Goal: Information Seeking & Learning: Find specific fact

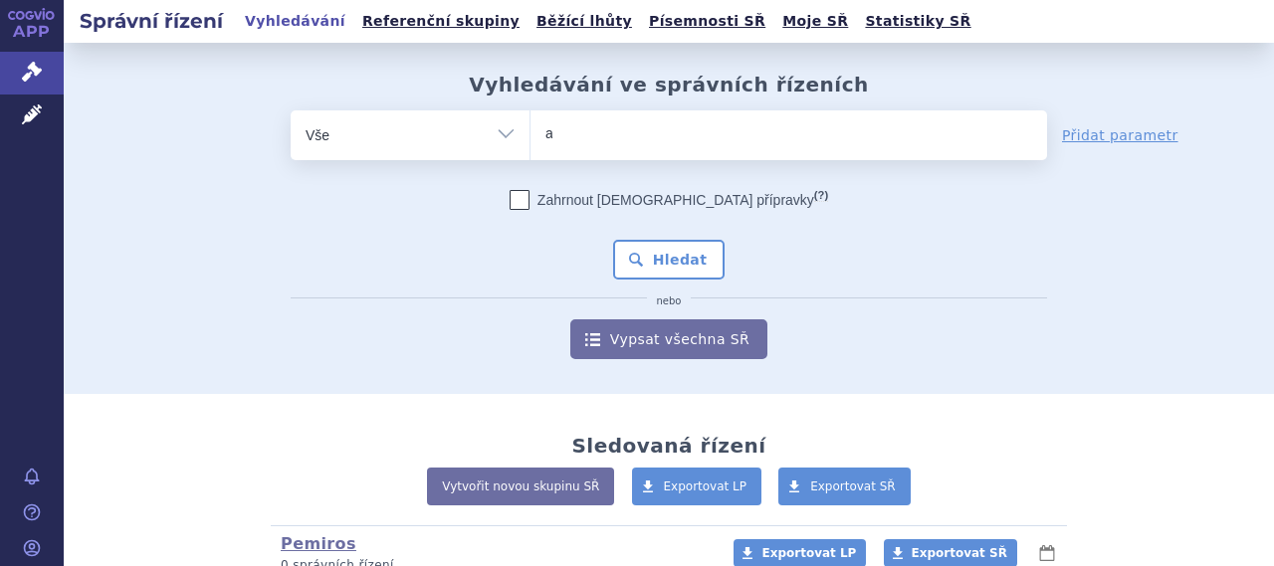
type input "at"
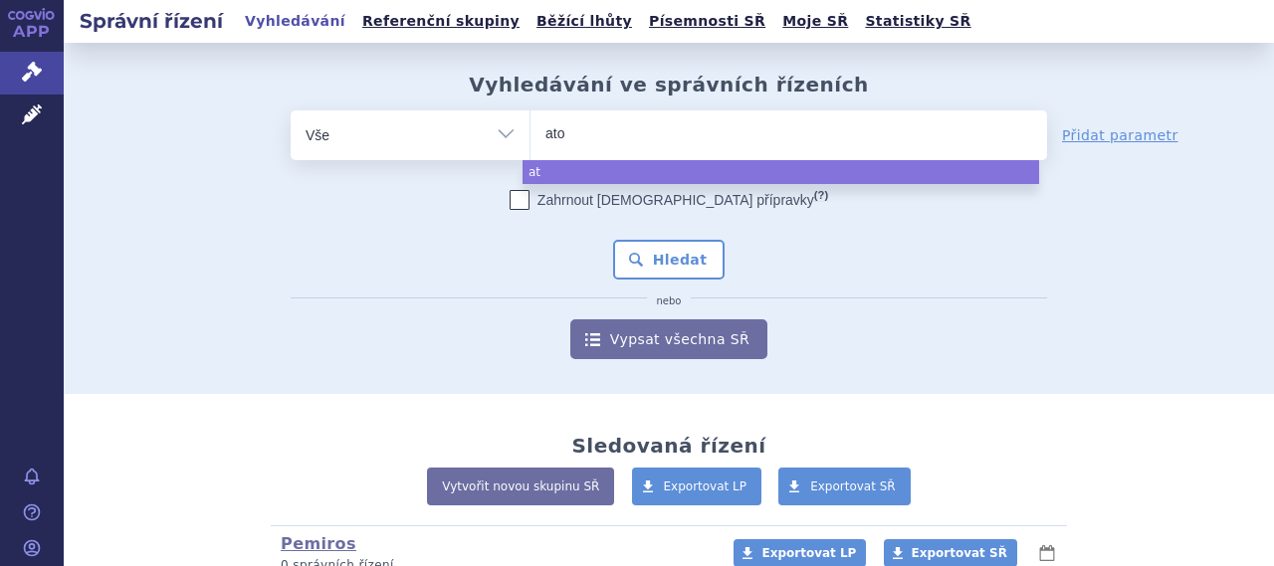
type input "ator"
type input "atoris"
select select "atoris"
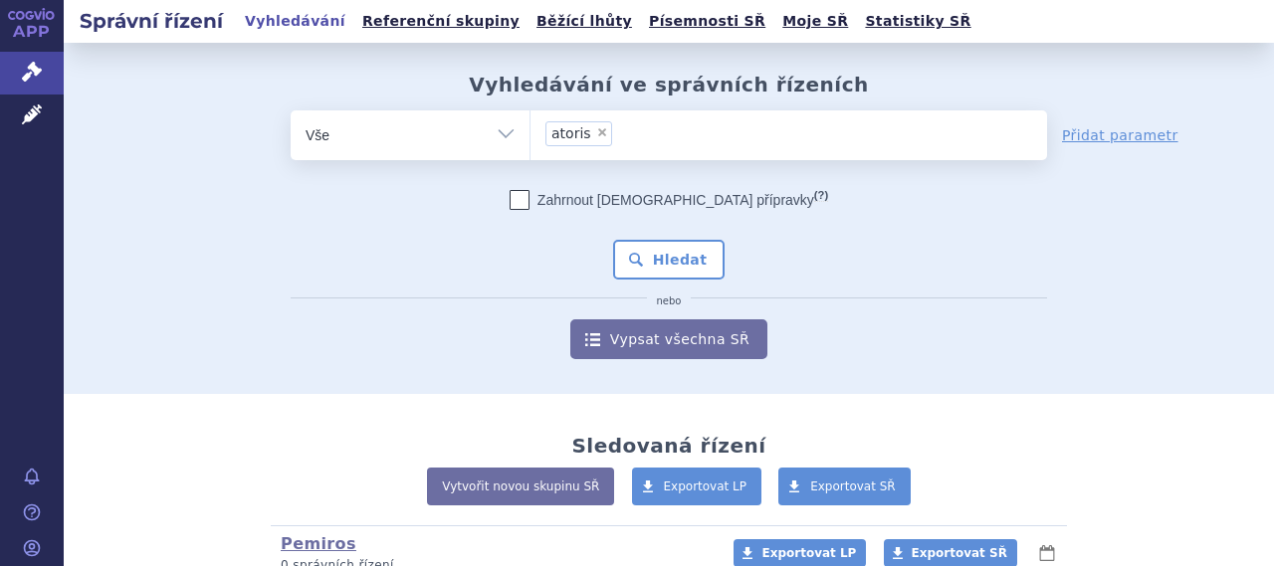
click at [670, 238] on div "Zahrnout bratrské přípravky (?) Hledat nebo Vypsat všechna SŘ" at bounding box center [669, 274] width 756 height 169
click at [673, 250] on button "Hledat" at bounding box center [669, 260] width 112 height 40
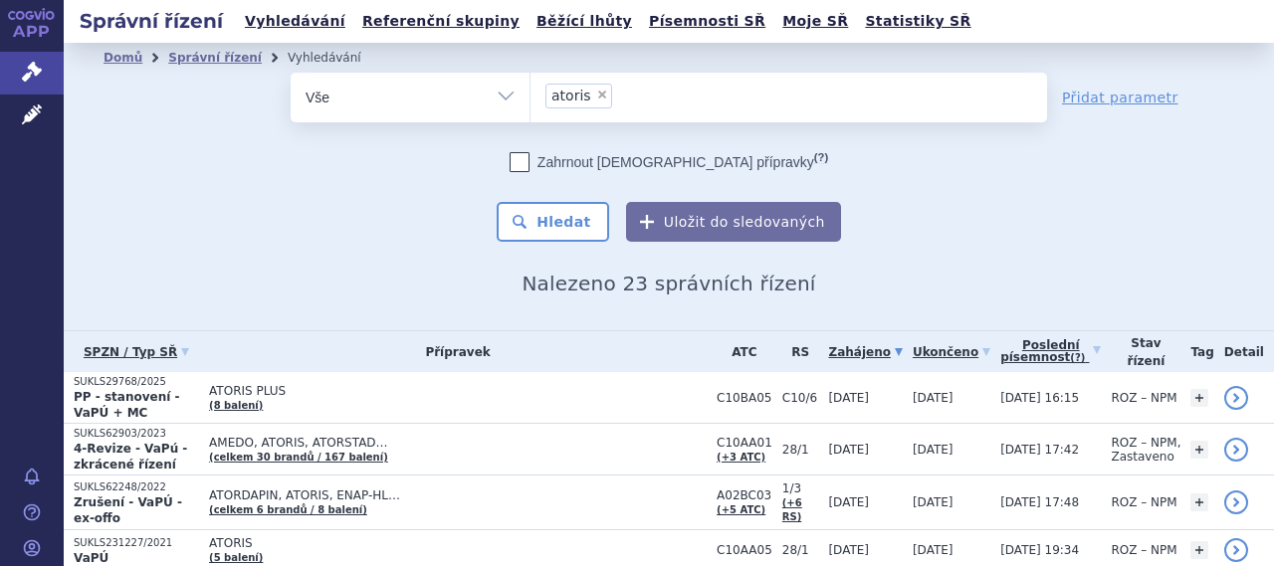
scroll to position [199, 0]
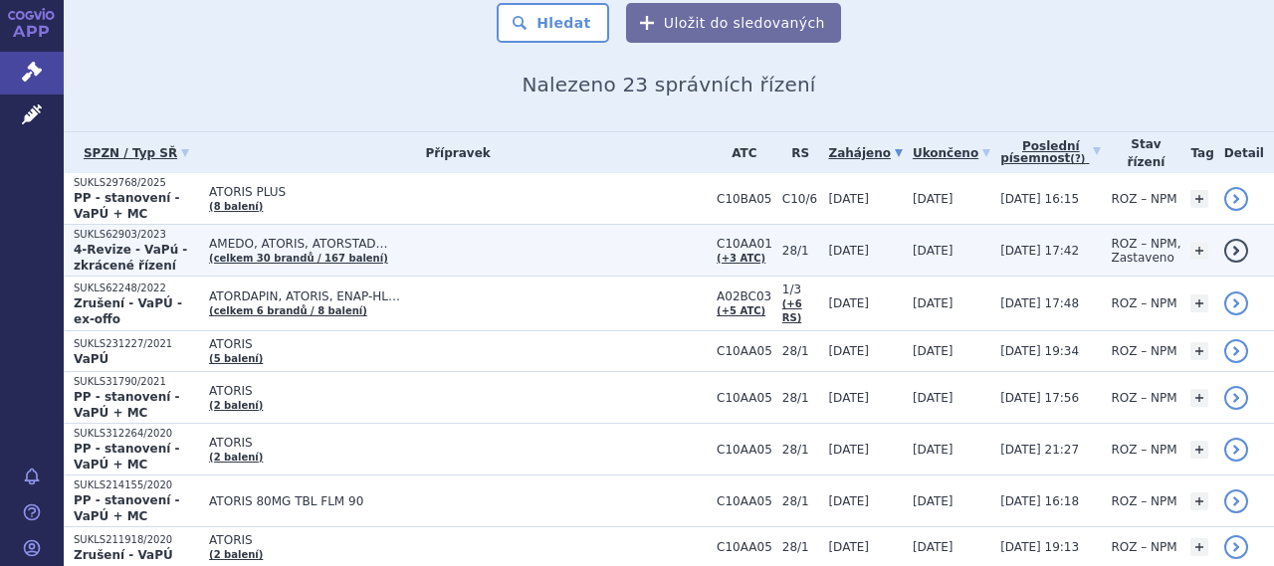
click at [511, 237] on span "AMEDO, ATORIS, ATORSTAD…" at bounding box center [458, 244] width 498 height 14
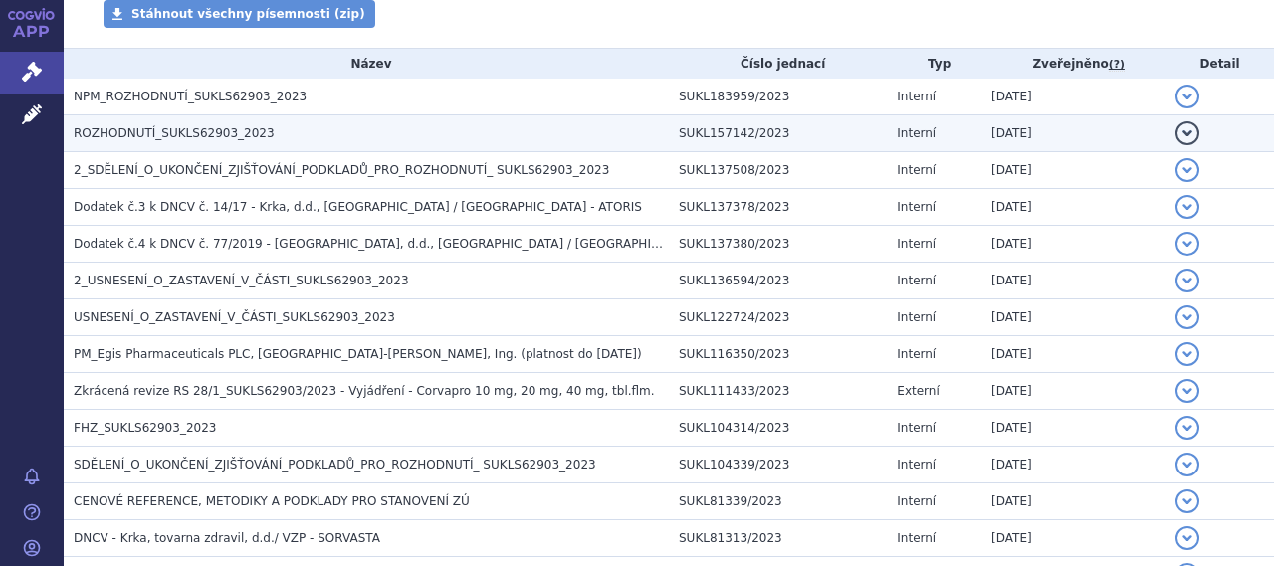
scroll to position [498, 0]
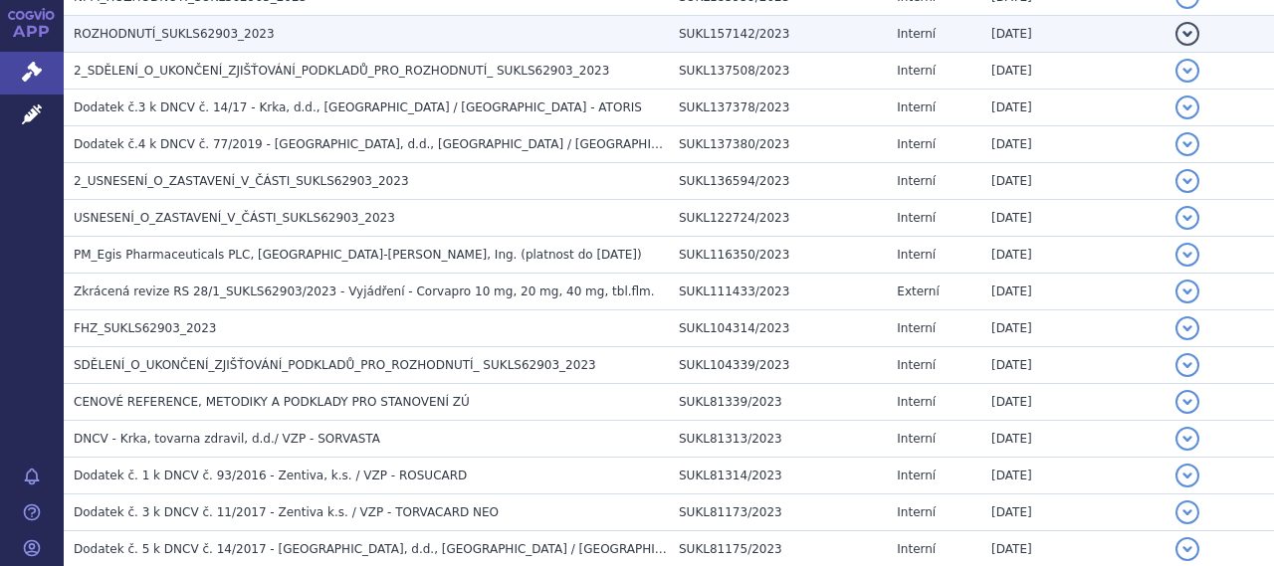
click at [216, 27] on span "ROZHODNUTÍ_SUKLS62903_2023" at bounding box center [174, 34] width 201 height 14
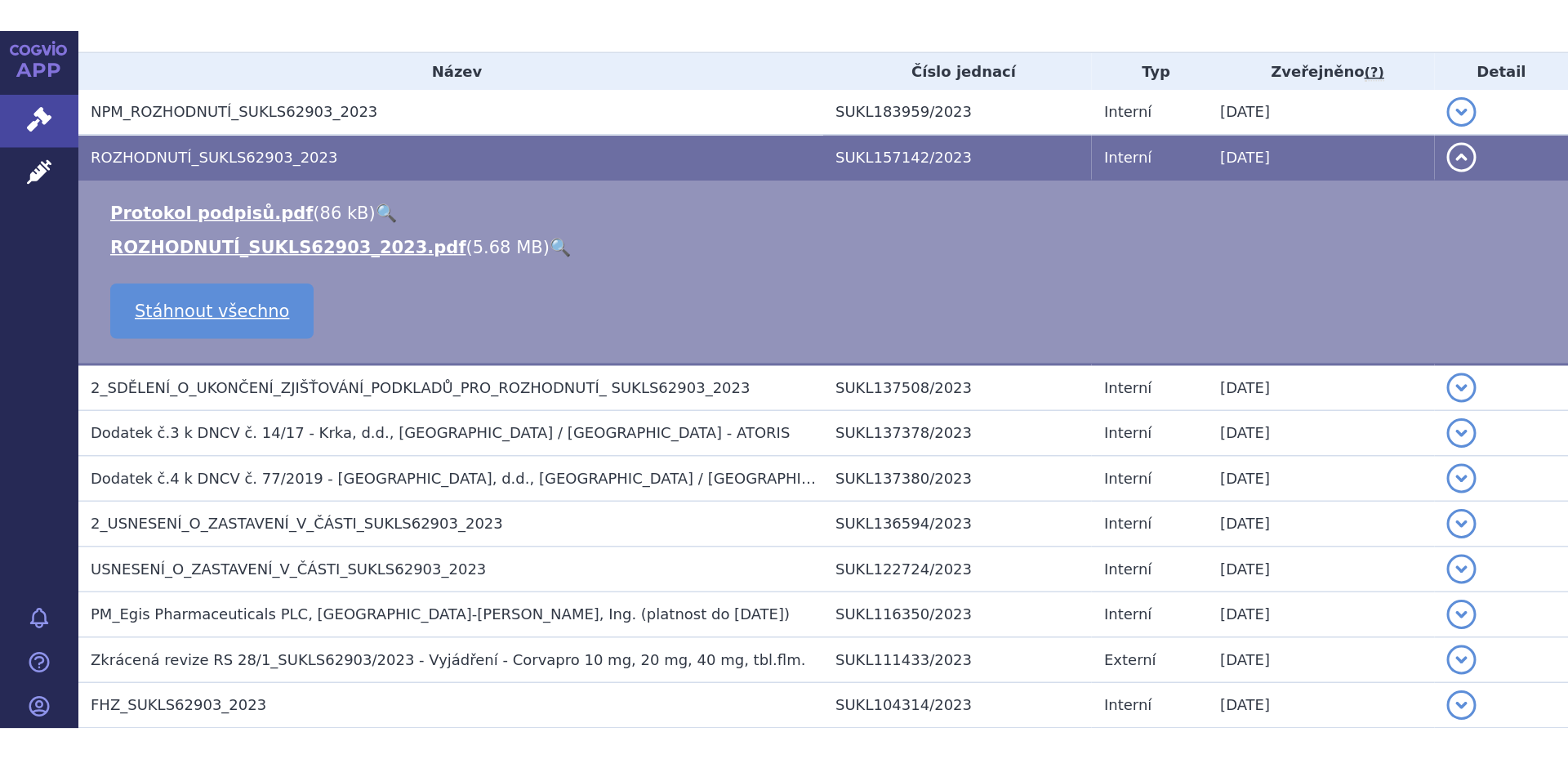
scroll to position [327, 0]
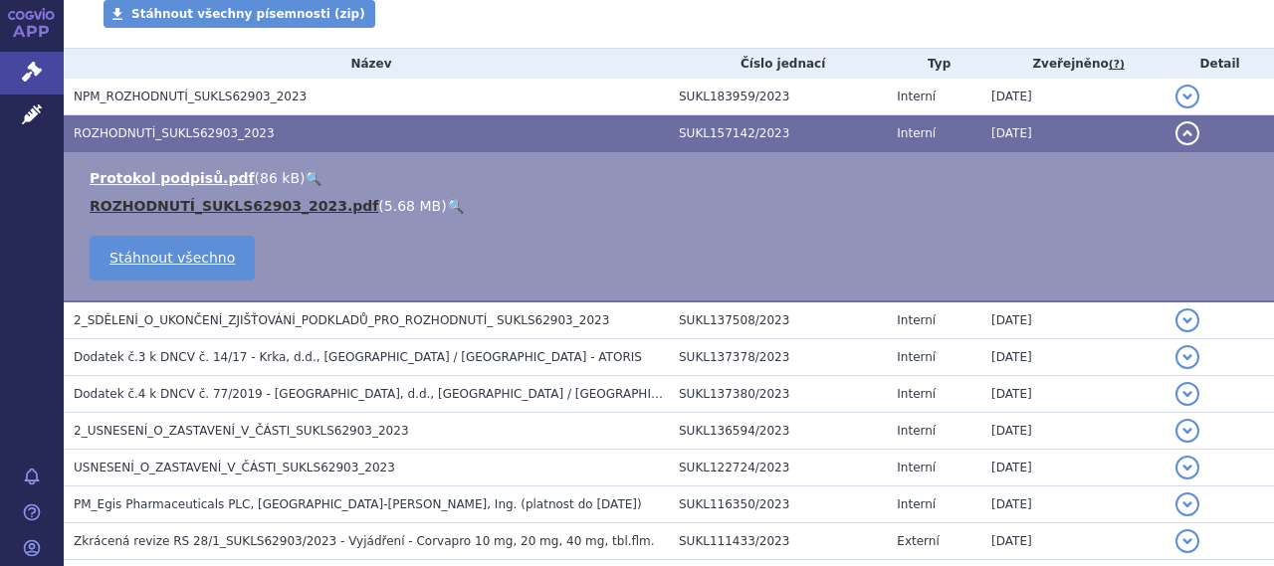
click at [273, 207] on link "ROZHODNUTÍ_SUKLS62903_2023.pdf" at bounding box center [234, 206] width 289 height 16
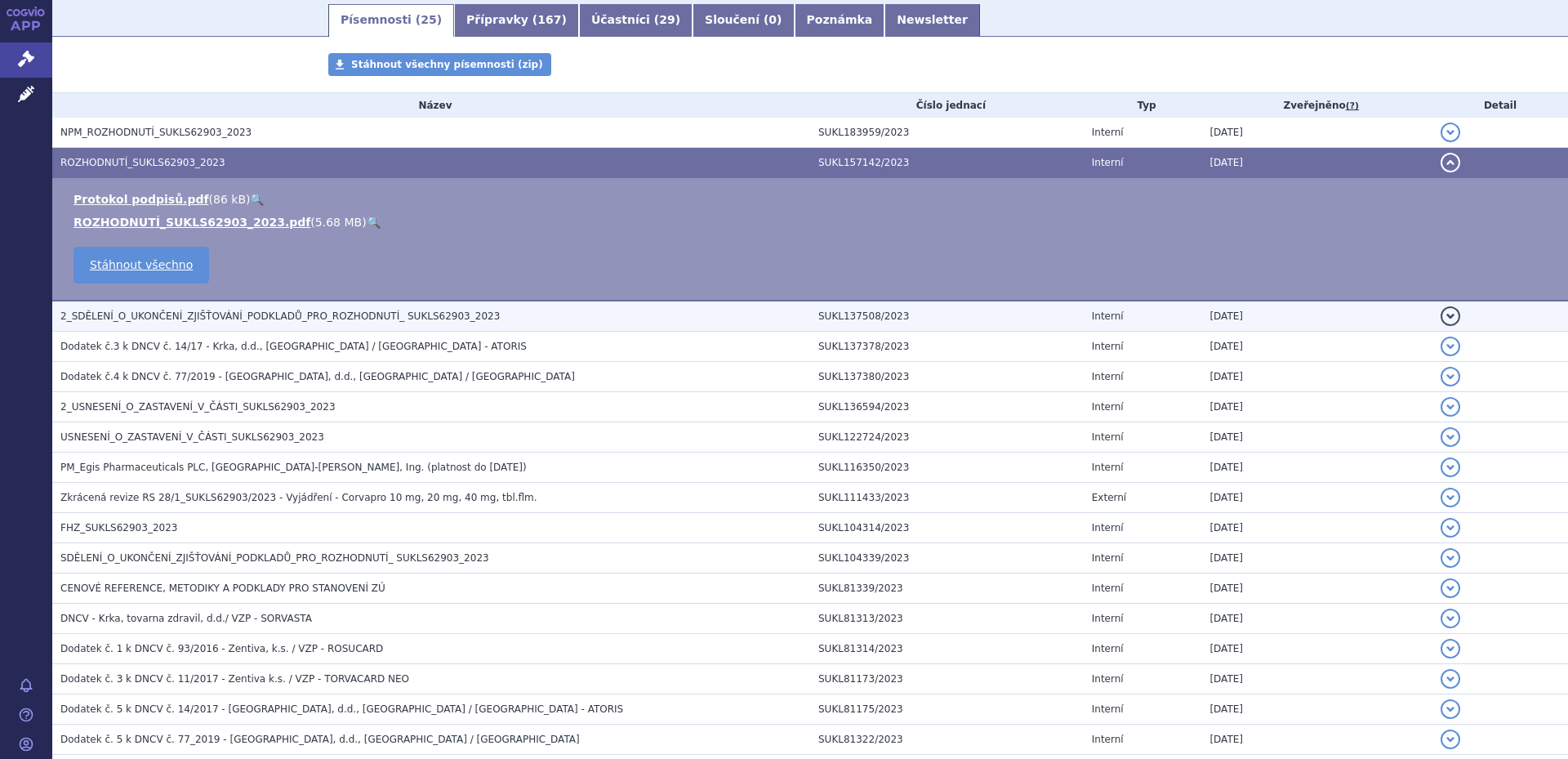
scroll to position [245, 0]
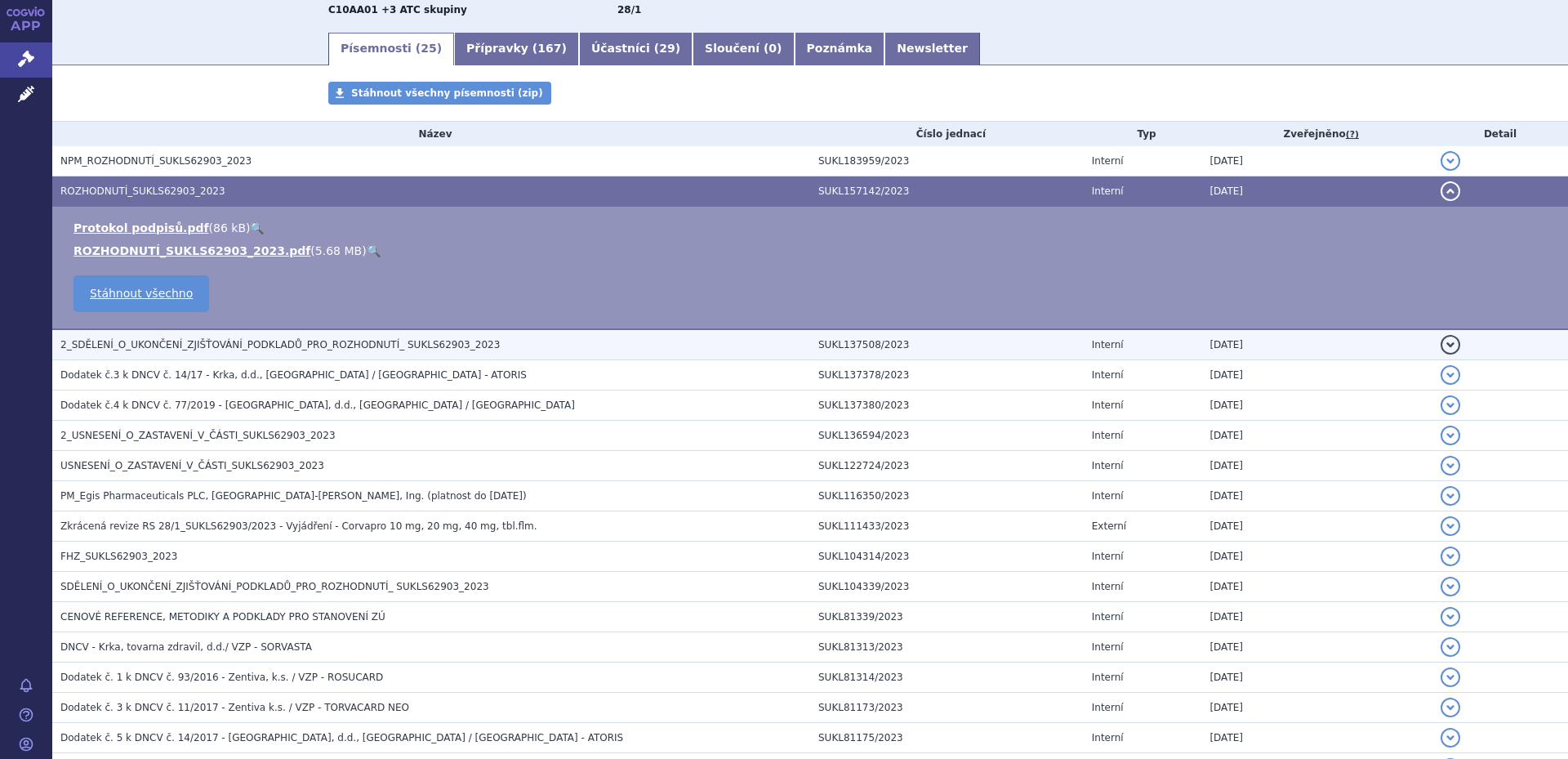
click at [393, 344] on span "2_SDĚLENÍ_O_UKONČENÍ_ZJIŠŤOVÁNÍ_PODKLADŮ_PRO_ROZHODNUTÍ_ SUKLS62903_2023" at bounding box center [280, 345] width 439 height 11
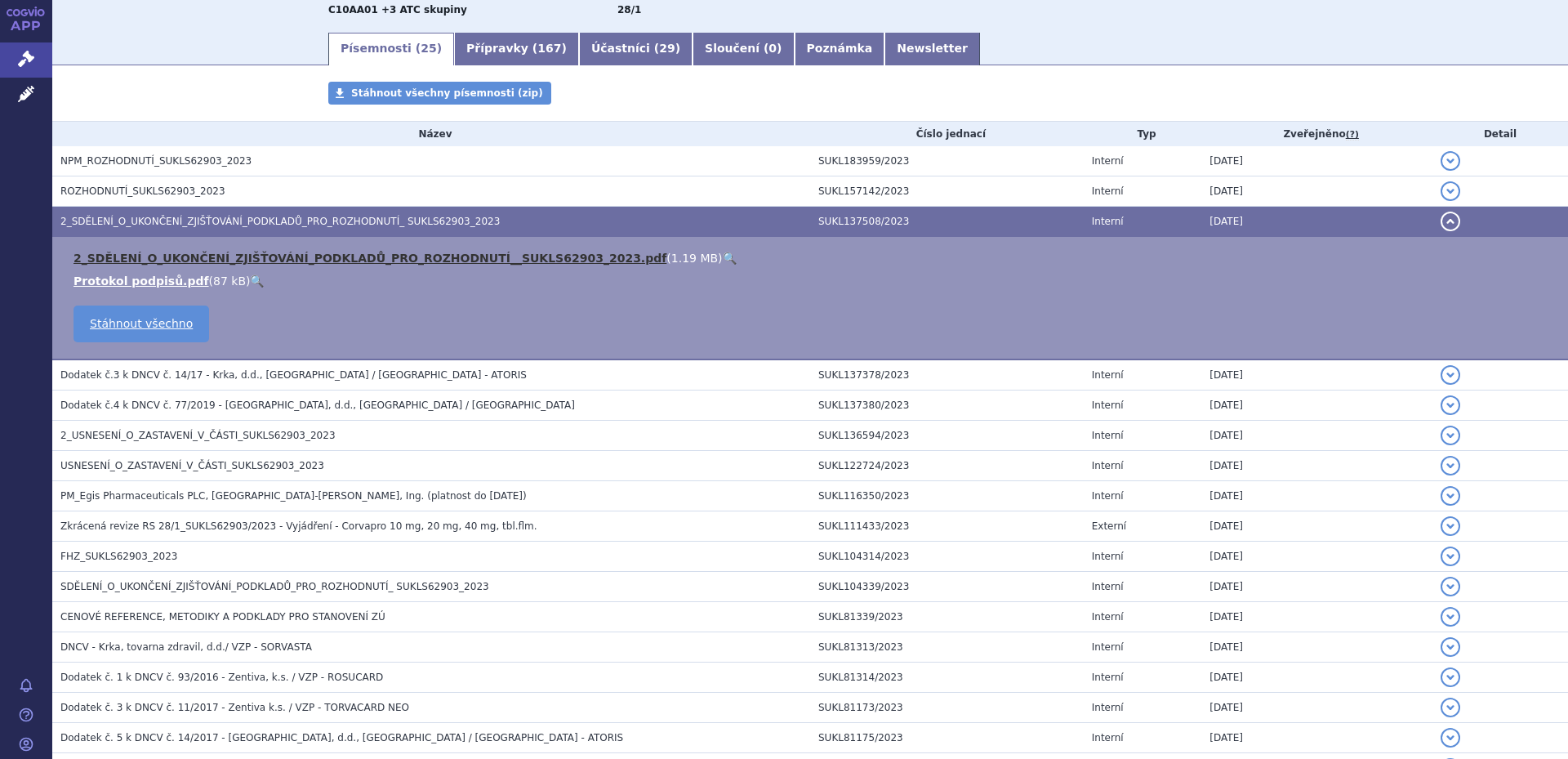
click at [309, 259] on link "2_SDĚLENÍ_O_UKONČENÍ_ZJIŠŤOVÁNÍ_PODKLADŮ_PRO_ROZHODNUTÍ__SUKLS62903_2023.pdf" at bounding box center [370, 258] width 593 height 13
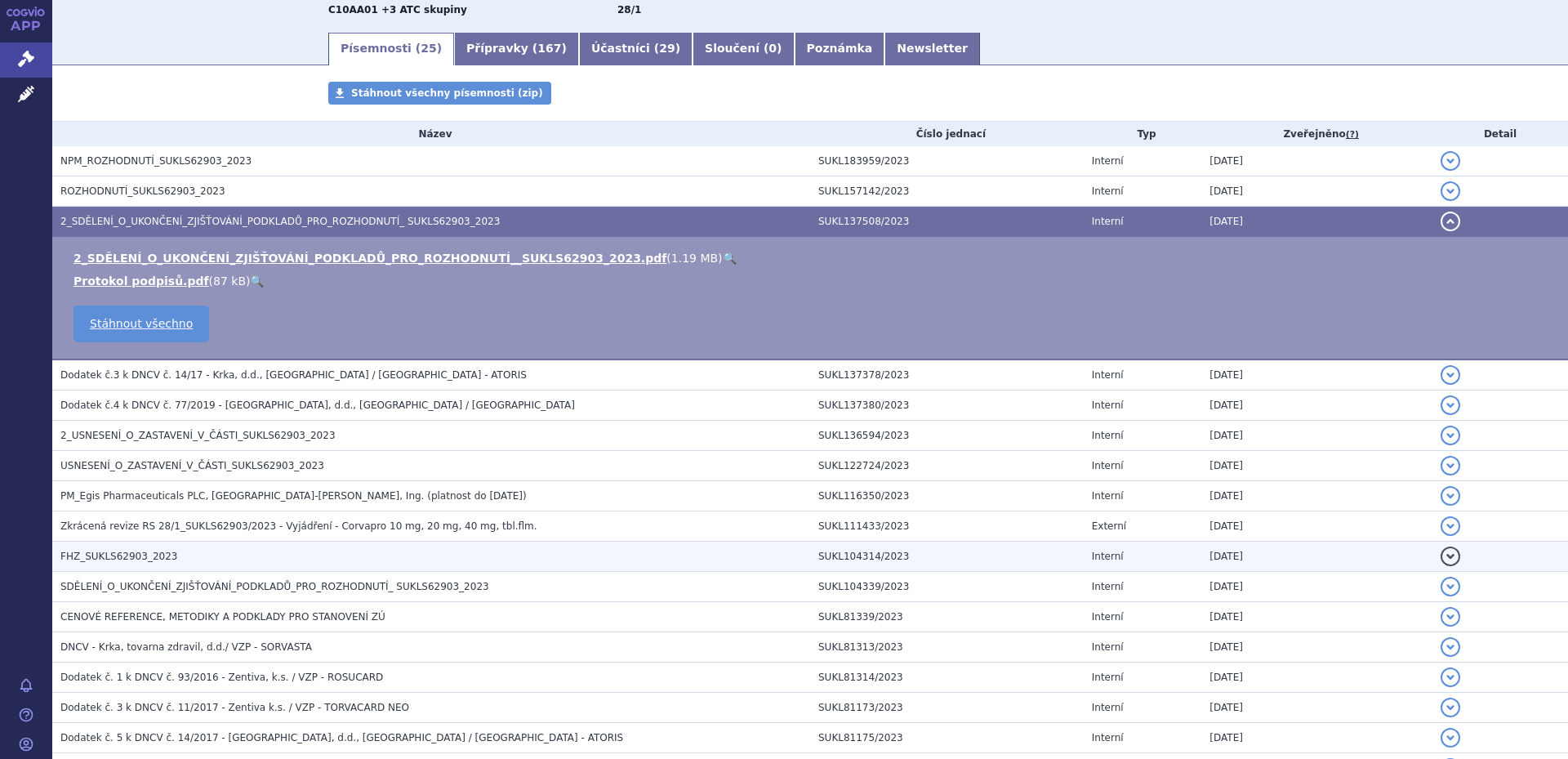
click at [194, 464] on h3 "FHZ_SUKLS62903_2023" at bounding box center [436, 556] width 750 height 16
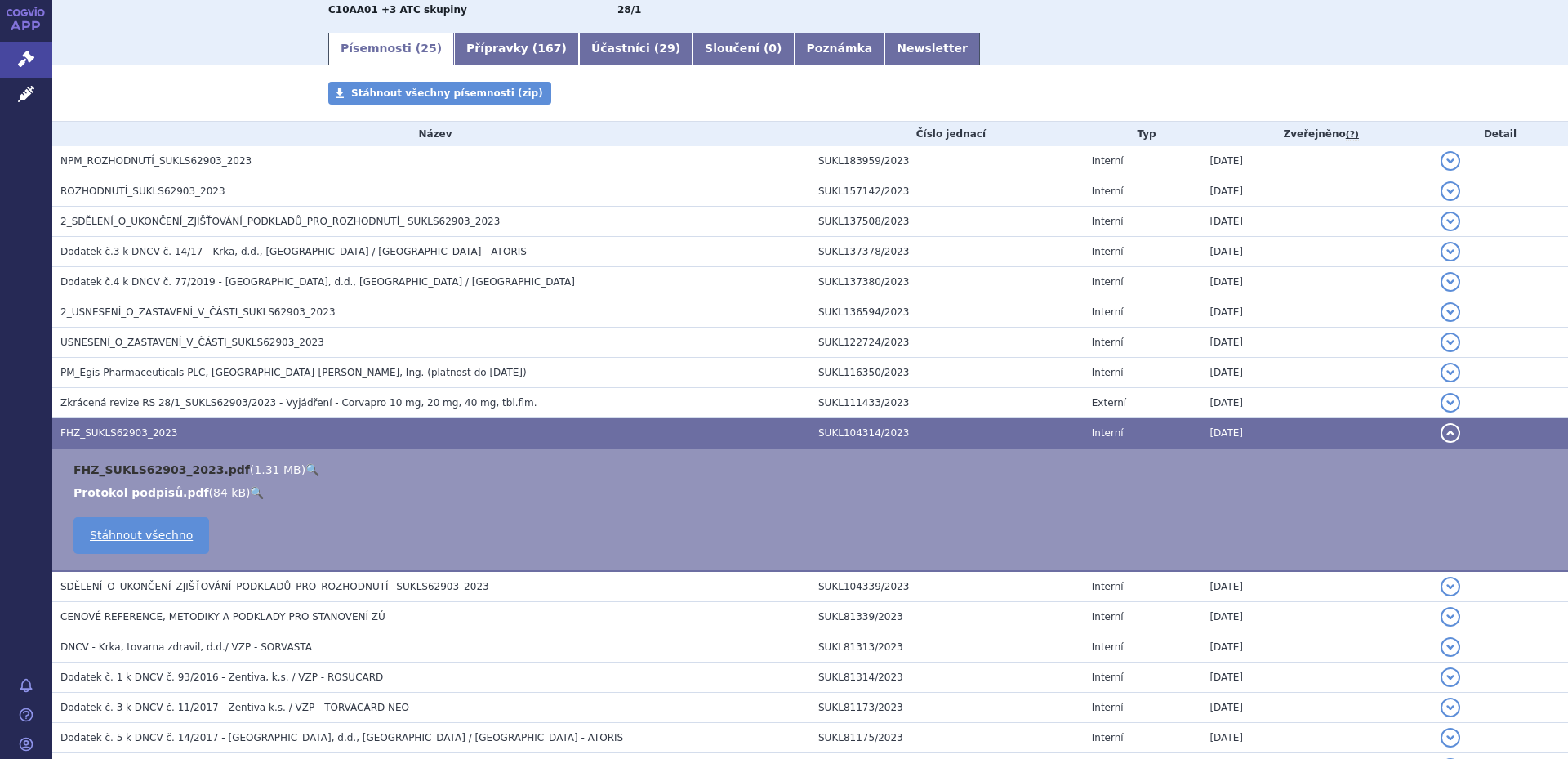
click at [177, 464] on link "FHZ_SUKLS62903_2023.pdf" at bounding box center [162, 469] width 176 height 13
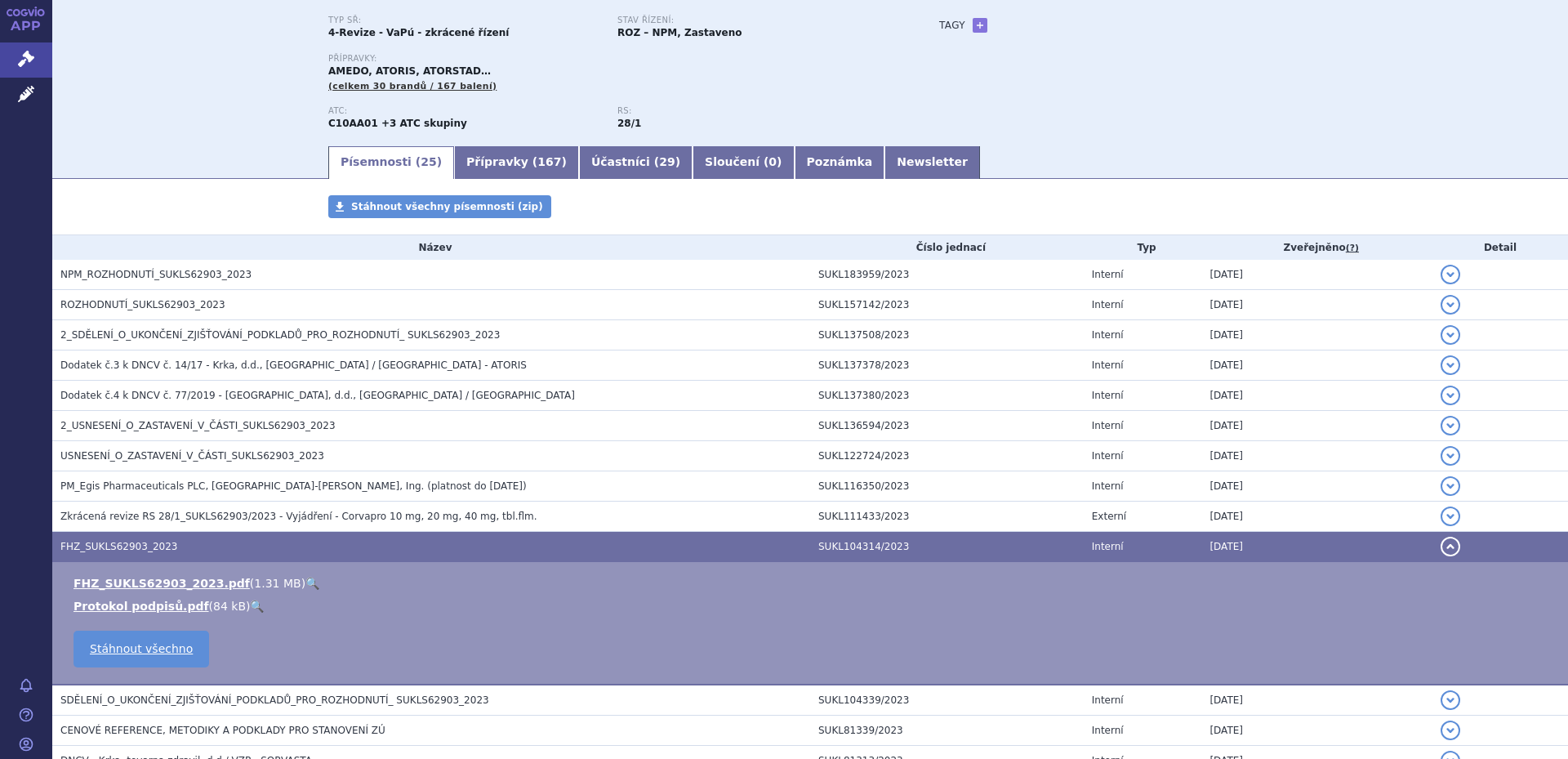
scroll to position [0, 0]
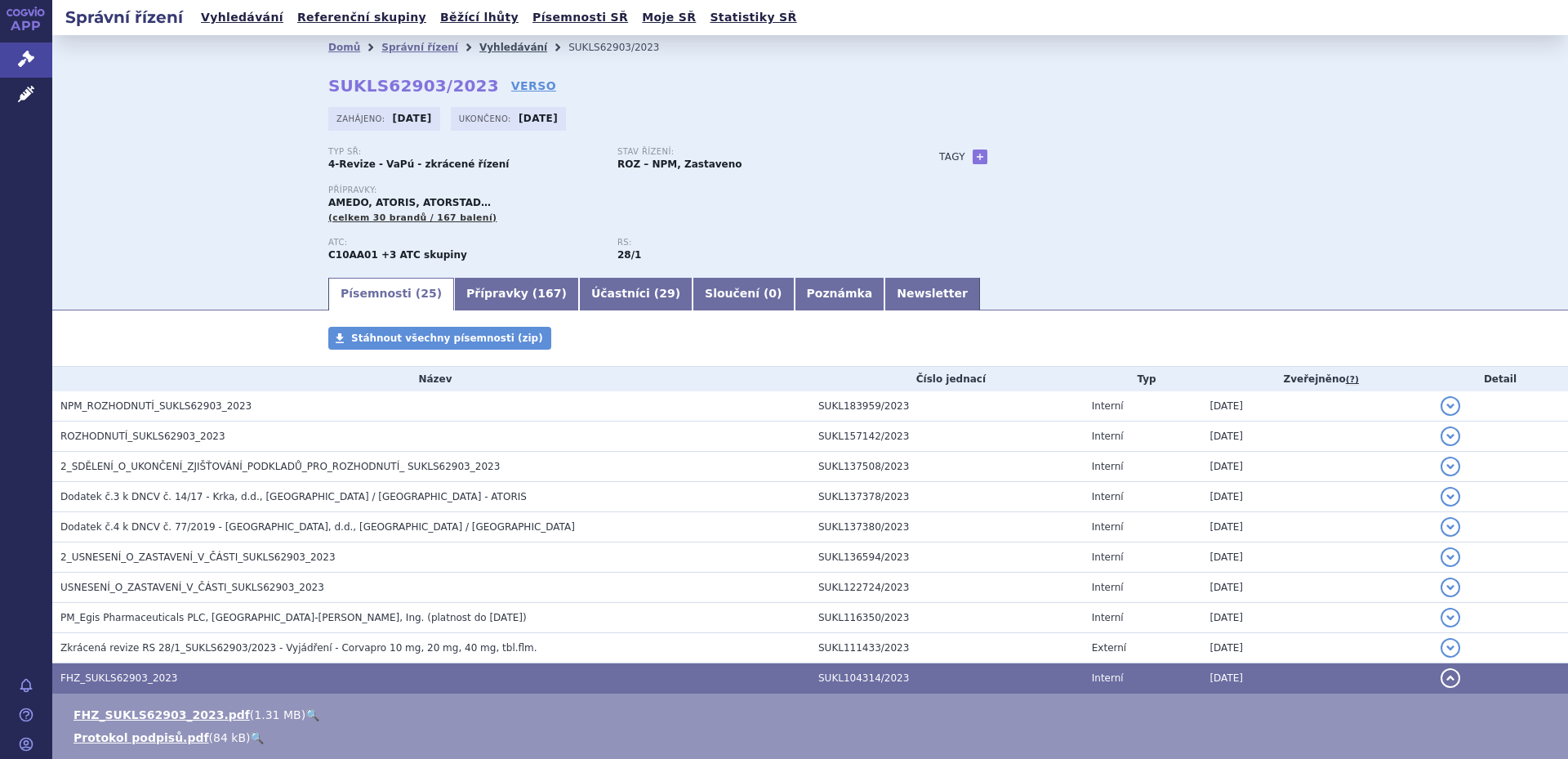
click at [479, 47] on link "Vyhledávání" at bounding box center [513, 48] width 68 height 11
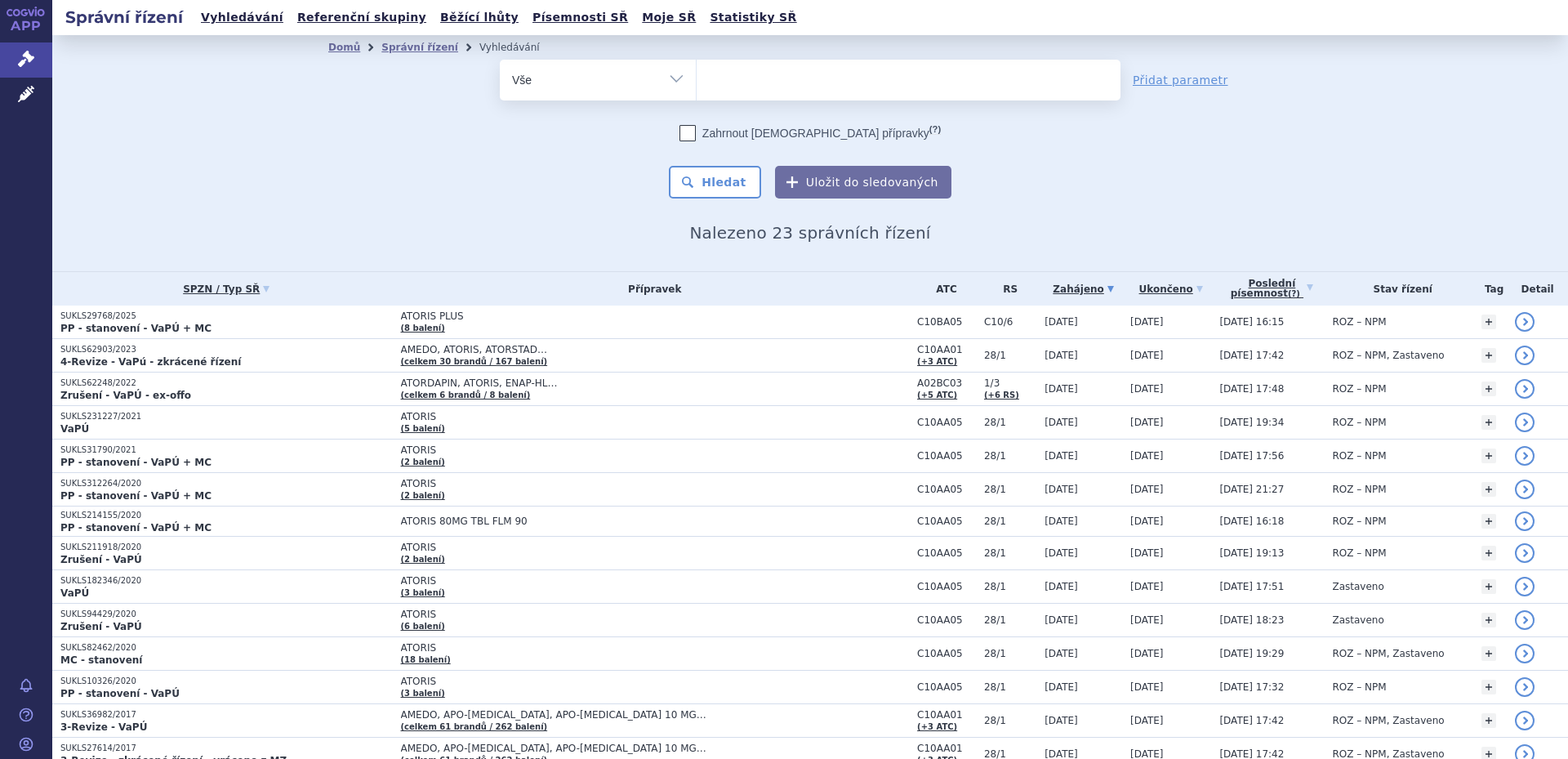
select select
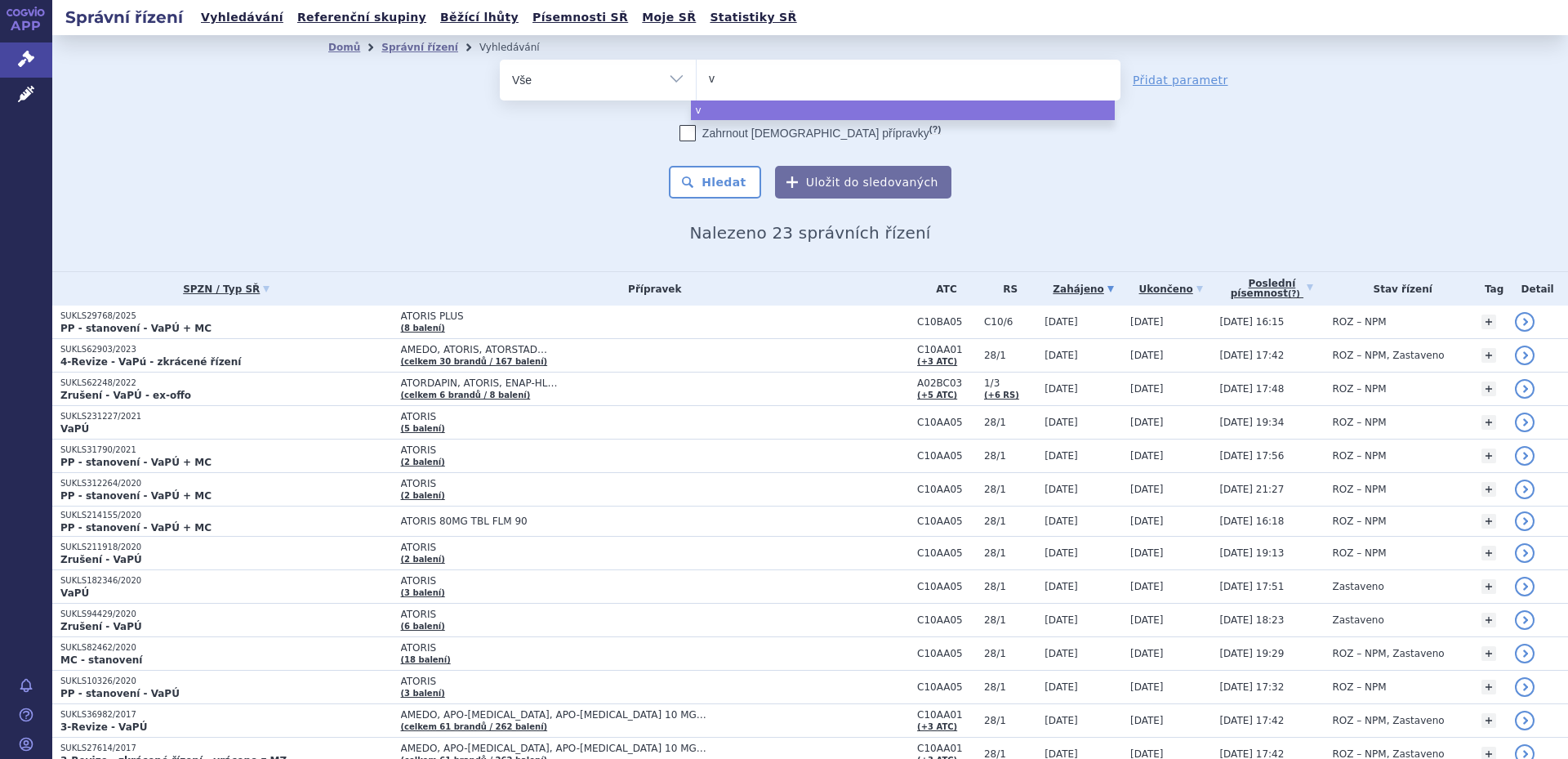
type input "va"
type input "val"
type input "vals"
type input "valsa"
type input "valsart"
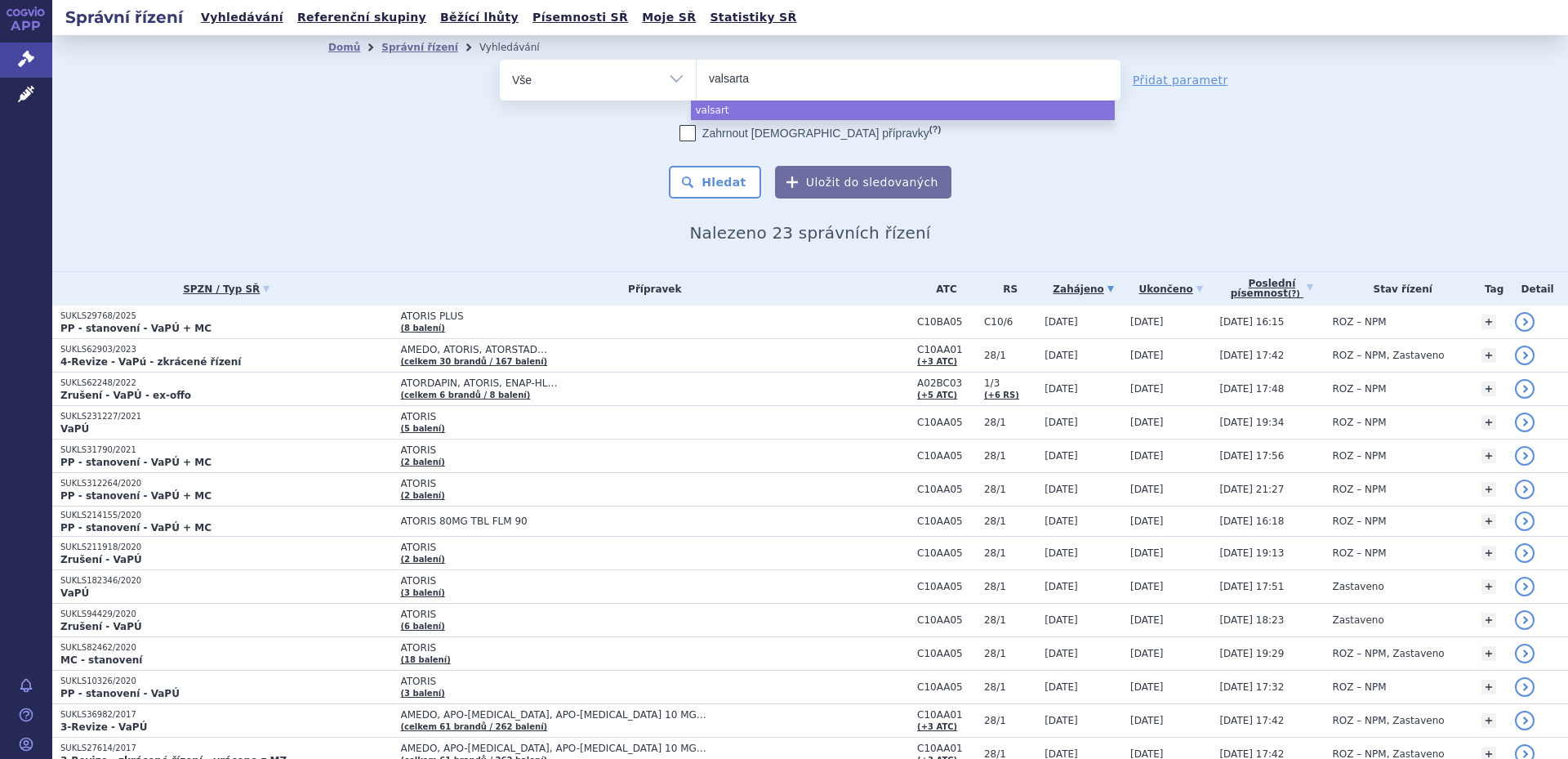
type input "[MEDICAL_DATA]"
select select "[MEDICAL_DATA]"
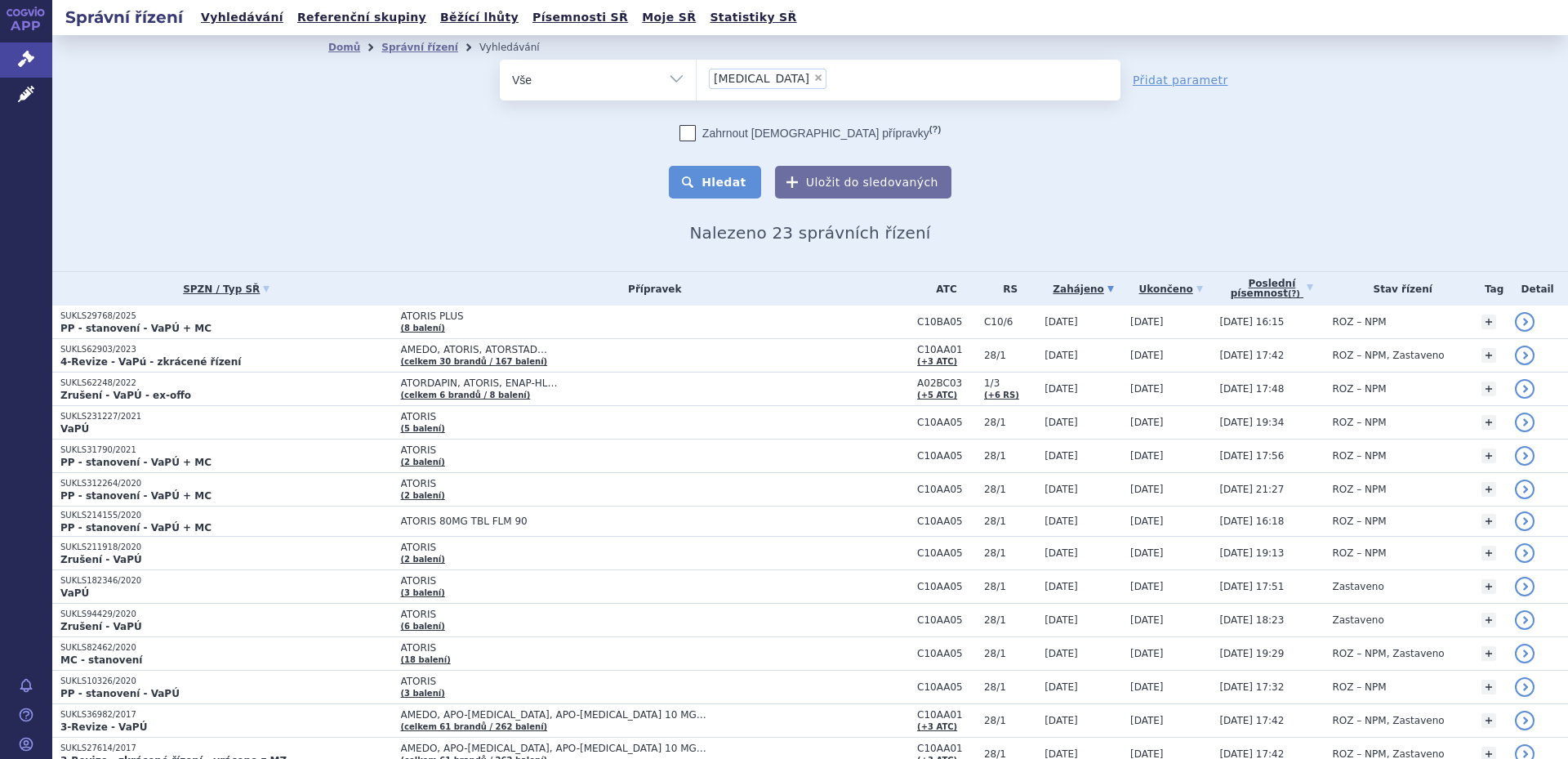
click at [724, 174] on button "Hledat" at bounding box center [715, 182] width 92 height 33
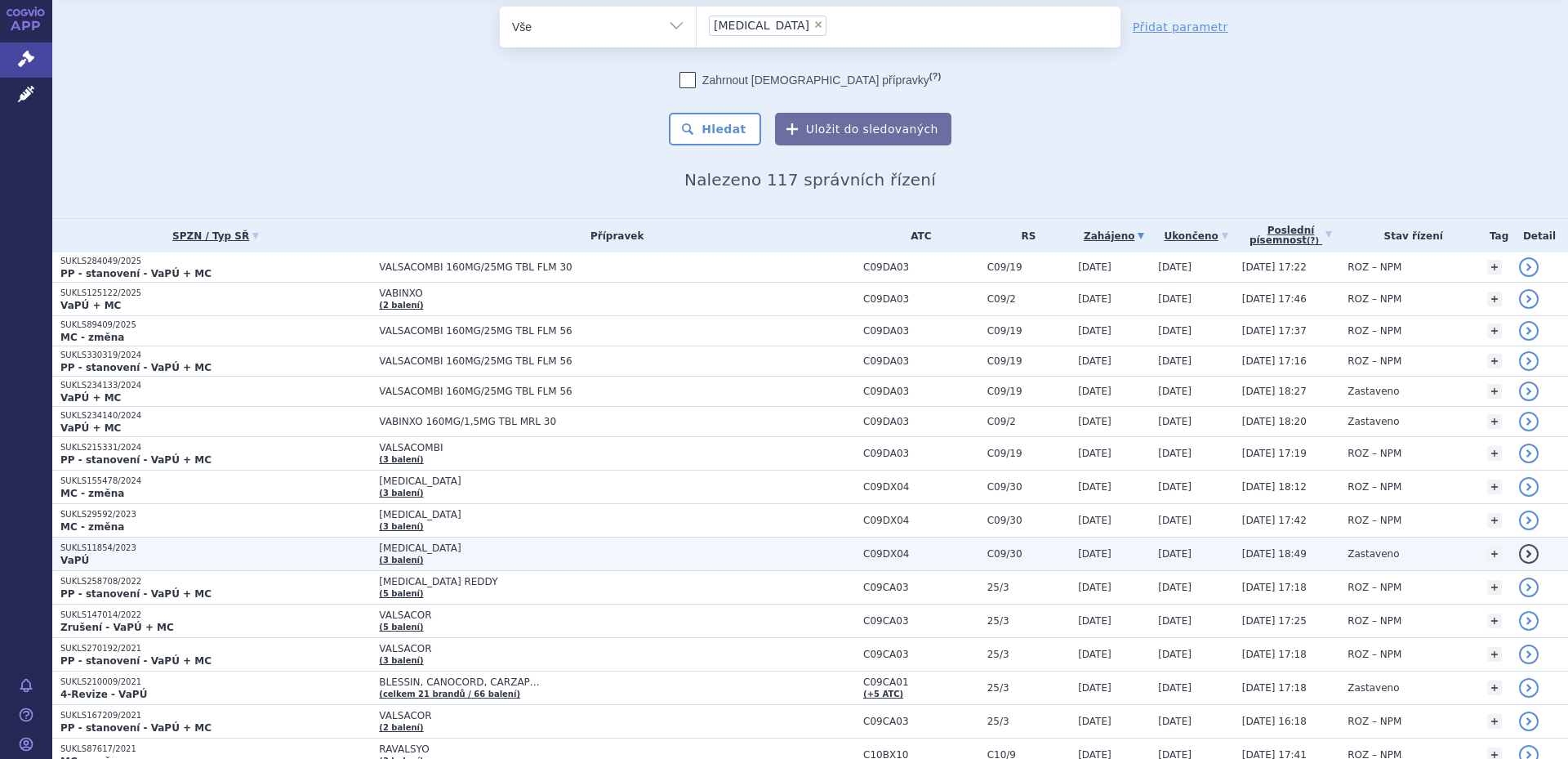
scroll to position [82, 0]
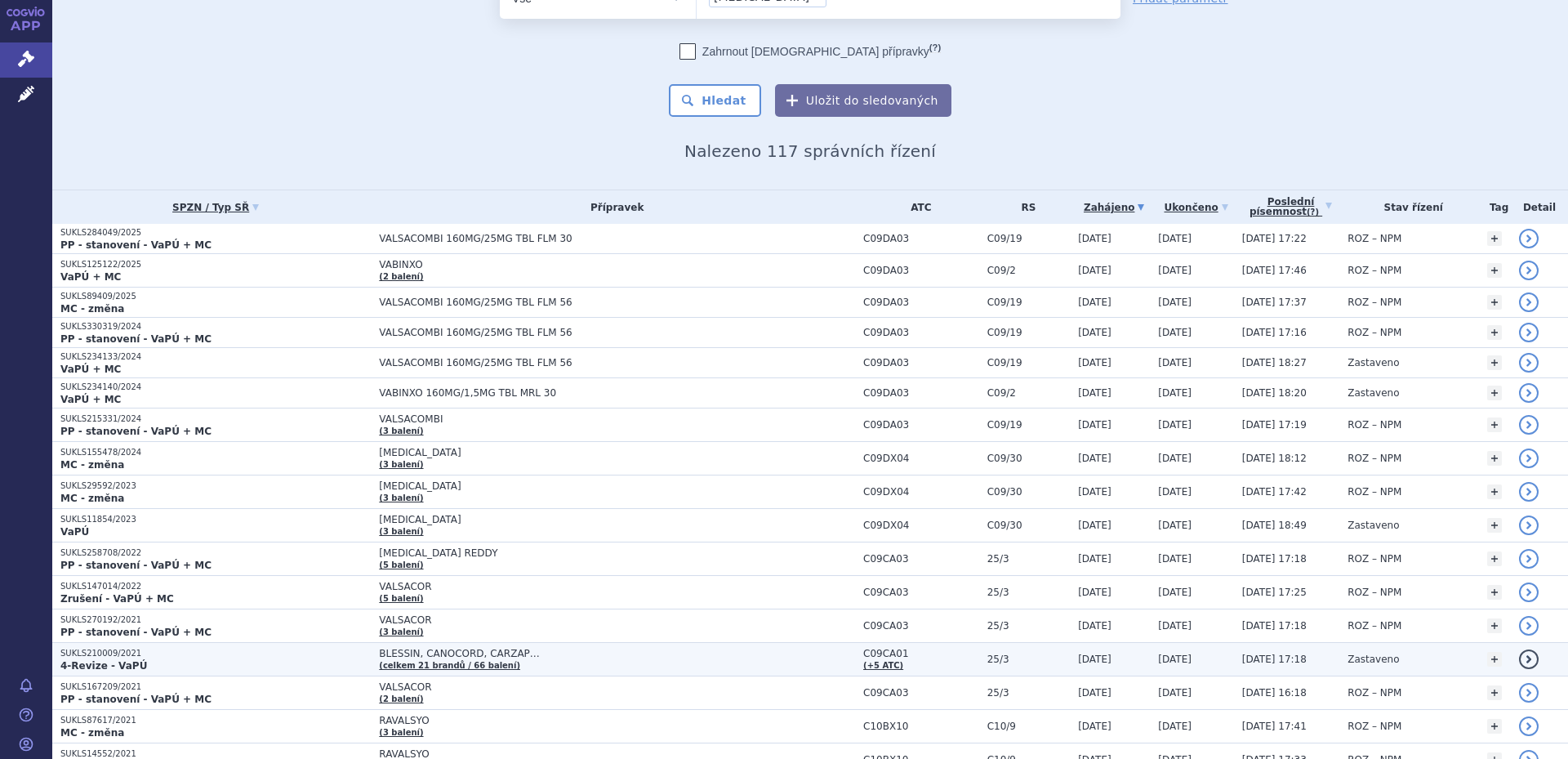
click at [485, 656] on span "BLESSIN, CANOCORD, CARZAP…" at bounding box center [583, 653] width 409 height 11
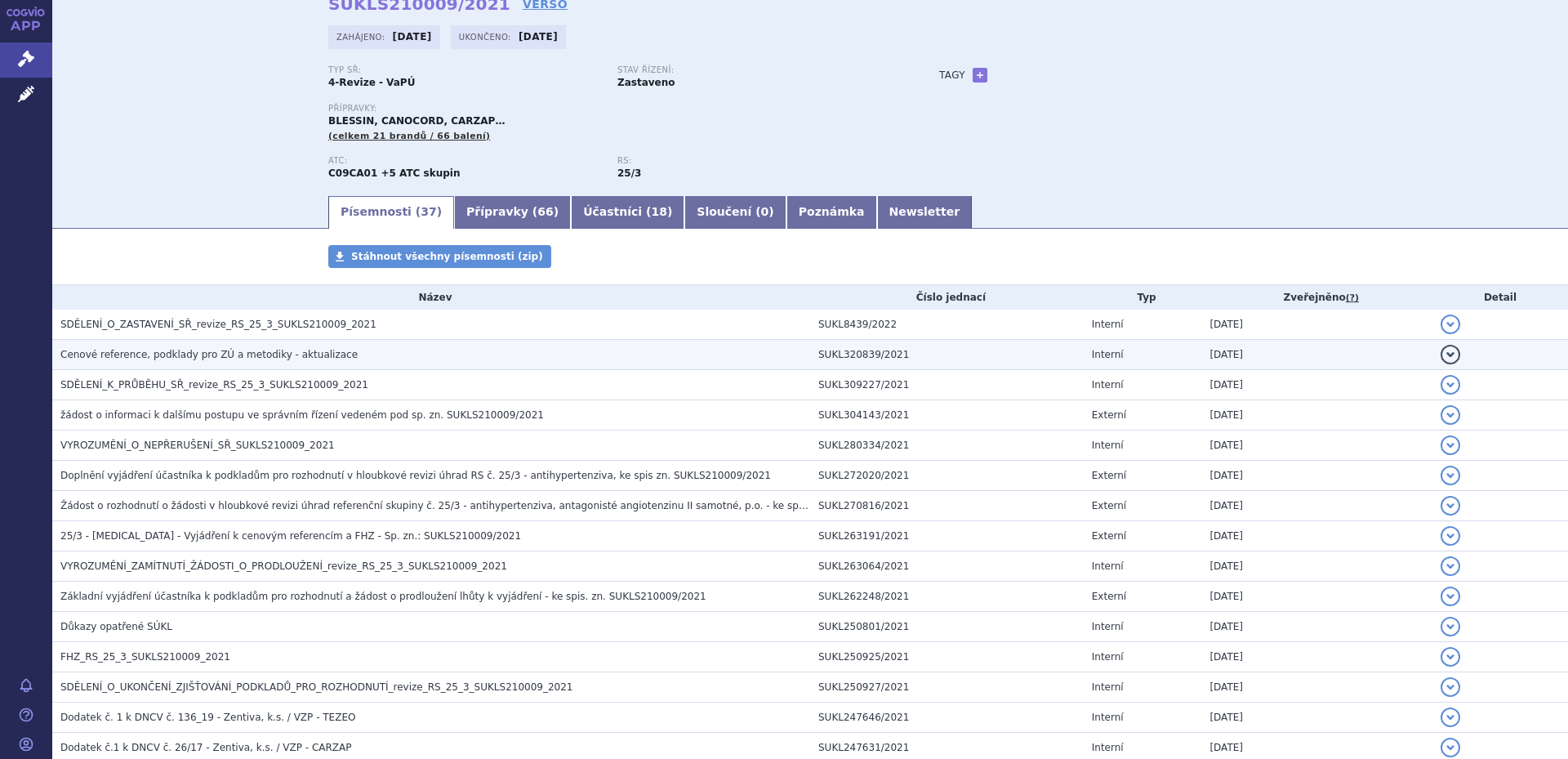
scroll to position [163, 0]
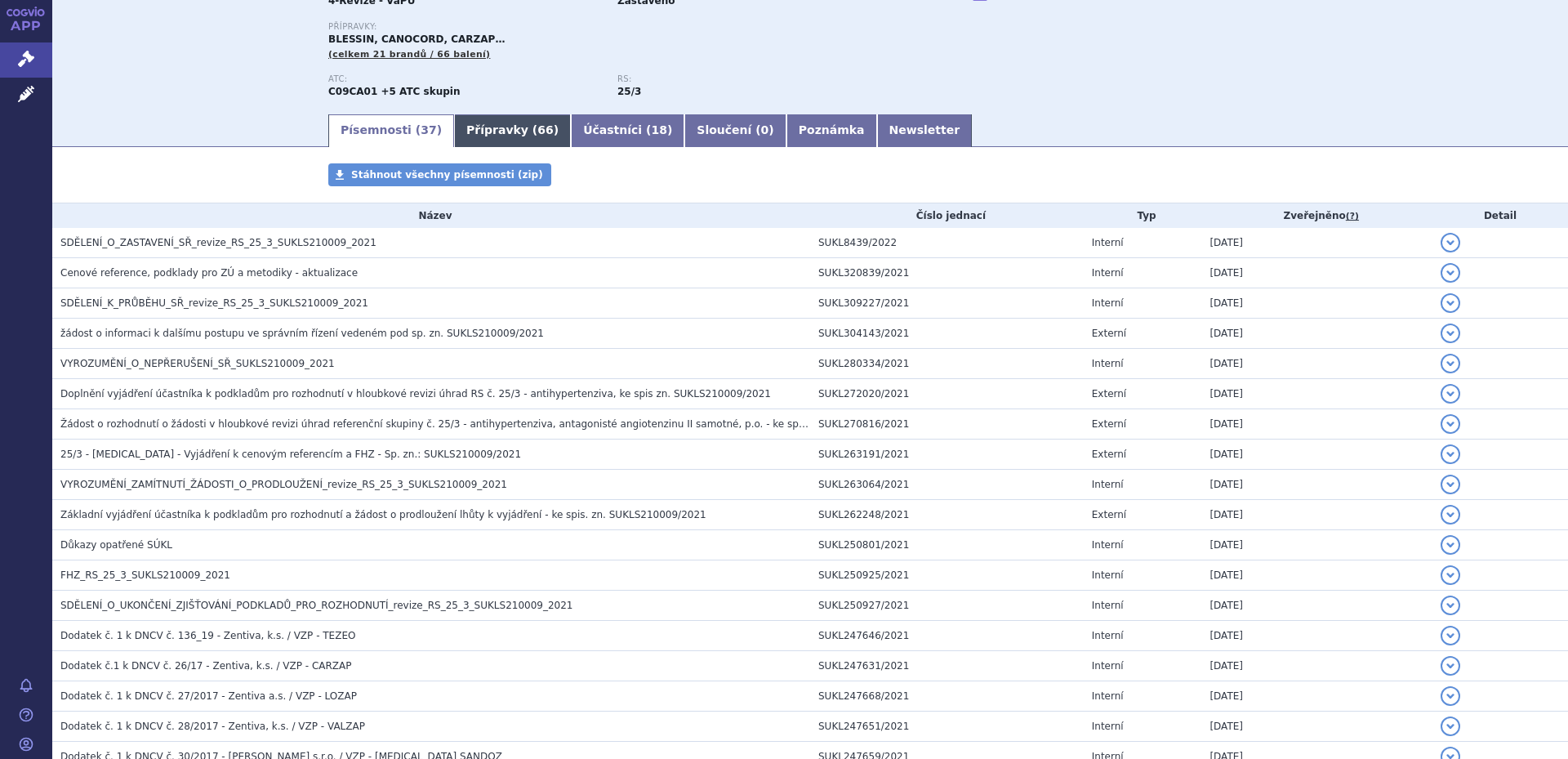
click at [460, 138] on link "Přípravky ( 66 )" at bounding box center [512, 130] width 117 height 33
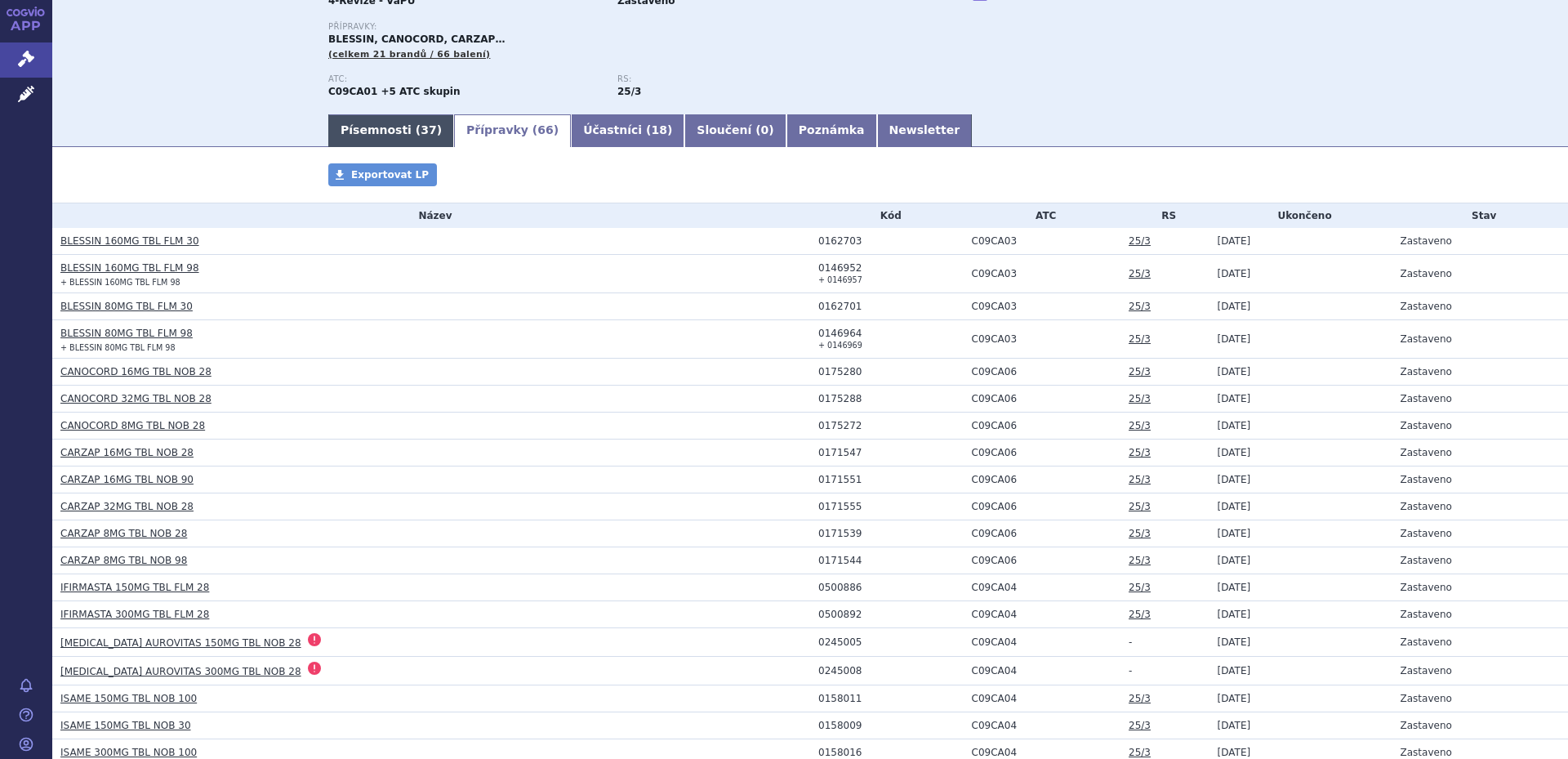
click at [391, 138] on link "Písemnosti ( 37 )" at bounding box center [391, 130] width 126 height 33
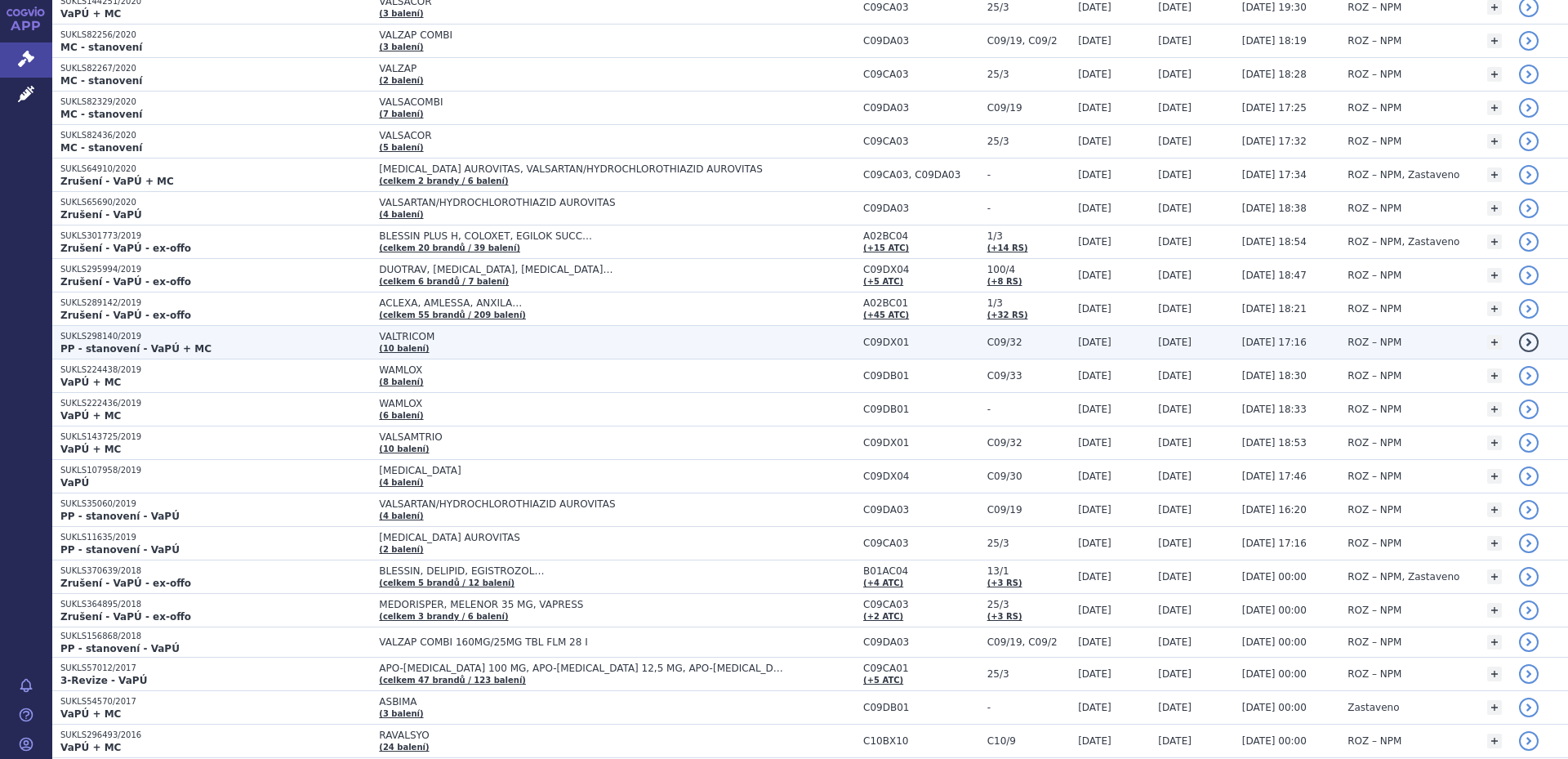
scroll to position [1306, 0]
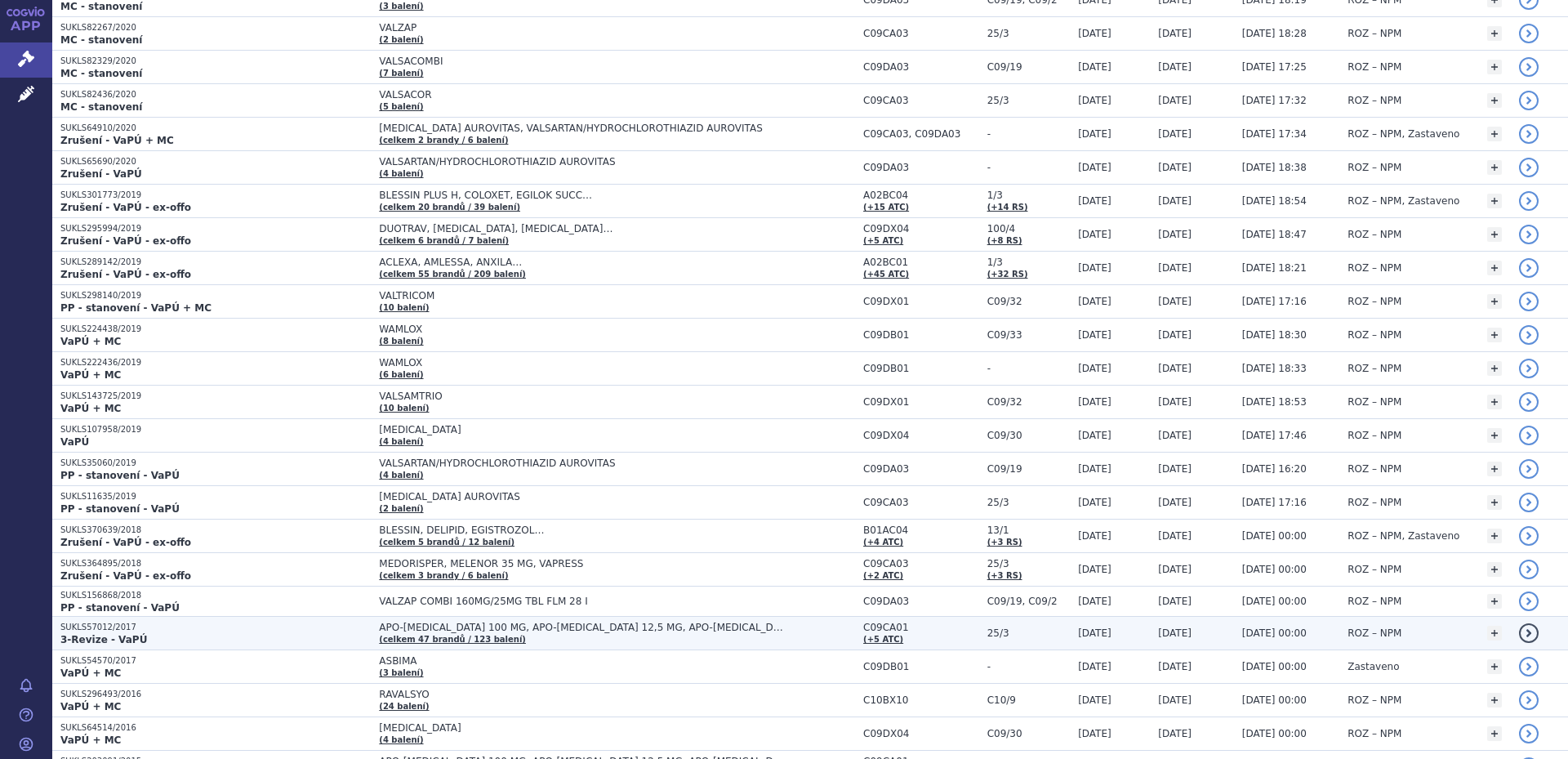
click at [485, 633] on td "APO-LOSARTAN 100 MG, APO-LOSARTAN 12,5 MG, APO-LOSARTAN 50 MG… (celkem 47 brand…" at bounding box center [613, 633] width 484 height 34
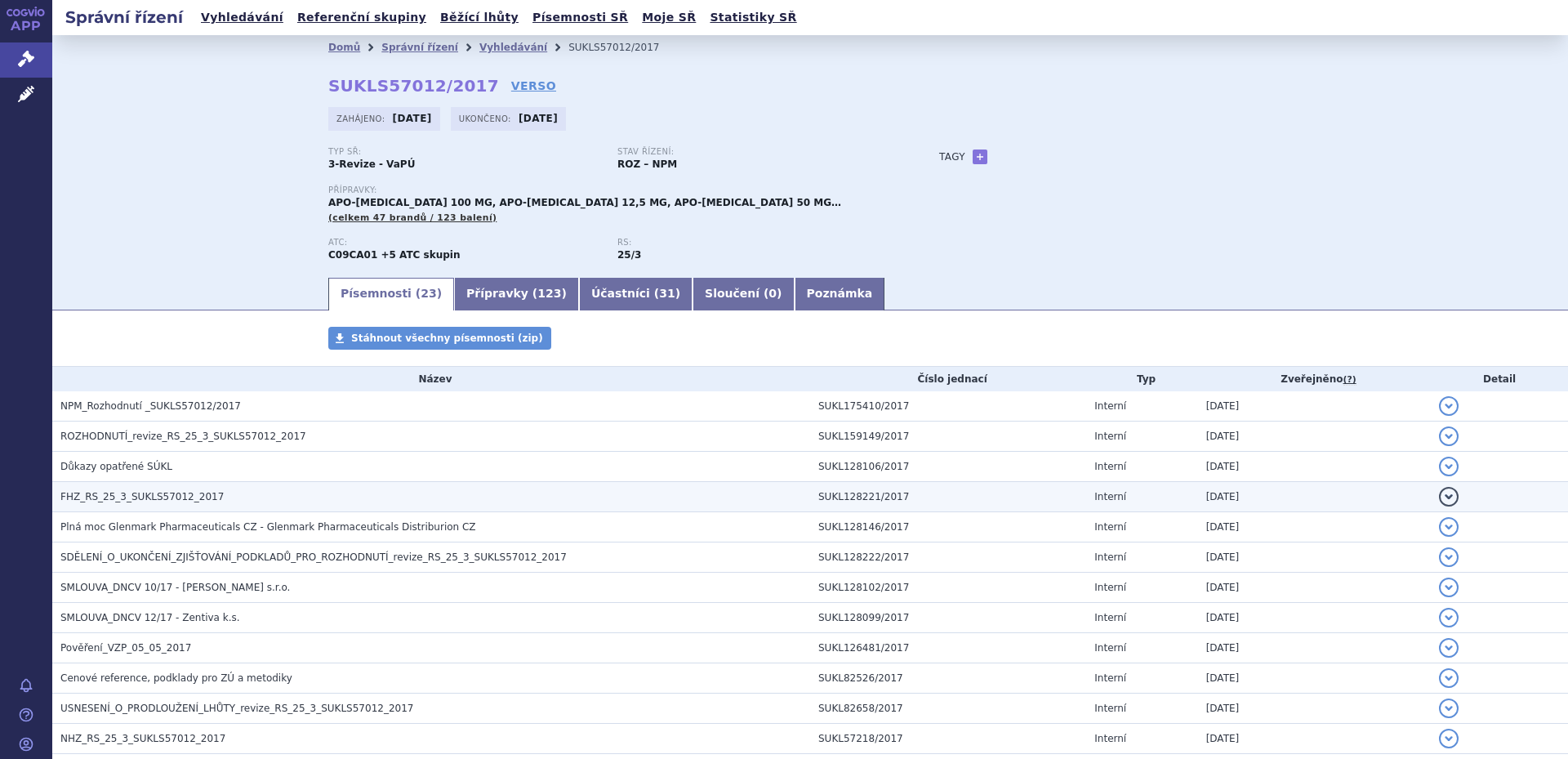
click at [192, 499] on span "FHZ_RS_25_3_SUKLS57012_2017" at bounding box center [142, 496] width 163 height 11
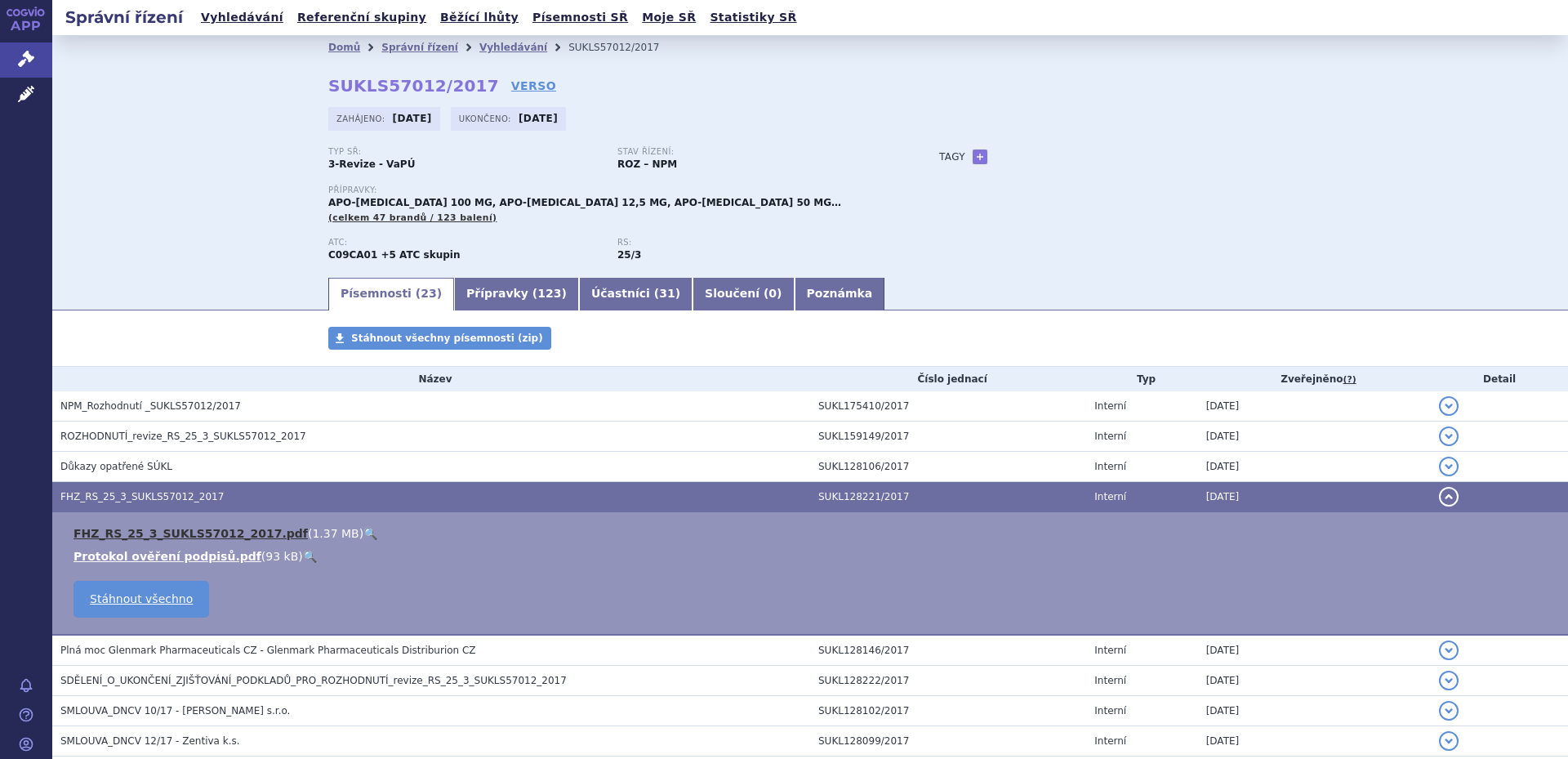
click at [180, 536] on link "FHZ_RS_25_3_SUKLS57012_2017.pdf" at bounding box center [191, 533] width 235 height 13
click at [491, 47] on link "Vyhledávání" at bounding box center [513, 48] width 68 height 11
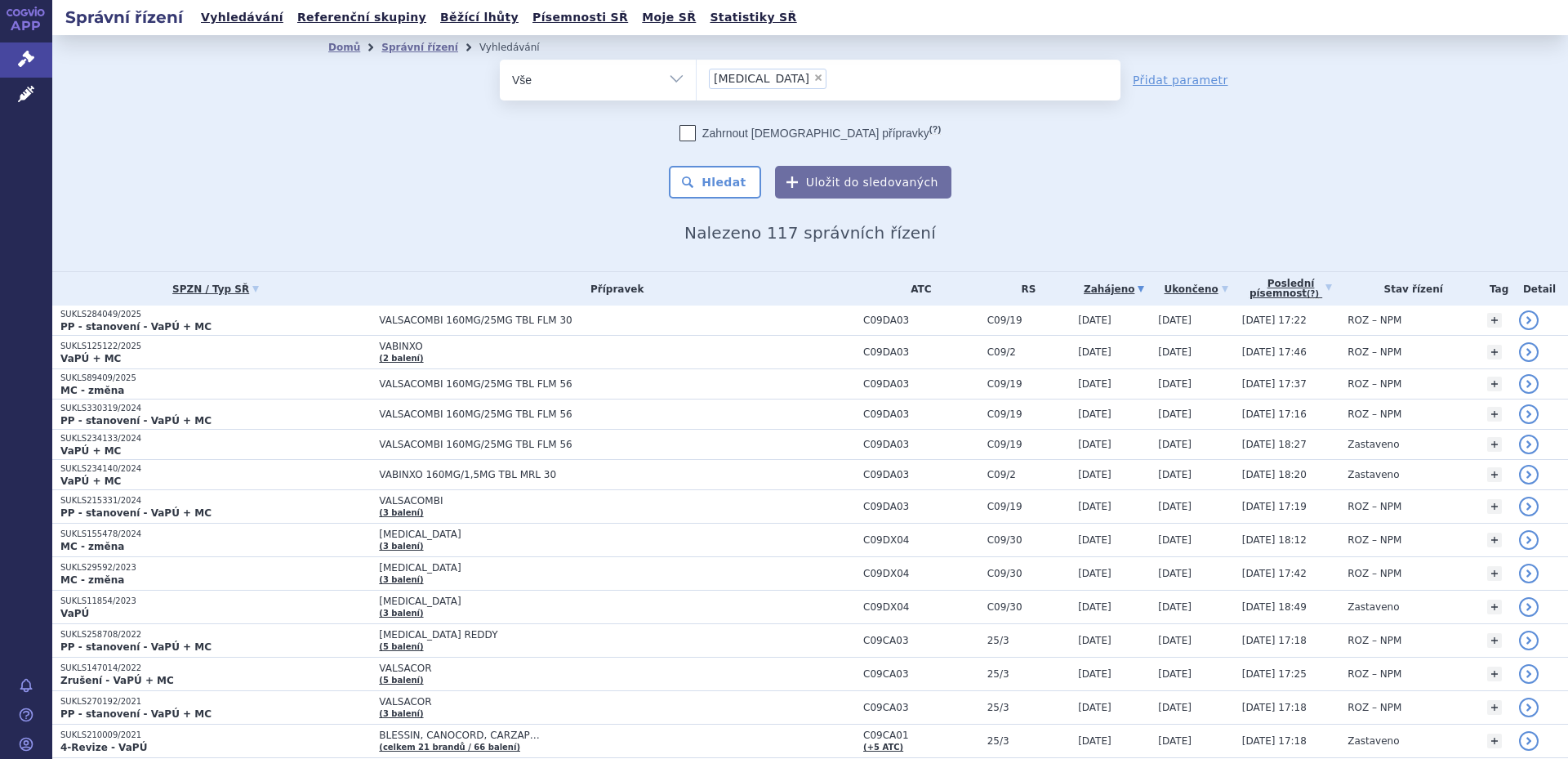
click at [813, 79] on span "×" at bounding box center [818, 78] width 10 height 10
click at [697, 79] on select "valsartan" at bounding box center [696, 80] width 1 height 41
select select
type input "kl"
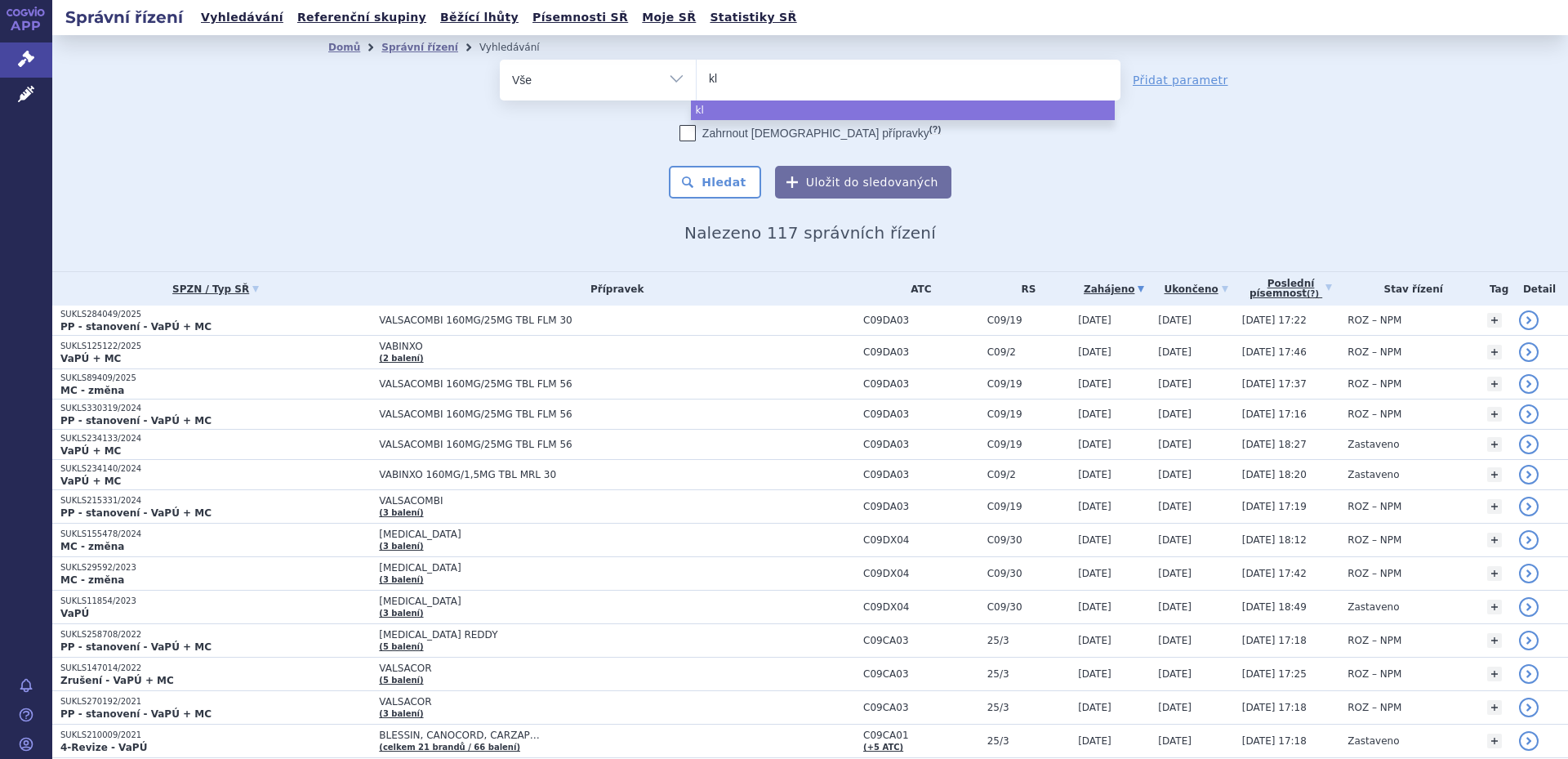
type input "klo"
type input "klopi"
type input "klopido"
type input "klopidog"
type input "klopidogre"
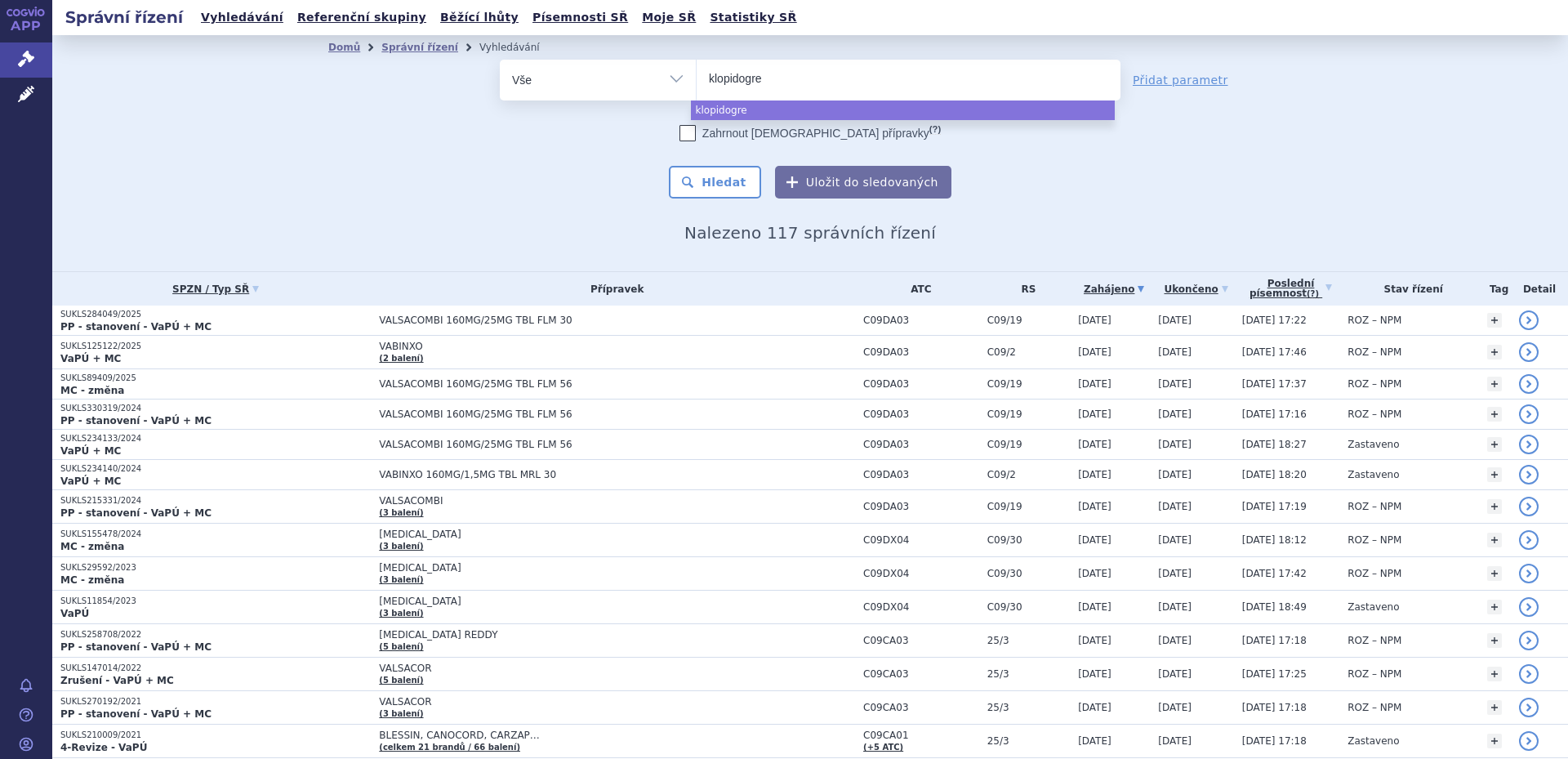
type input "klopidogrel"
select select "klopidogrel"
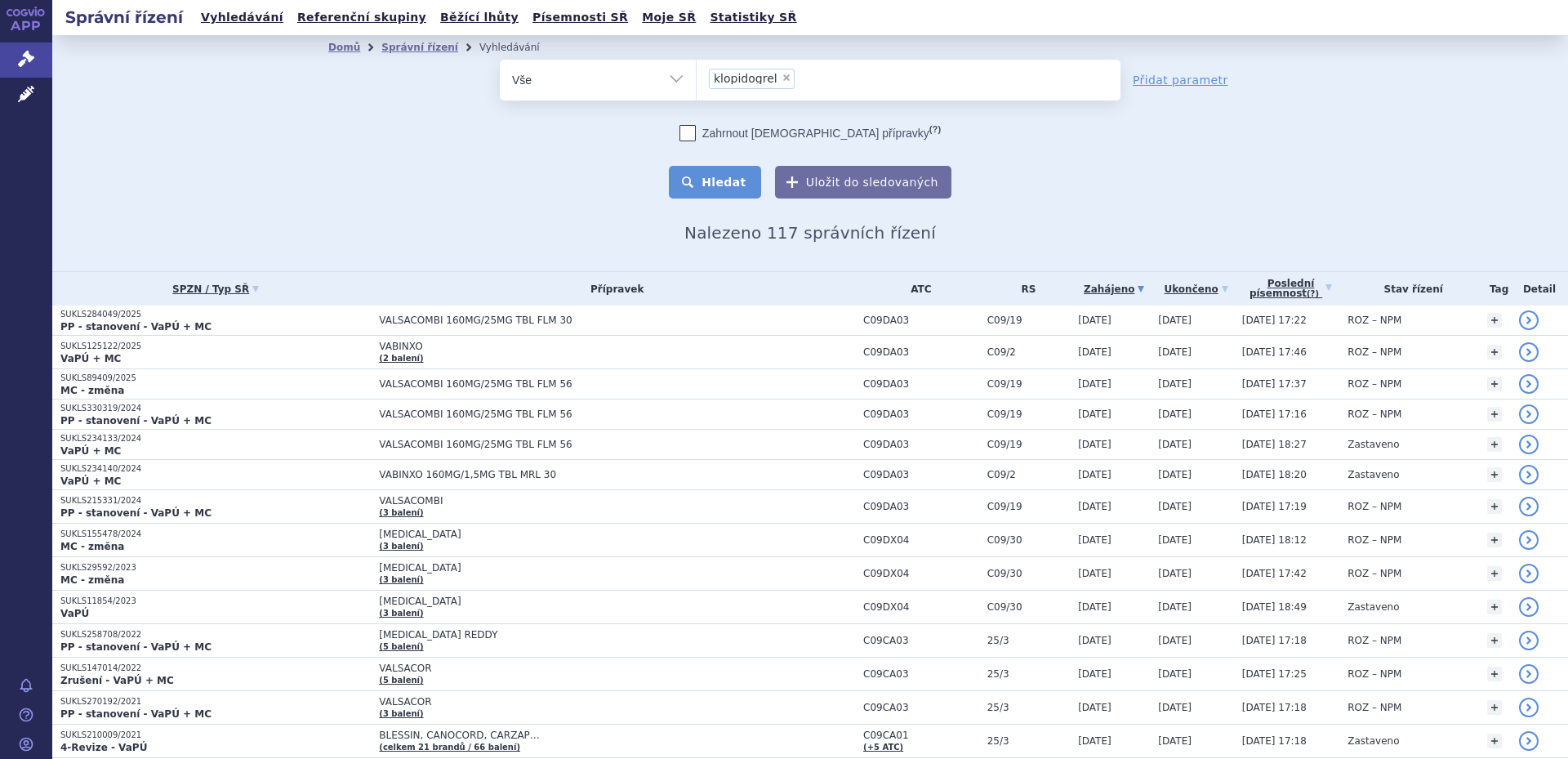
click at [681, 195] on button "Hledat" at bounding box center [715, 182] width 92 height 33
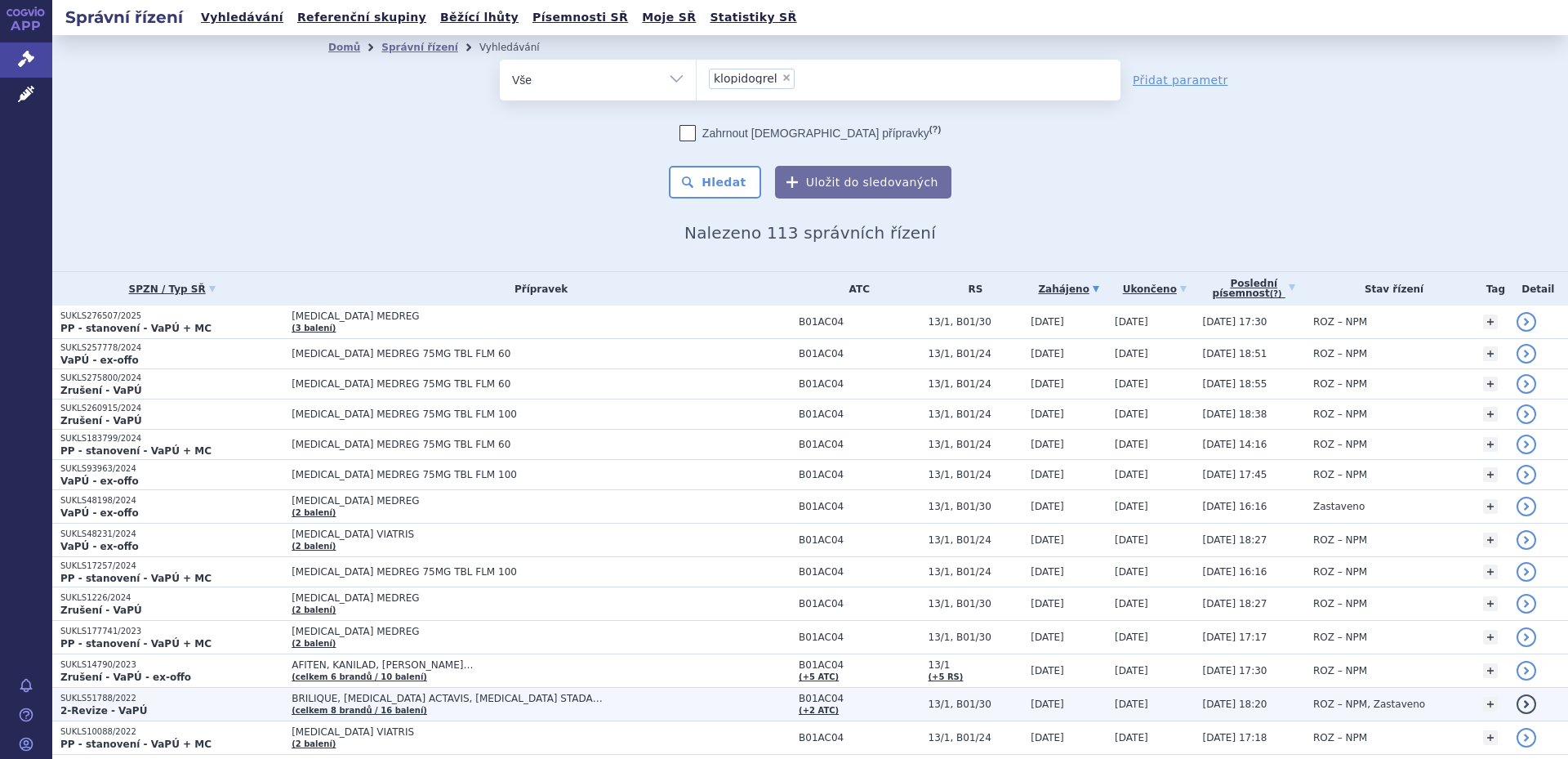
click at [449, 702] on span "BRILIQUE, CLOPIDOGREL ACTAVIS, CLOPIDOGREL STADA…" at bounding box center [496, 698] width 409 height 11
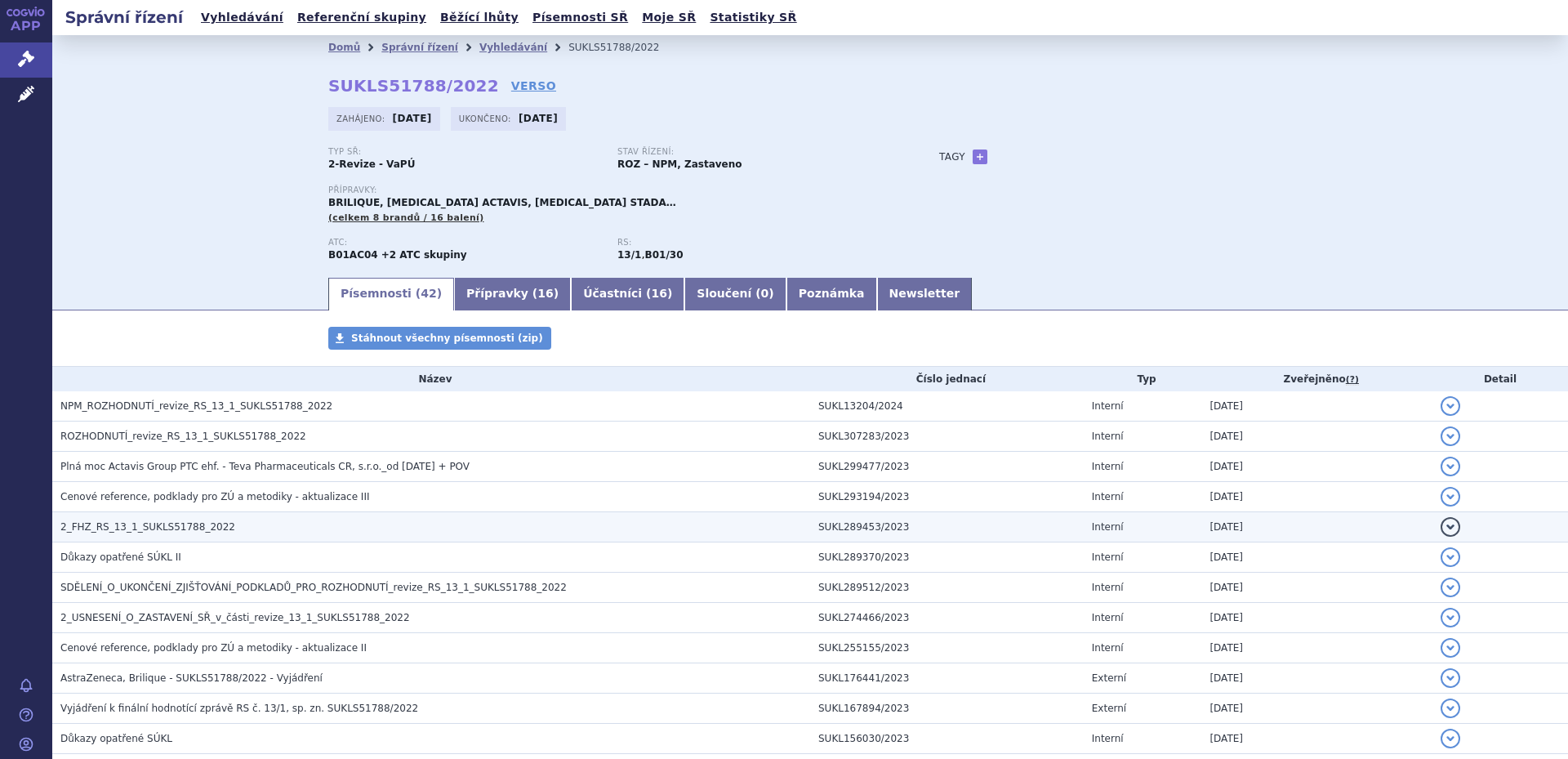
click at [220, 529] on h3 "2_FHZ_RS_13_1_SUKLS51788_2022" at bounding box center [436, 527] width 750 height 16
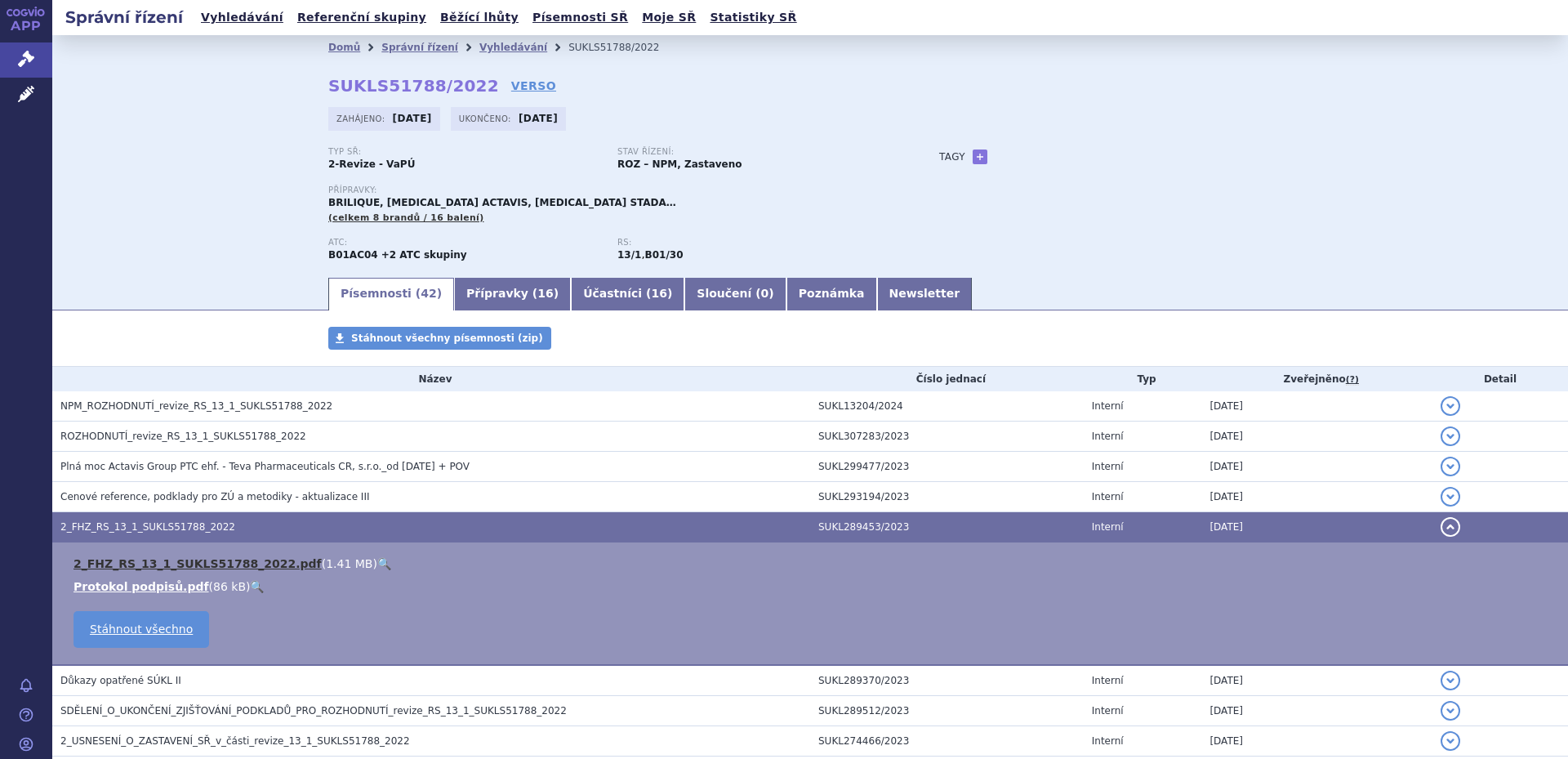
click at [200, 560] on link "2_FHZ_RS_13_1_SUKLS51788_2022.pdf" at bounding box center [198, 564] width 249 height 13
click at [480, 42] on link "Vyhledávání" at bounding box center [513, 48] width 68 height 11
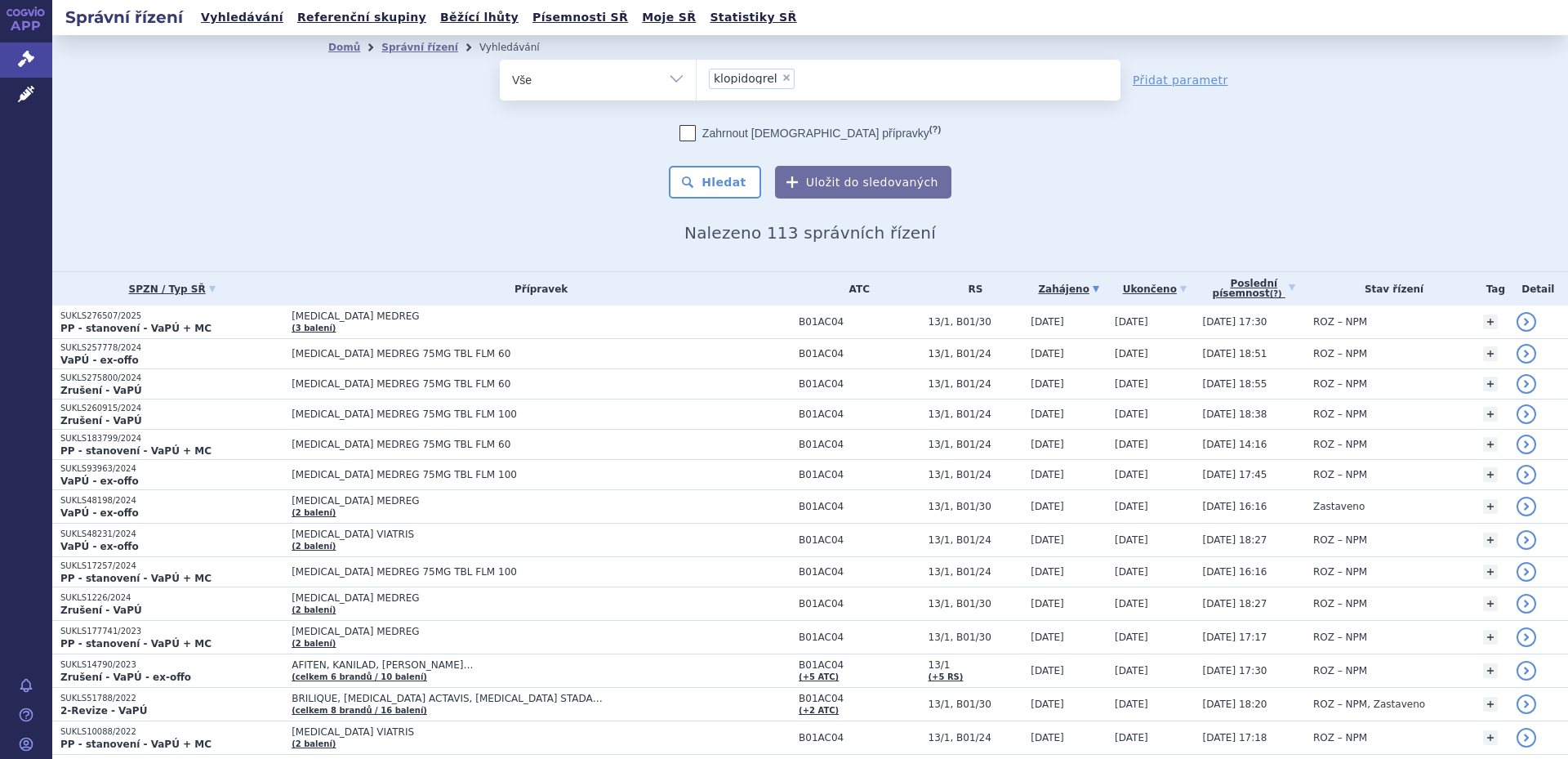
click at [781, 75] on span "×" at bounding box center [786, 78] width 10 height 10
click at [697, 75] on select "klopidogrel" at bounding box center [696, 80] width 1 height 41
select select
type input "am"
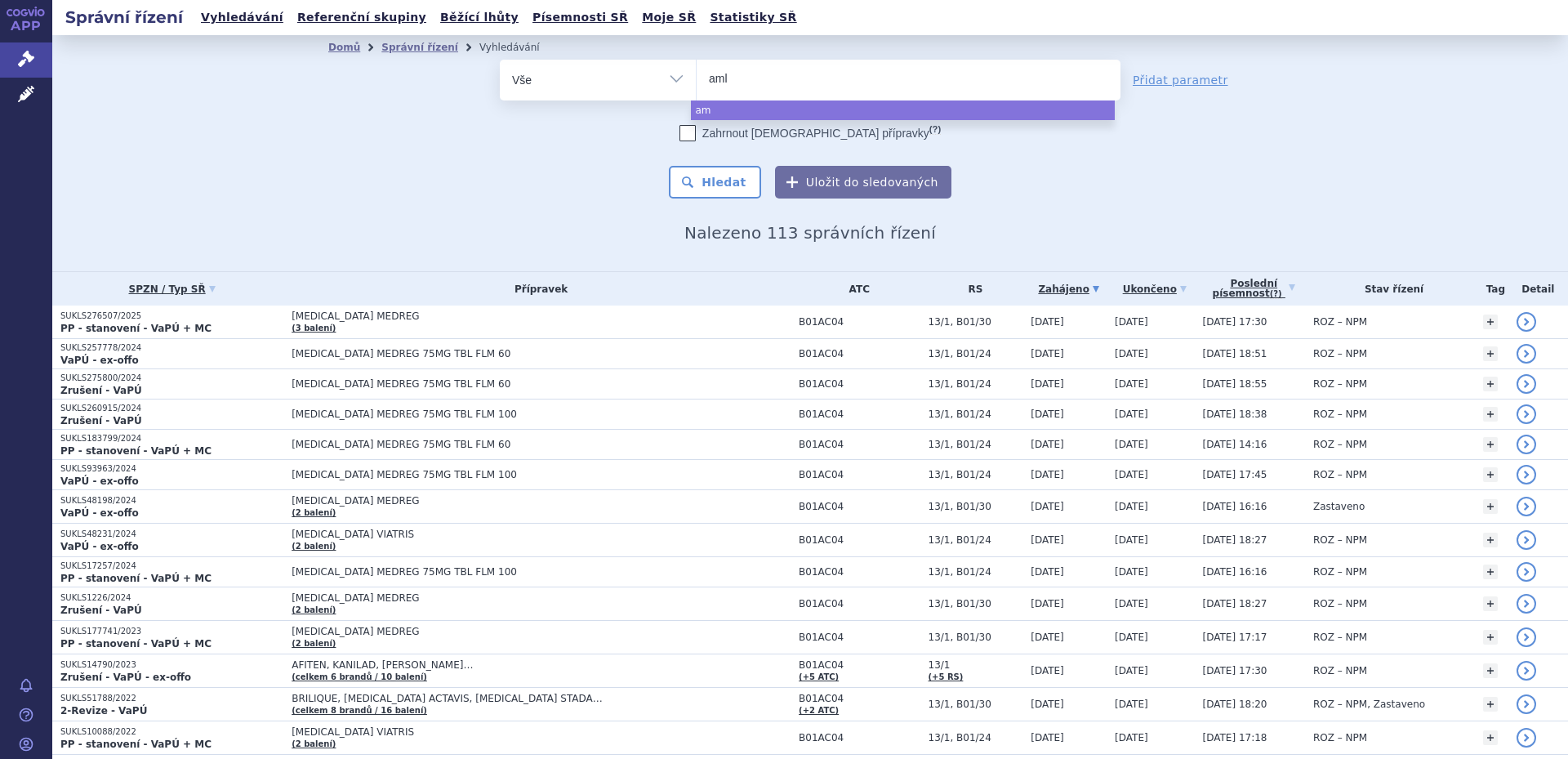
type input "amlo"
type input "amlodi"
type input "amlodip"
type input "amlodipi"
type input "amlodipin"
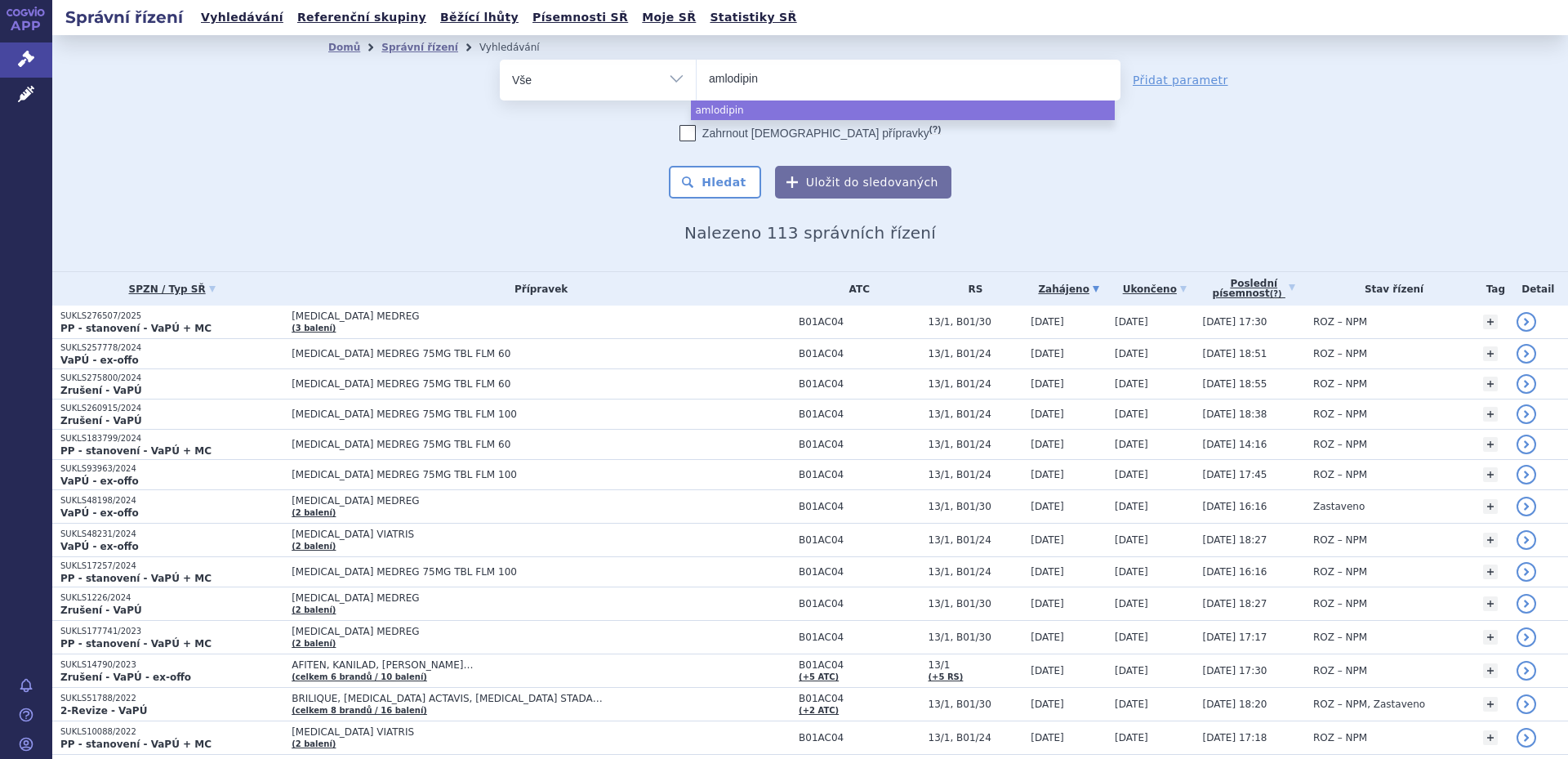
select select "amlodipin"
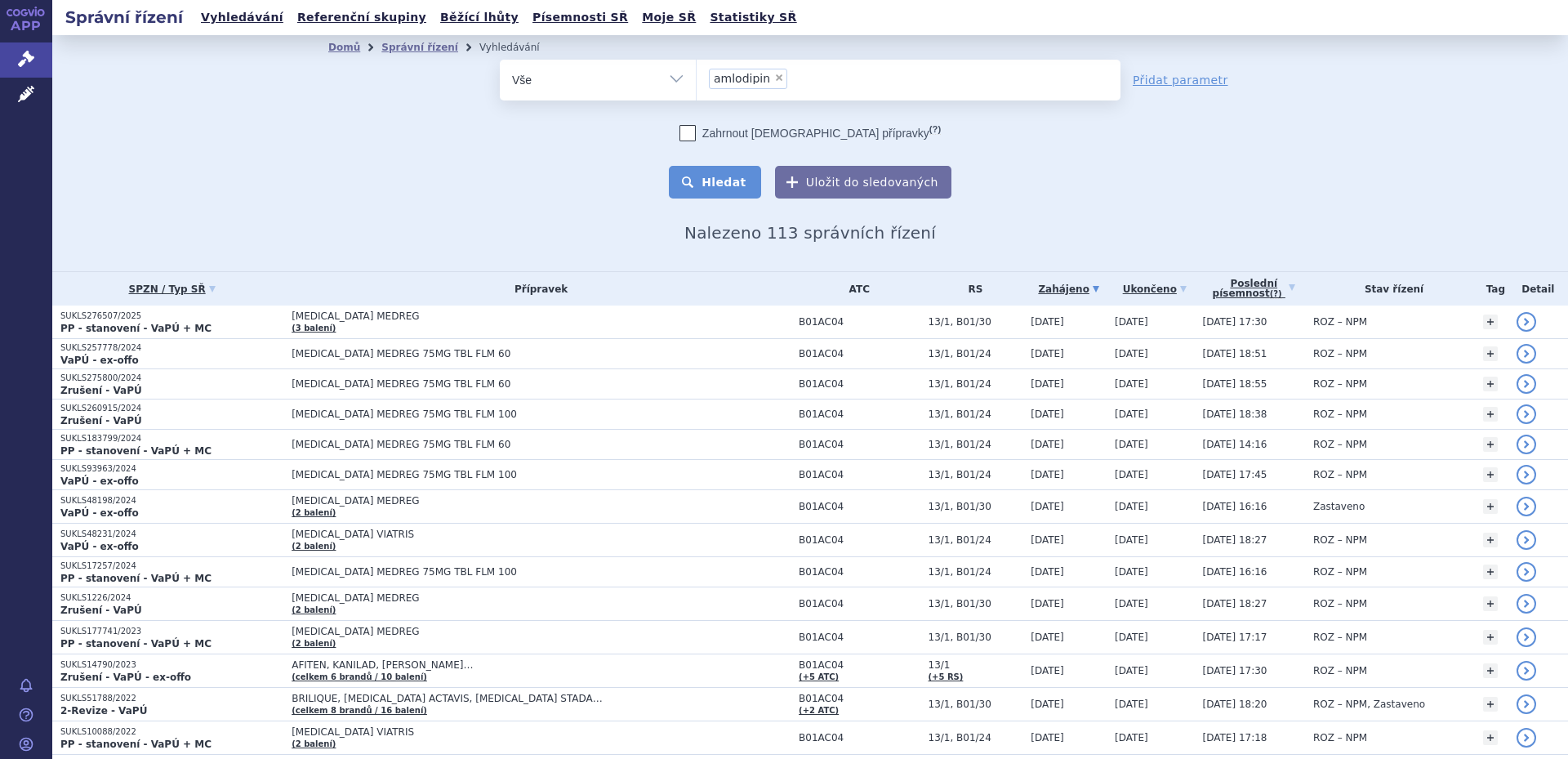
click at [715, 179] on button "Hledat" at bounding box center [715, 182] width 92 height 33
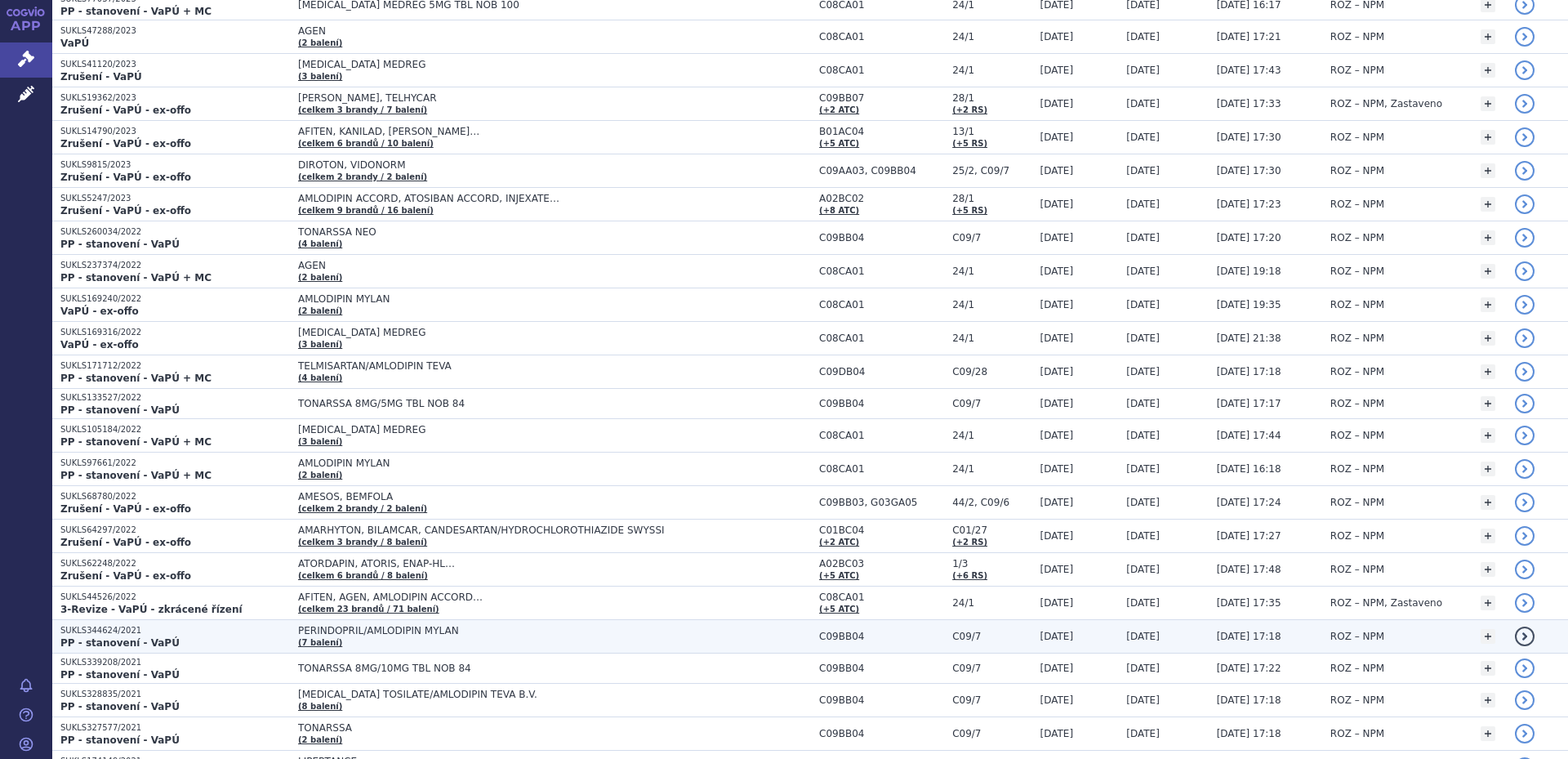
scroll to position [735, 0]
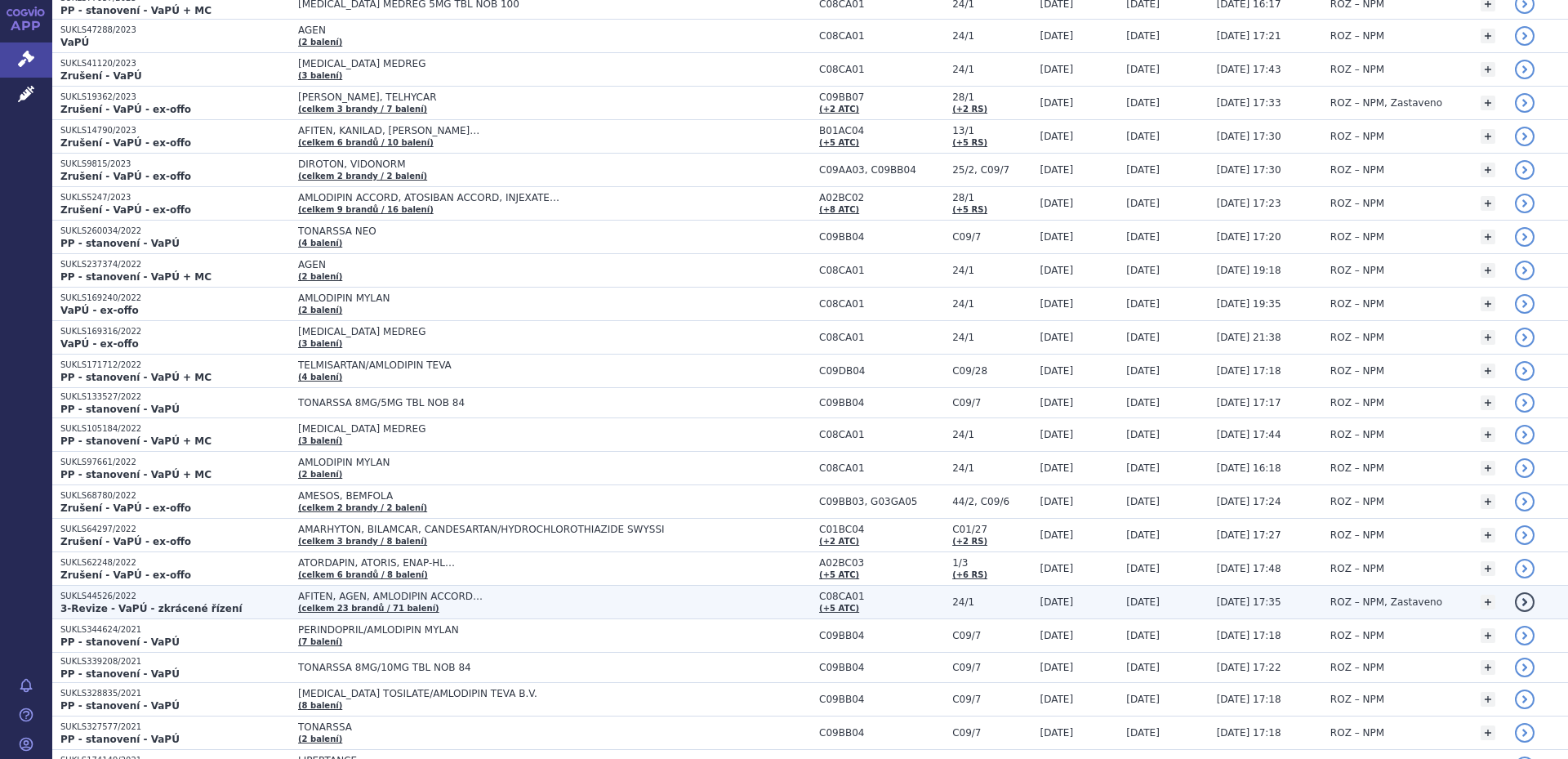
click at [435, 606] on td "AFITEN, AGEN, AMLODIPIN ACCORD… (celkem 23 brandů / 71 balení)" at bounding box center [550, 602] width 521 height 34
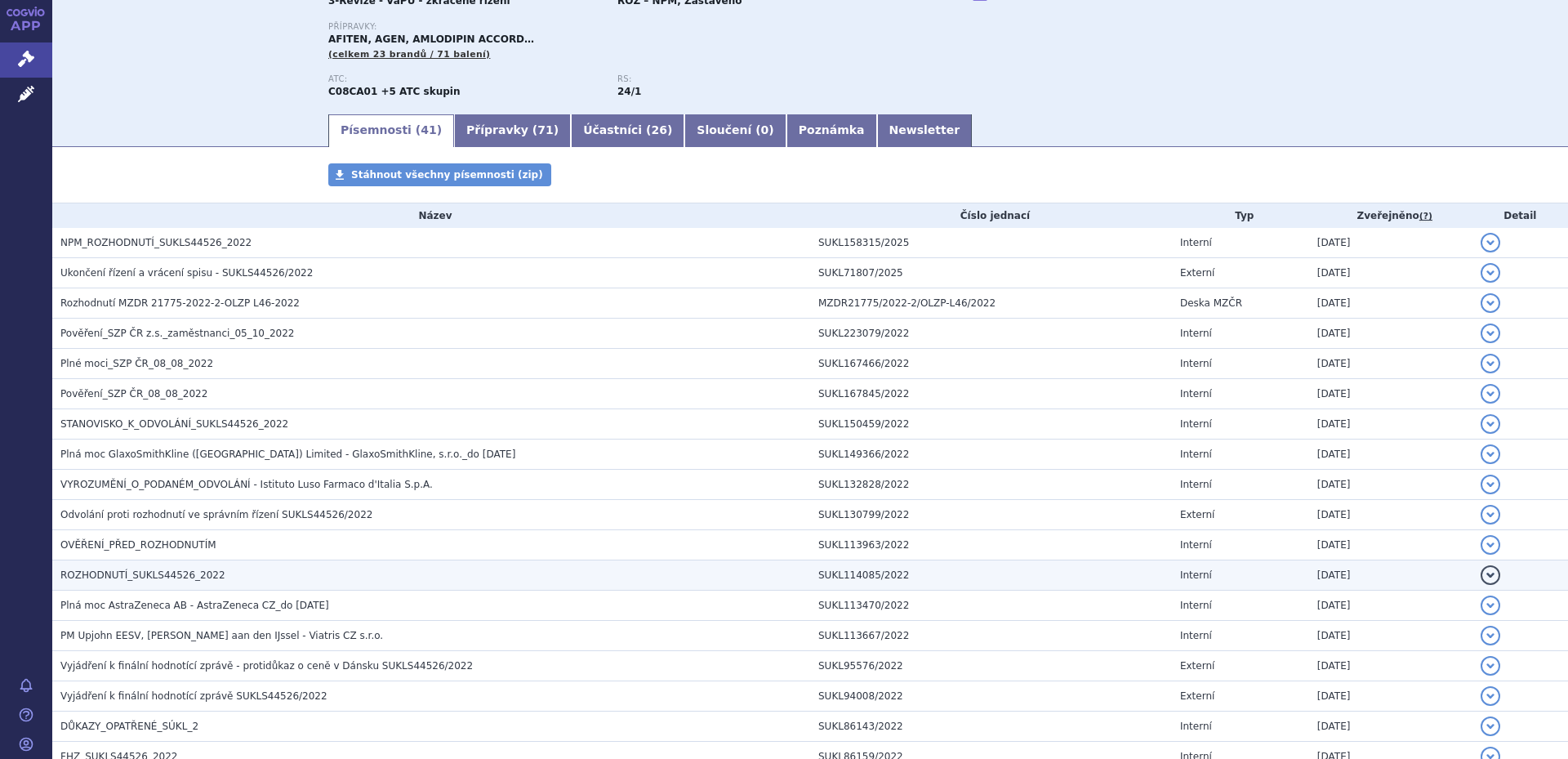
scroll to position [245, 0]
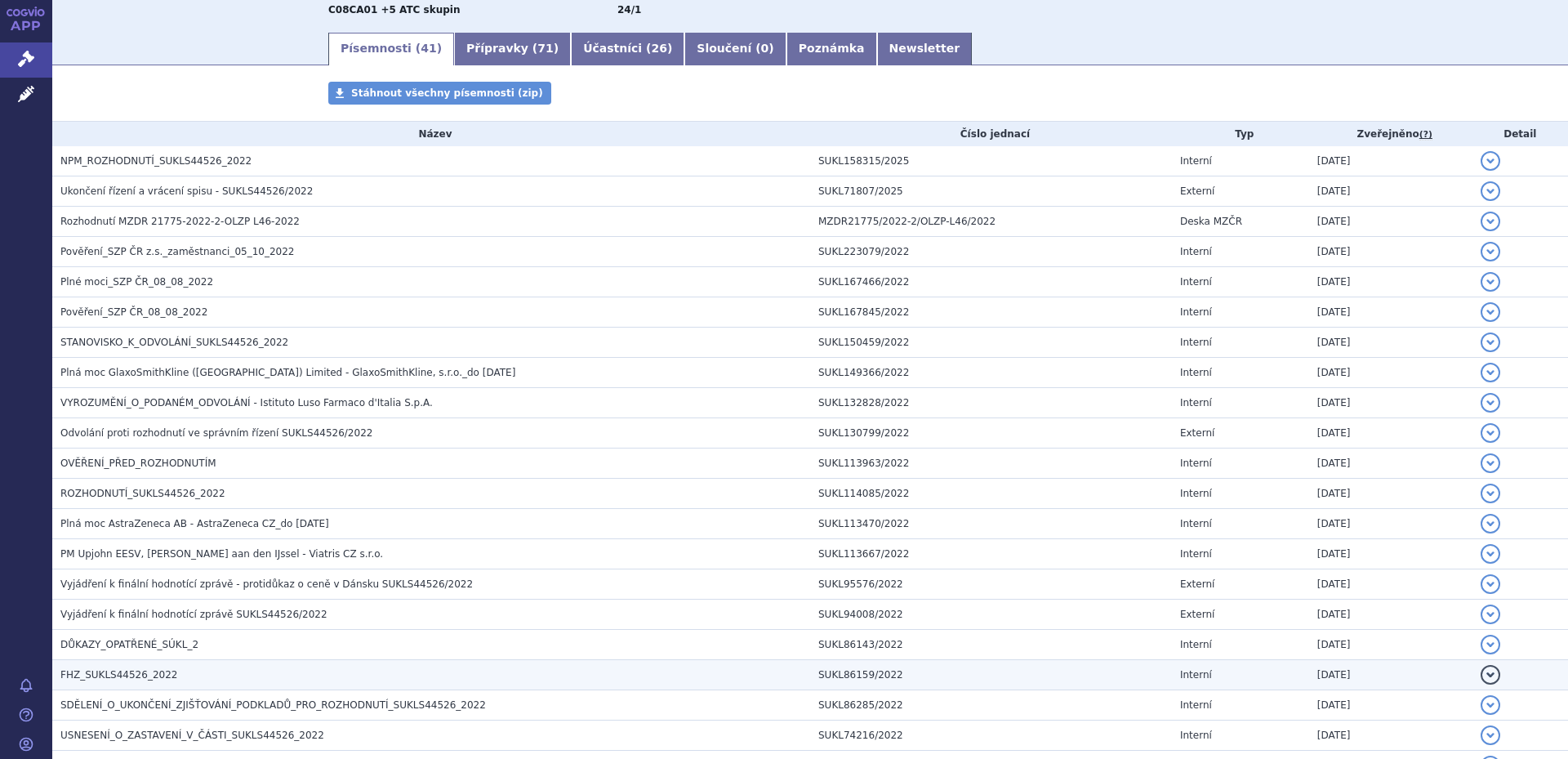
click at [193, 671] on h3 "FHZ_SUKLS44526_2022" at bounding box center [436, 674] width 750 height 16
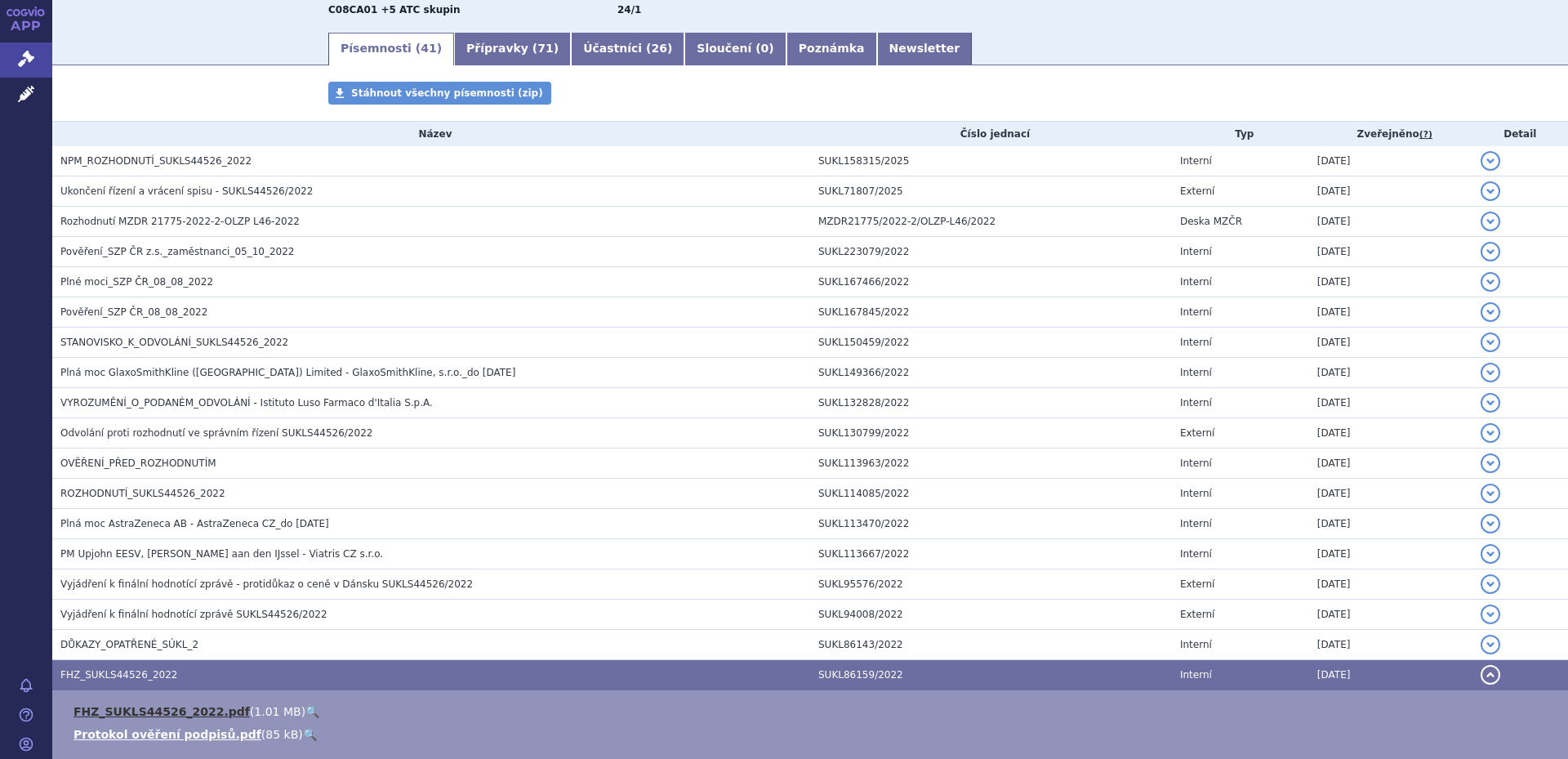
click at [178, 705] on link "FHZ_SUKLS44526_2022.pdf" at bounding box center [162, 711] width 176 height 13
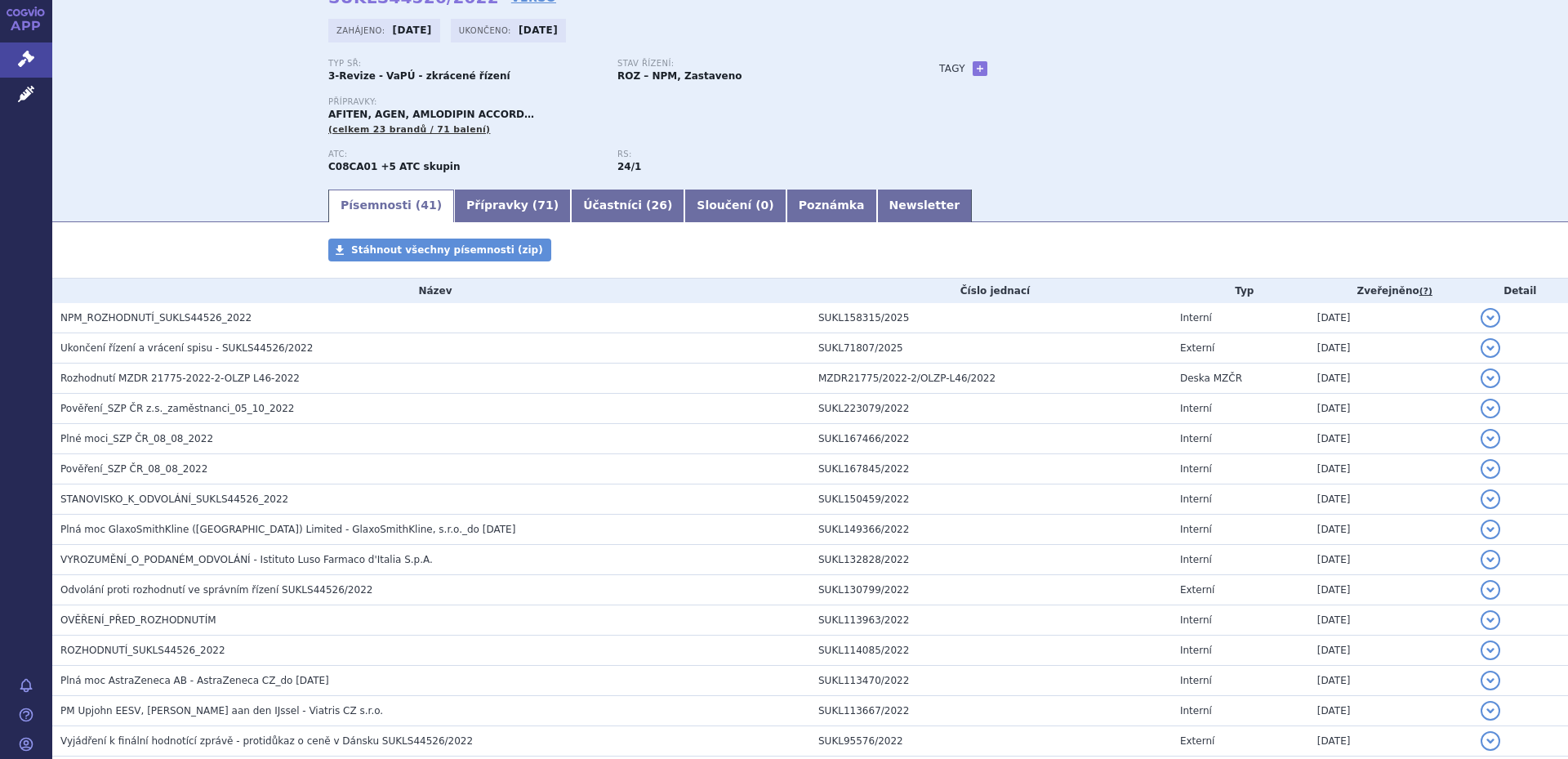
scroll to position [0, 0]
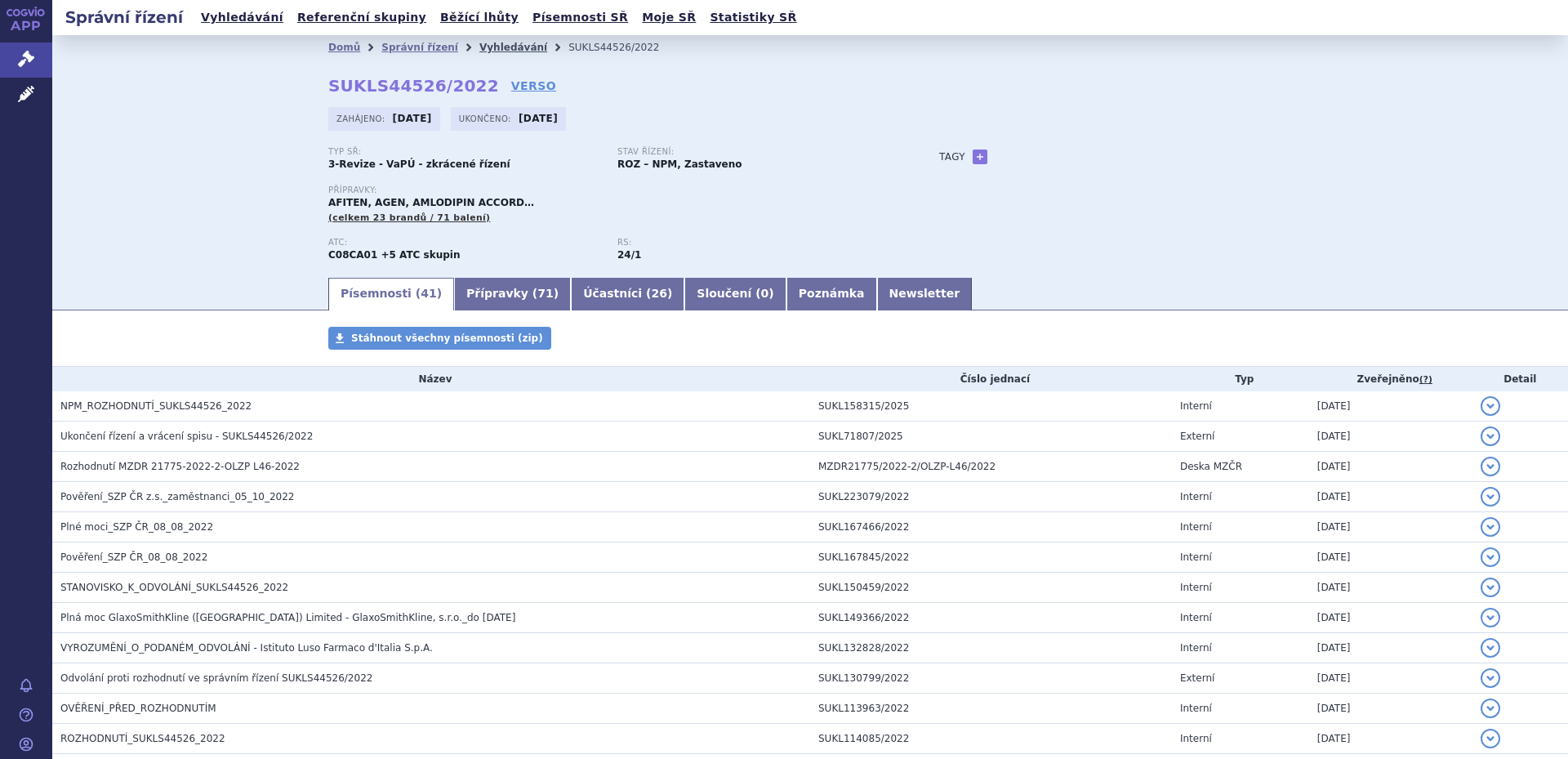
click at [479, 49] on link "Vyhledávání" at bounding box center [513, 48] width 68 height 11
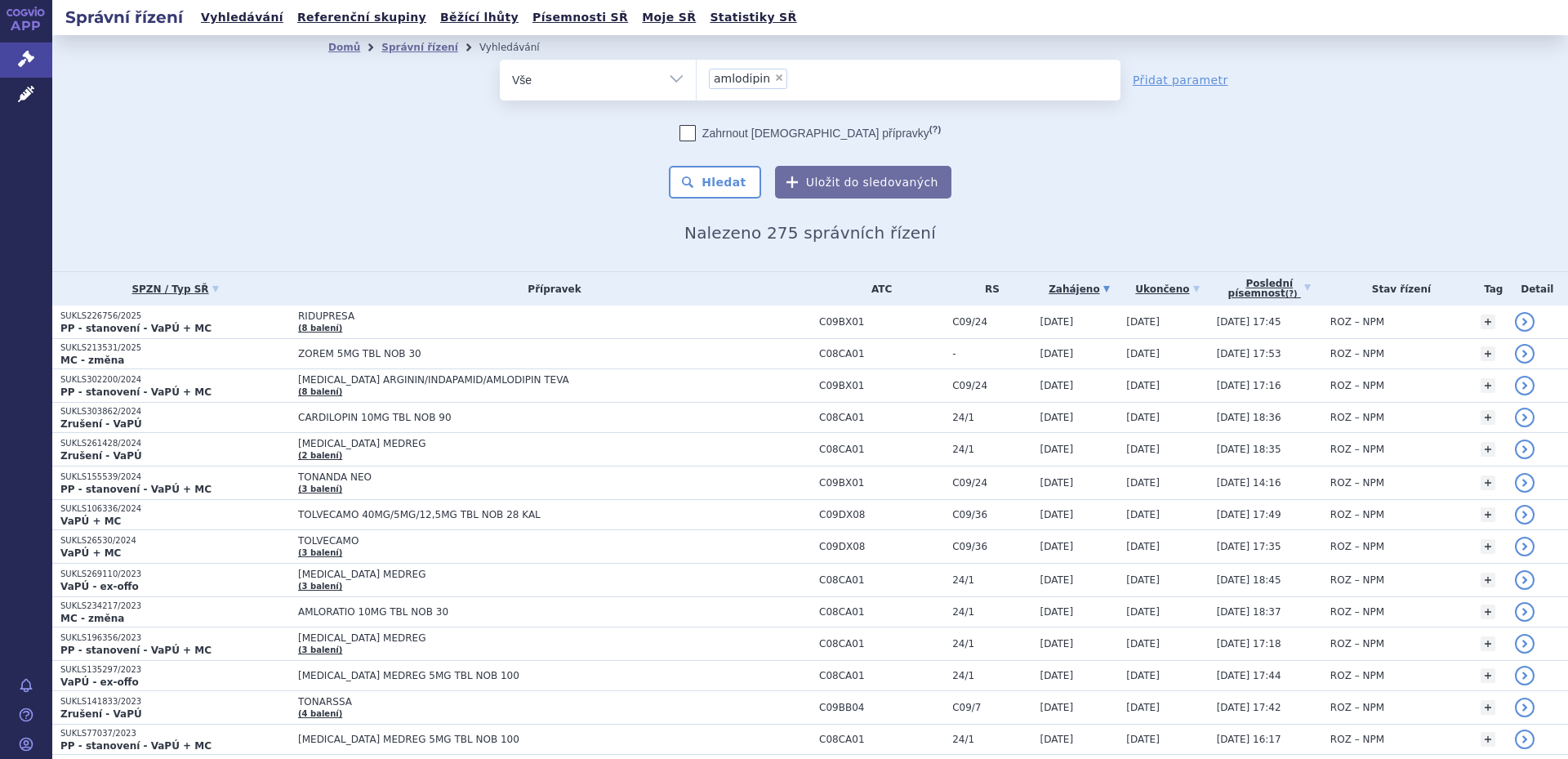
click at [774, 77] on span "×" at bounding box center [779, 78] width 10 height 10
click at [697, 77] on select "amlodipin" at bounding box center [696, 80] width 1 height 41
select select
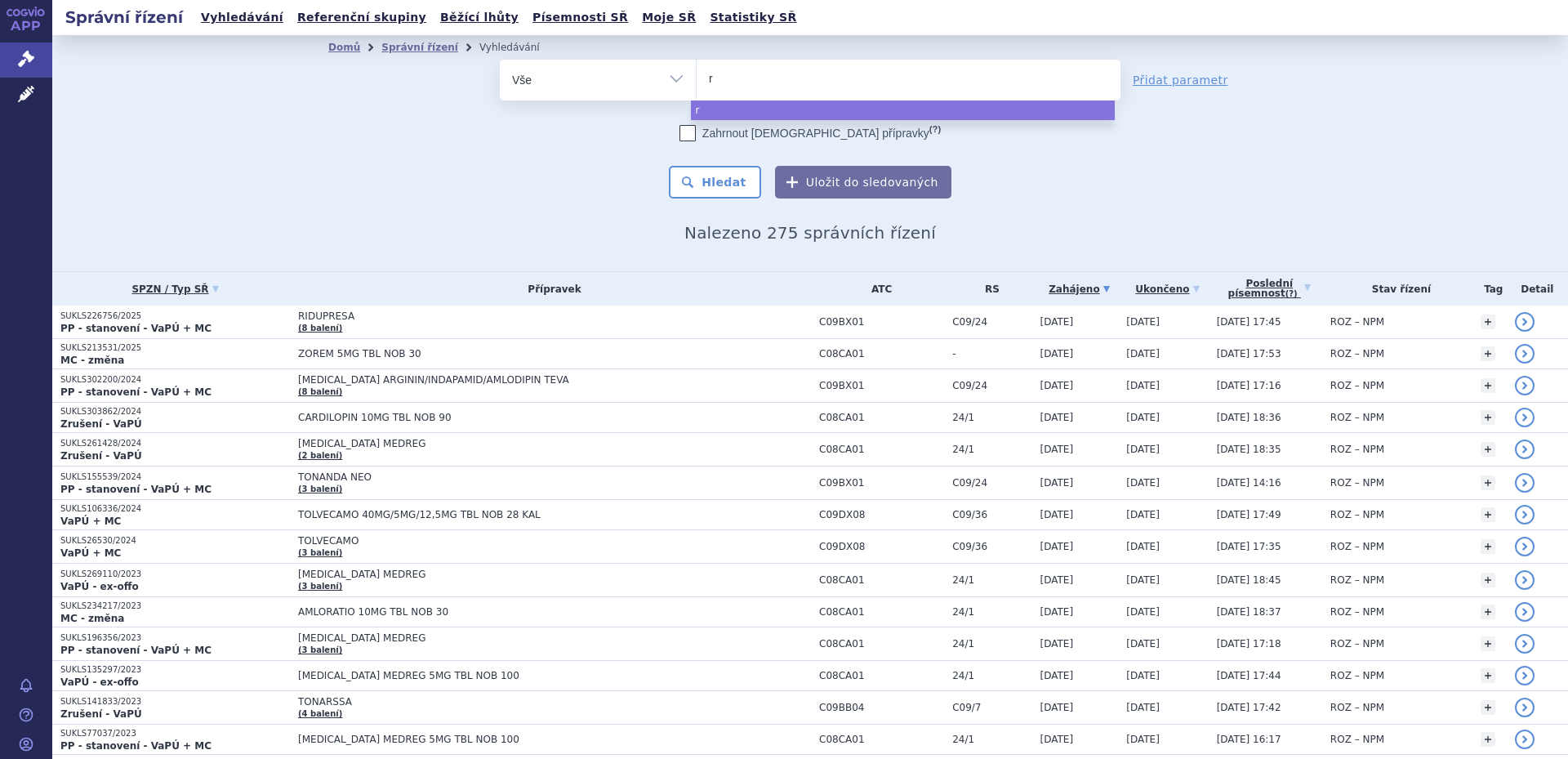
type input "ri"
type input "risp"
type input "risper"
type input "risperi"
type input "risperido"
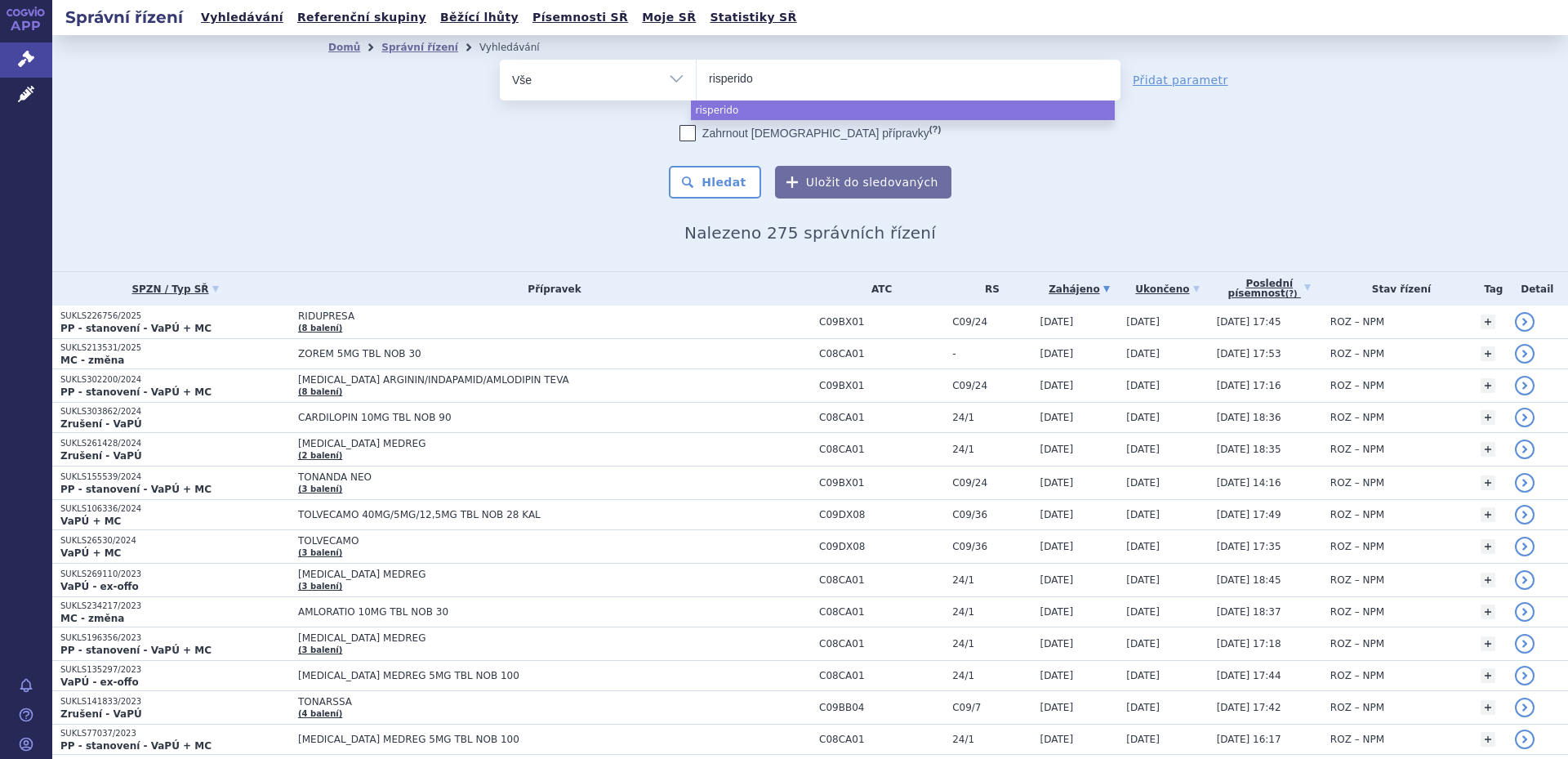
type input "risperidon"
select select "risperidon"
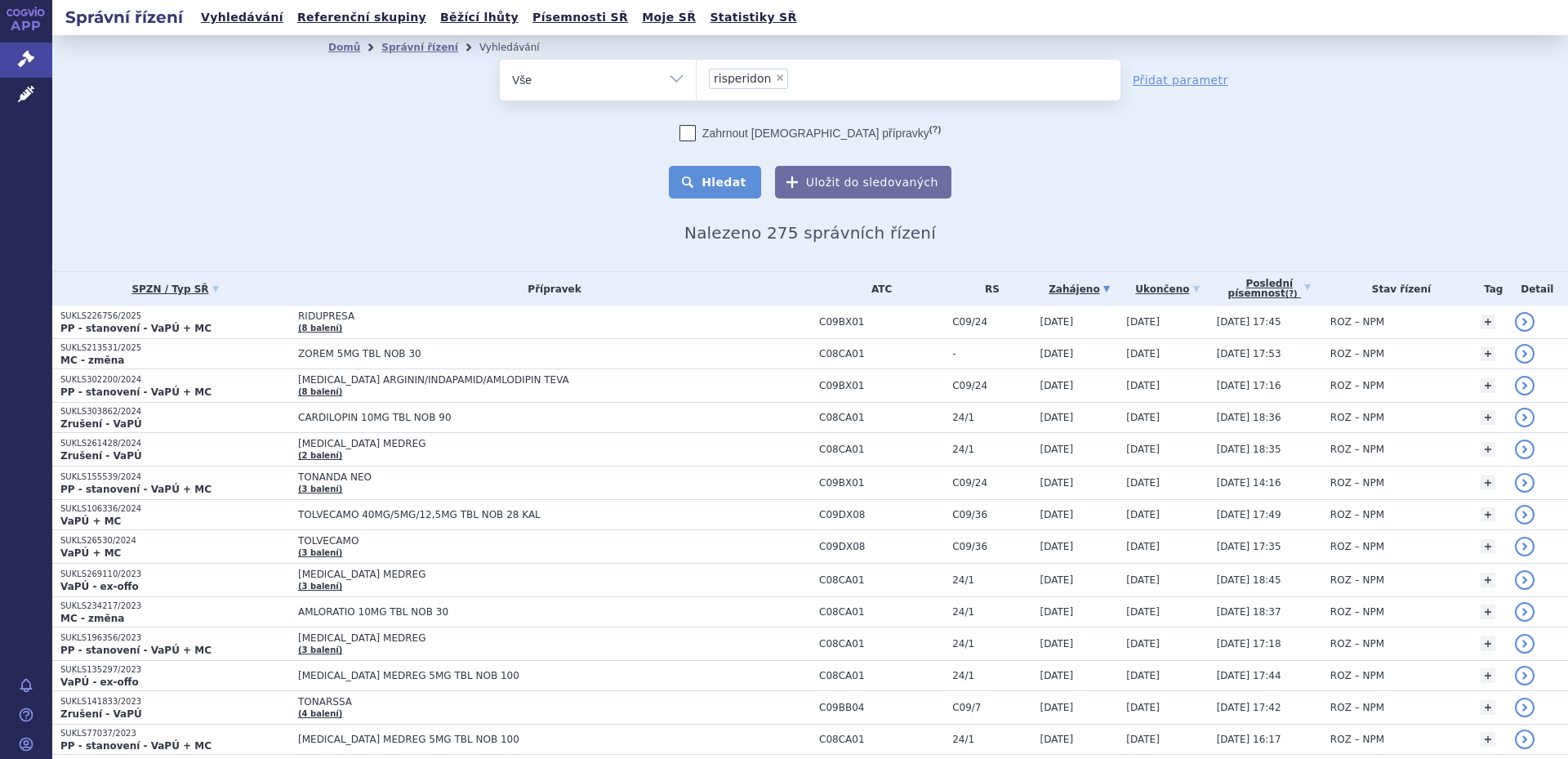
click at [733, 178] on button "Hledat" at bounding box center [715, 182] width 92 height 33
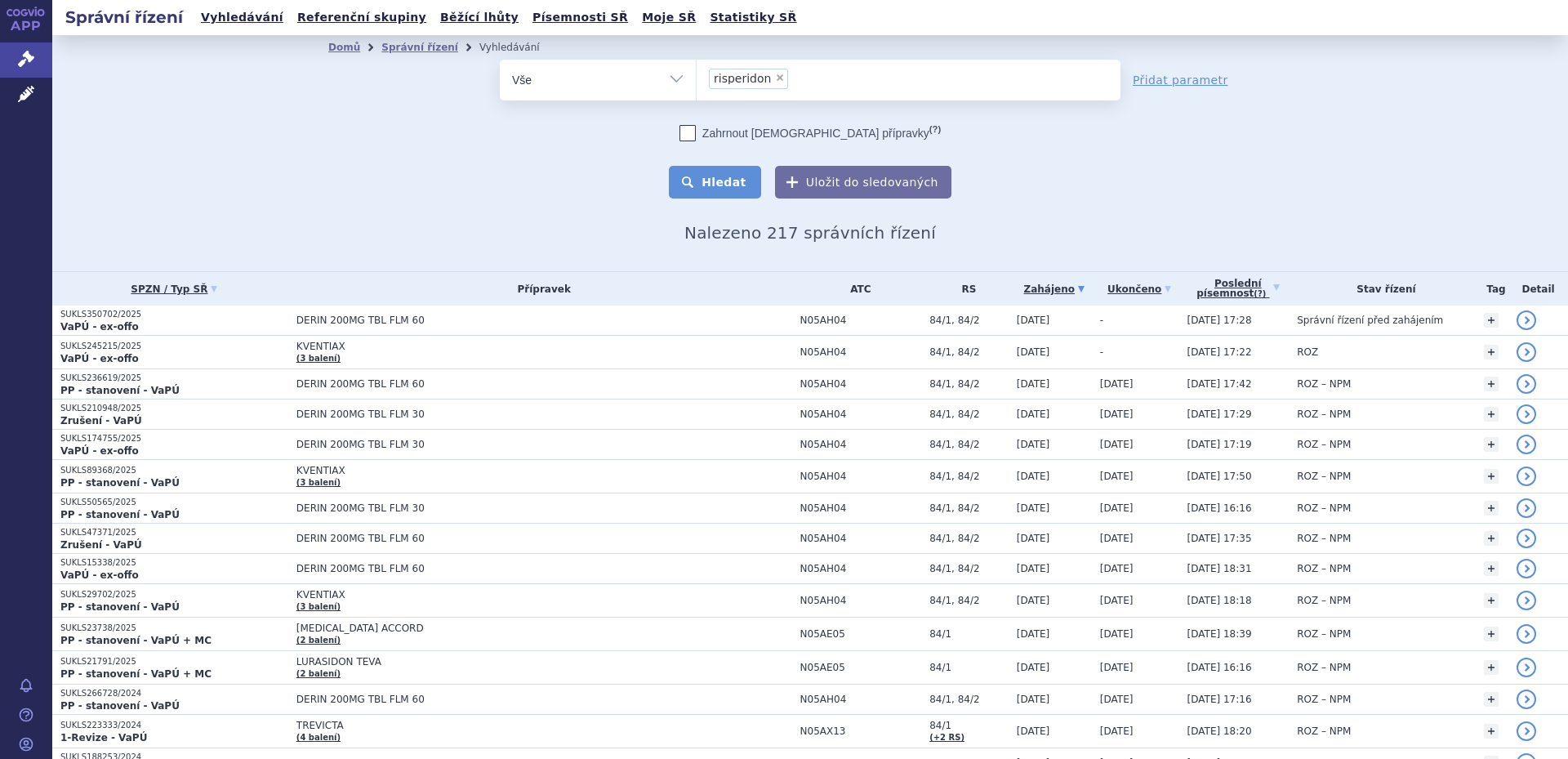
click at [720, 178] on button "Hledat" at bounding box center [715, 182] width 92 height 33
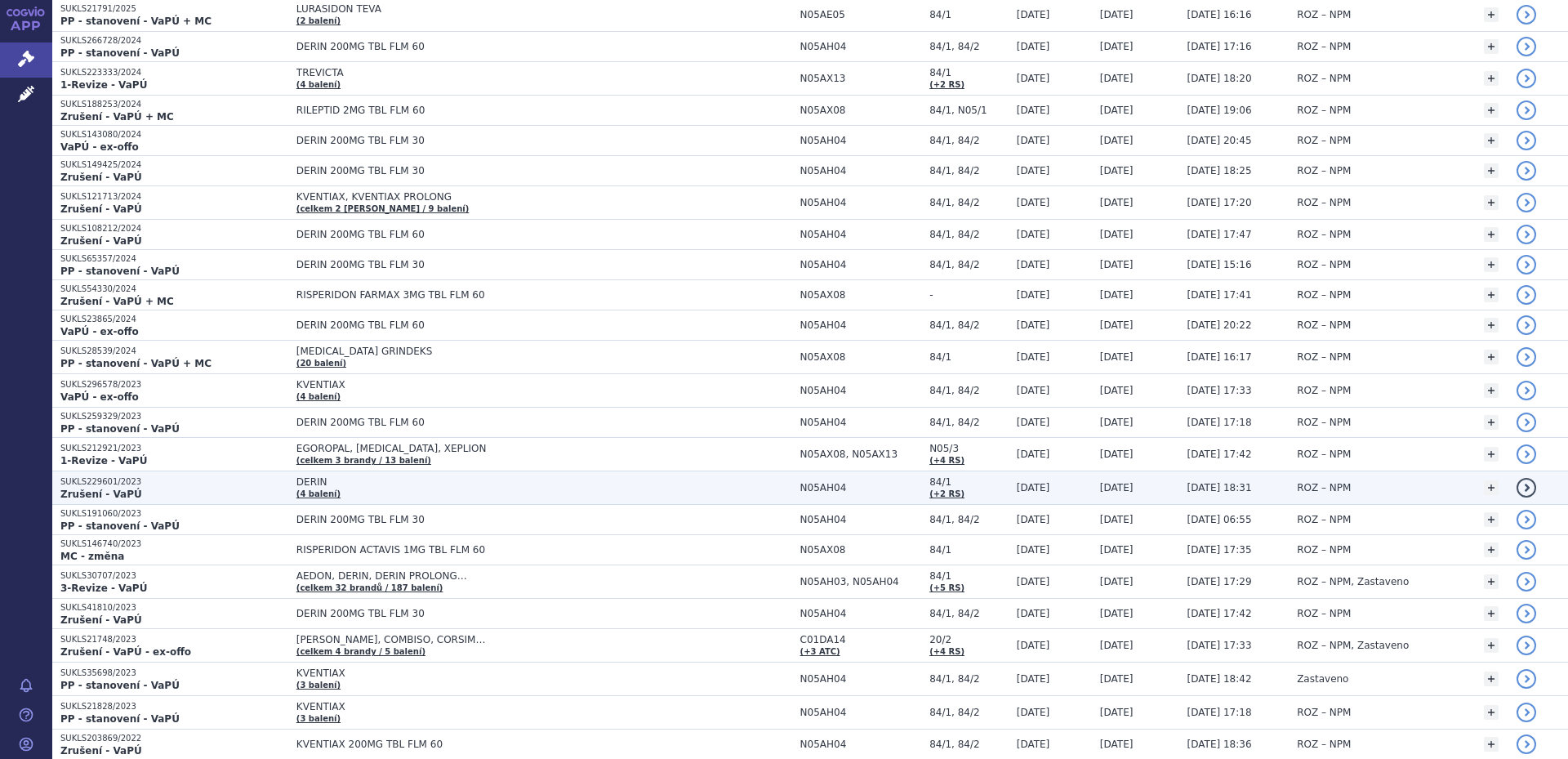
scroll to position [653, 0]
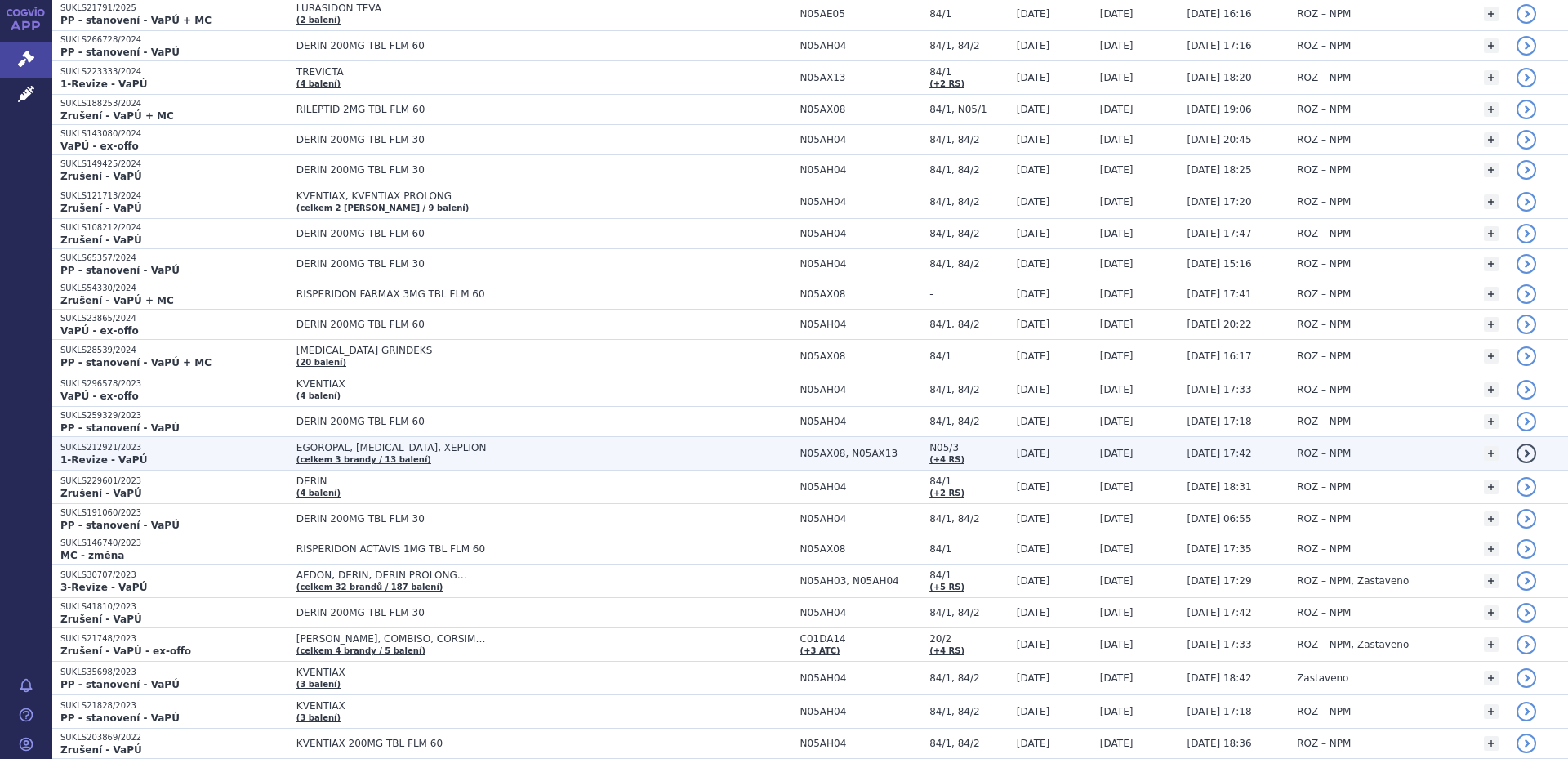
click at [459, 457] on td "EGOROPAL, RISPERDAL CONSTA, XEPLION (celkem 3 brandy / 13 balení)" at bounding box center [540, 453] width 504 height 34
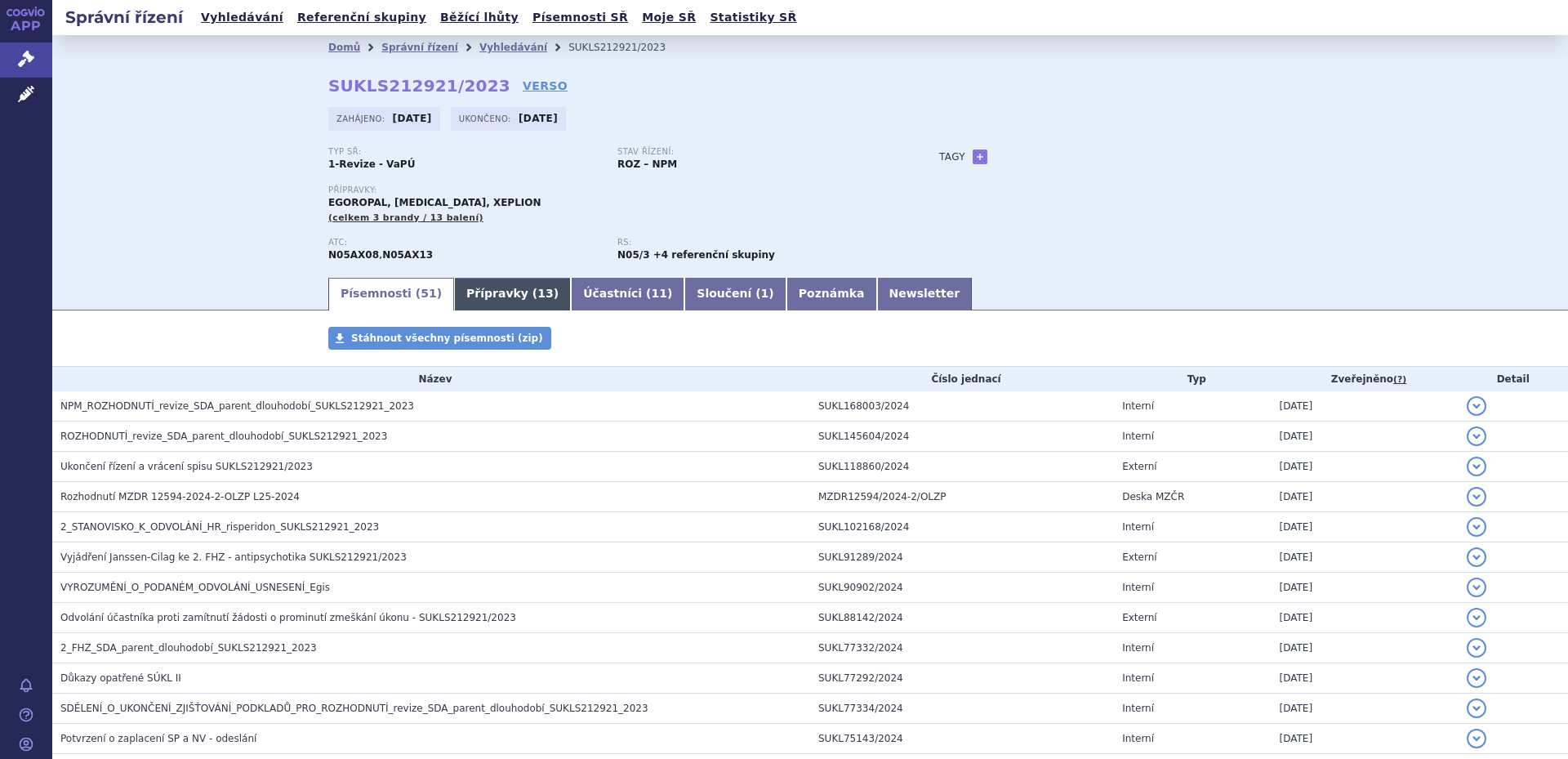
click at [490, 292] on link "Přípravky ( 13 )" at bounding box center [512, 294] width 117 height 33
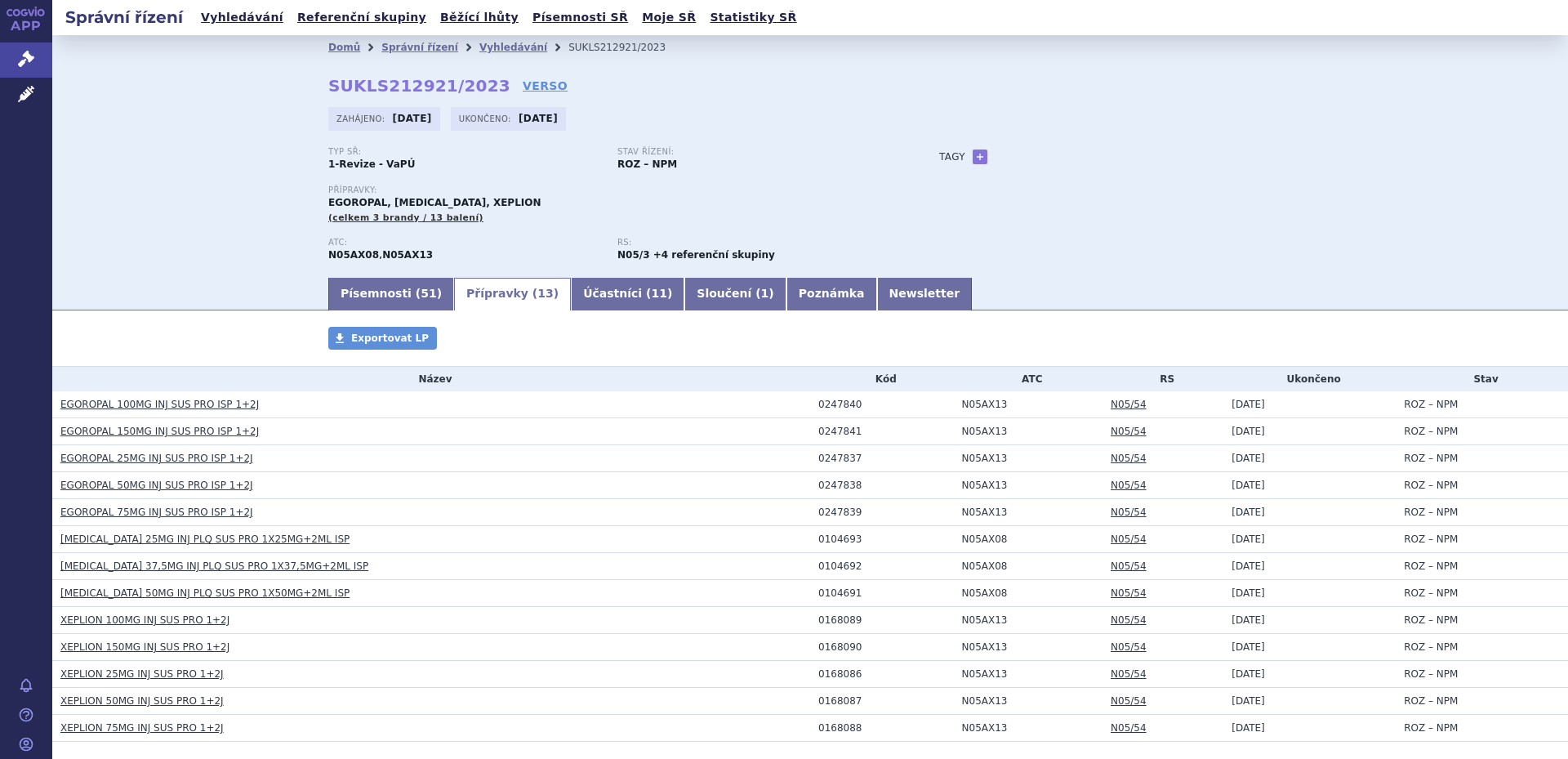
scroll to position [81, 0]
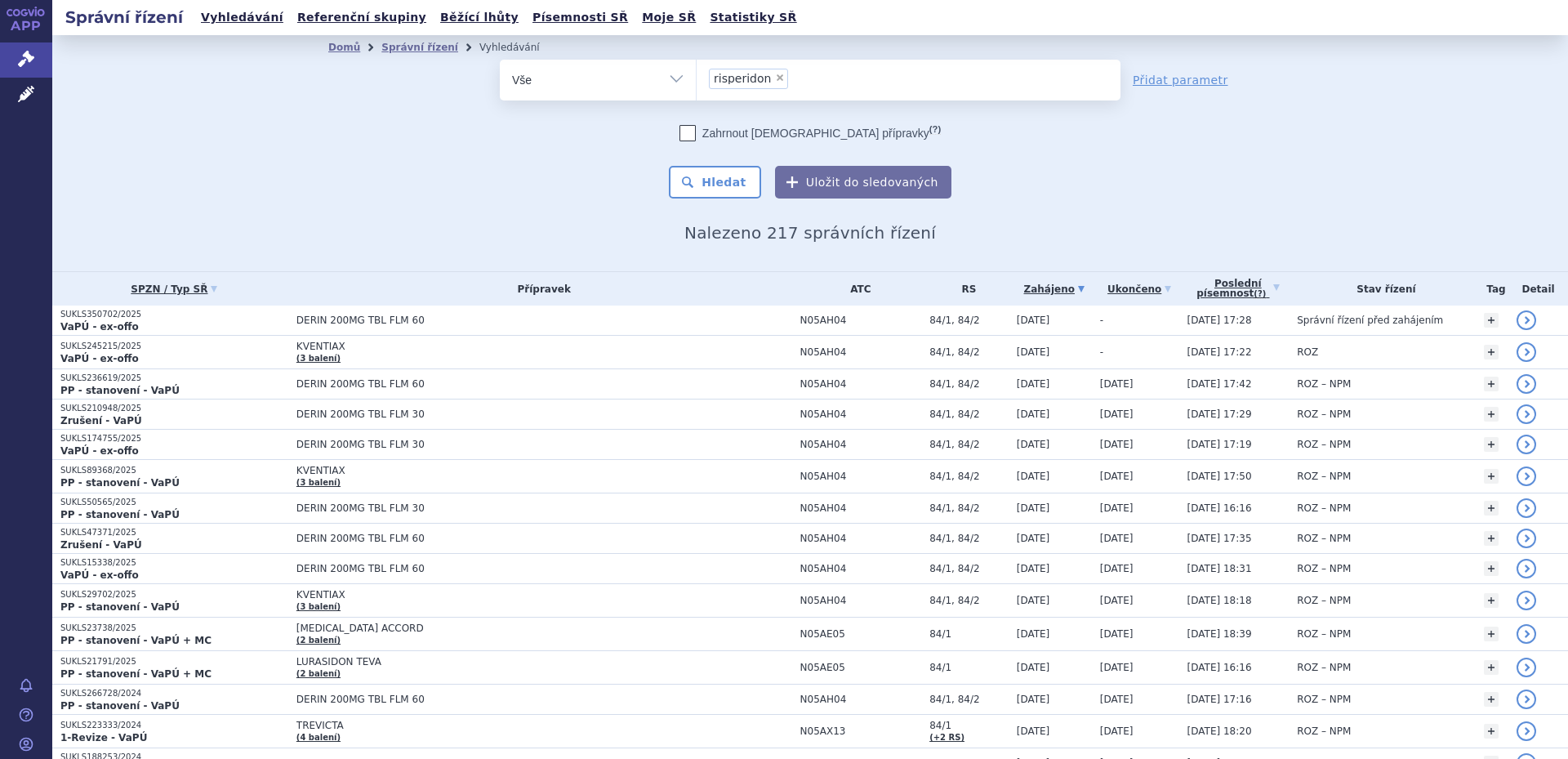
click at [775, 75] on span "×" at bounding box center [779, 78] width 10 height 10
click at [697, 75] on select "risperidon" at bounding box center [696, 80] width 1 height 41
select select
type input "N05AX08"
select select "N05AX08"
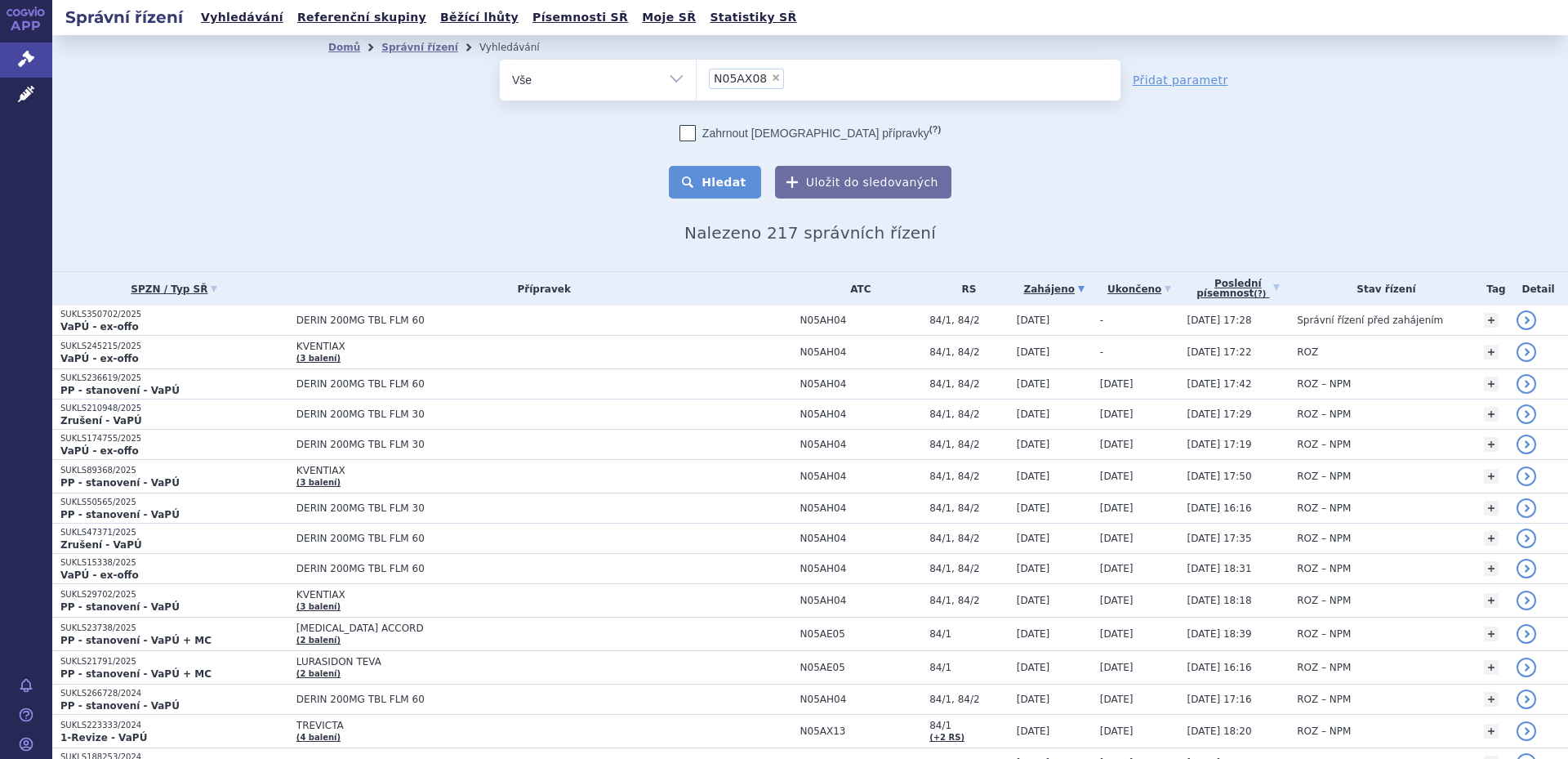
click at [736, 178] on button "Hledat" at bounding box center [715, 182] width 92 height 33
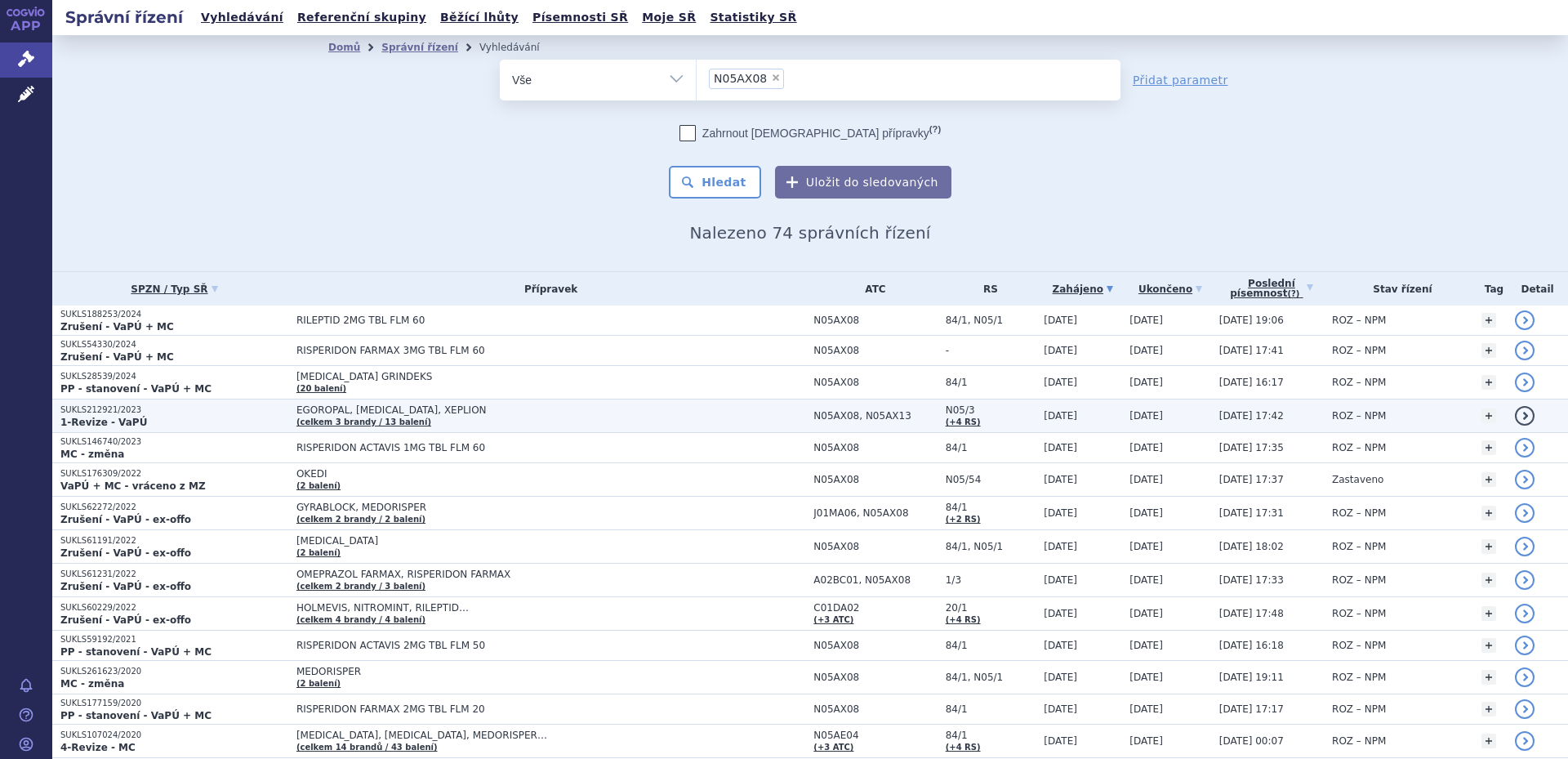
click at [462, 417] on td "EGOROPAL, [MEDICAL_DATA], XEPLION (celkem 3 [PERSON_NAME] / 13 balení)" at bounding box center [546, 416] width 517 height 34
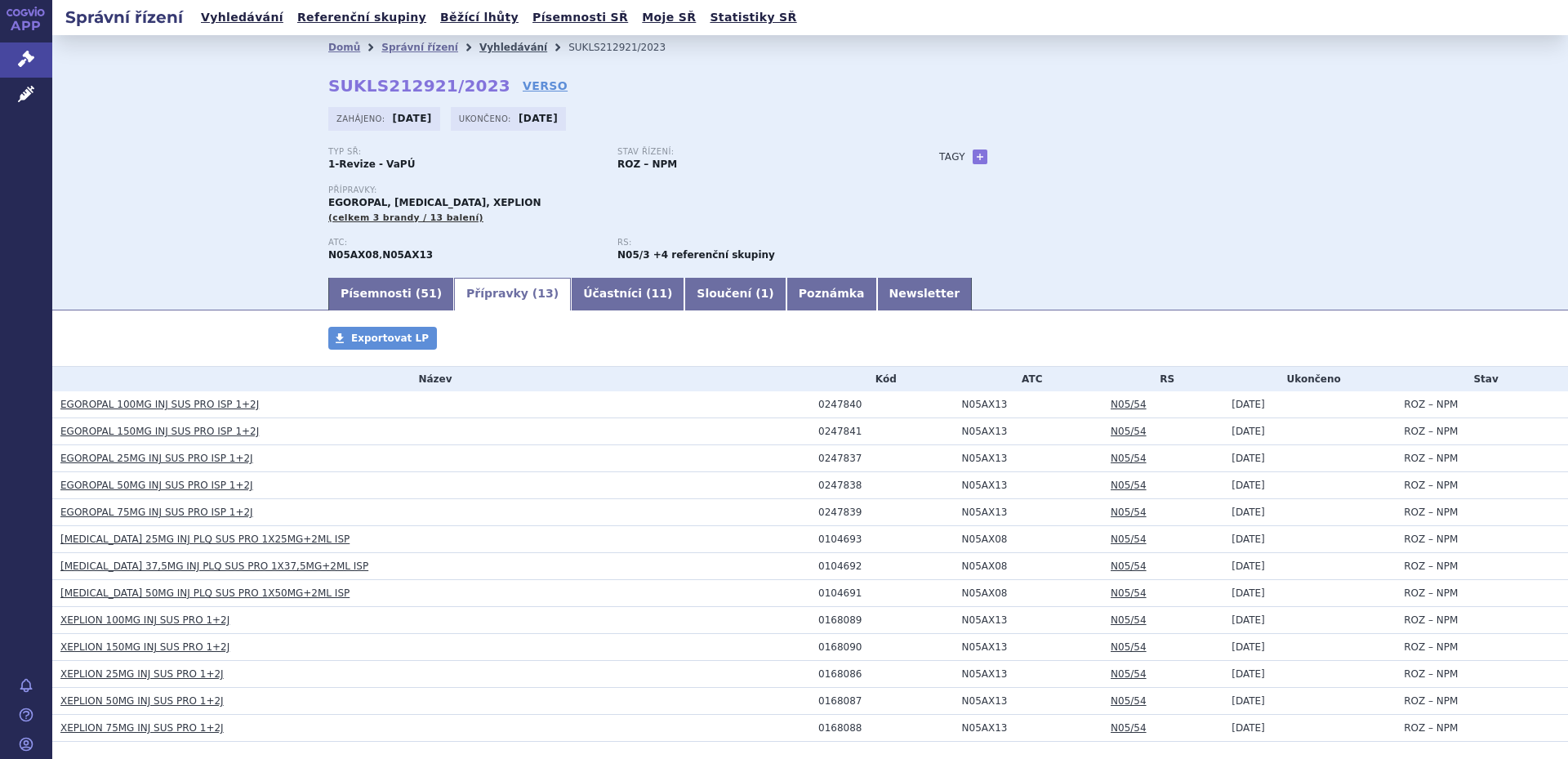
click at [479, 52] on link "Vyhledávání" at bounding box center [513, 48] width 68 height 11
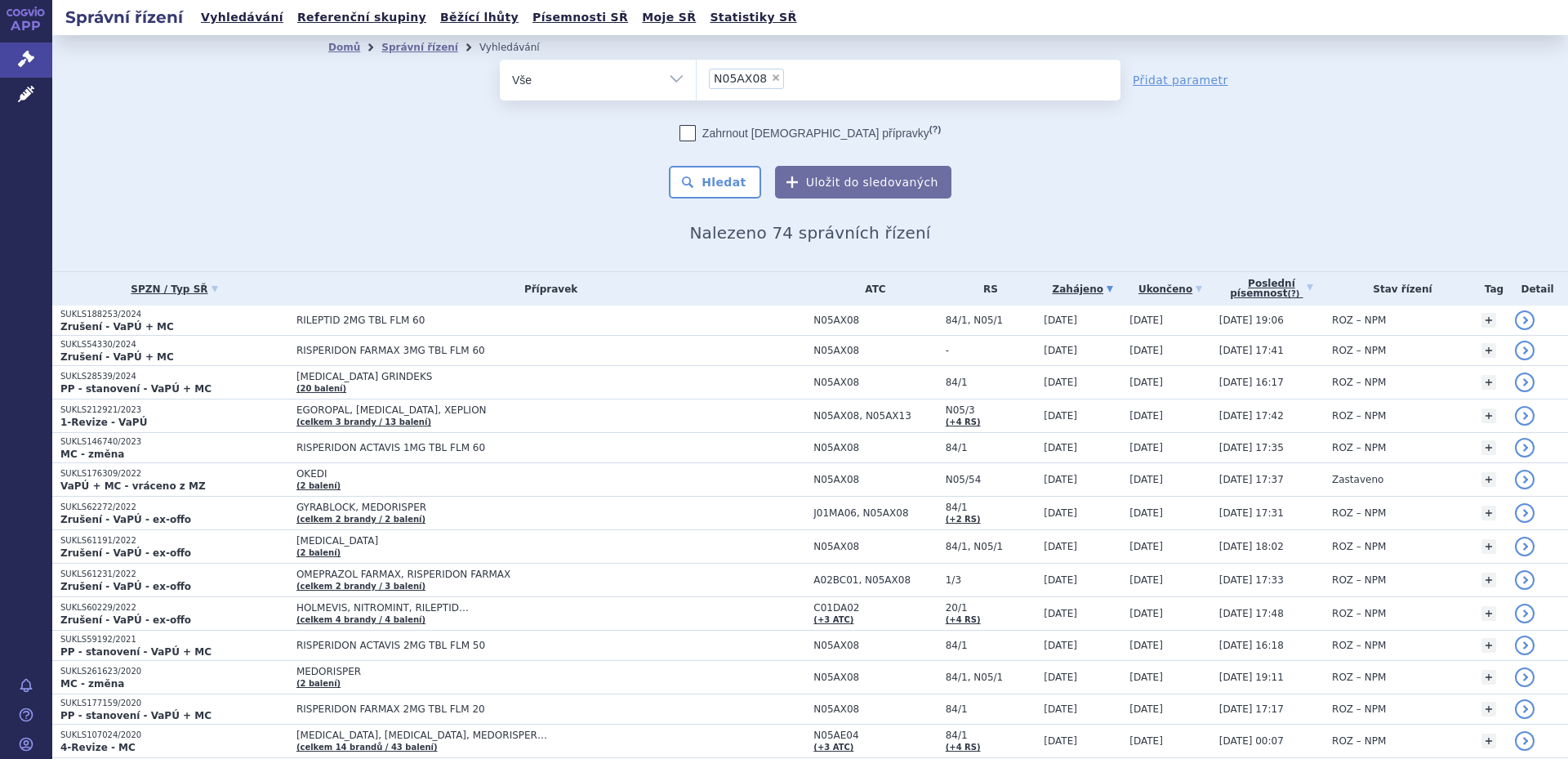
click at [771, 75] on span "×" at bounding box center [776, 78] width 10 height 10
click at [697, 75] on select "N05AX08" at bounding box center [696, 80] width 1 height 41
select select
type input "ro"
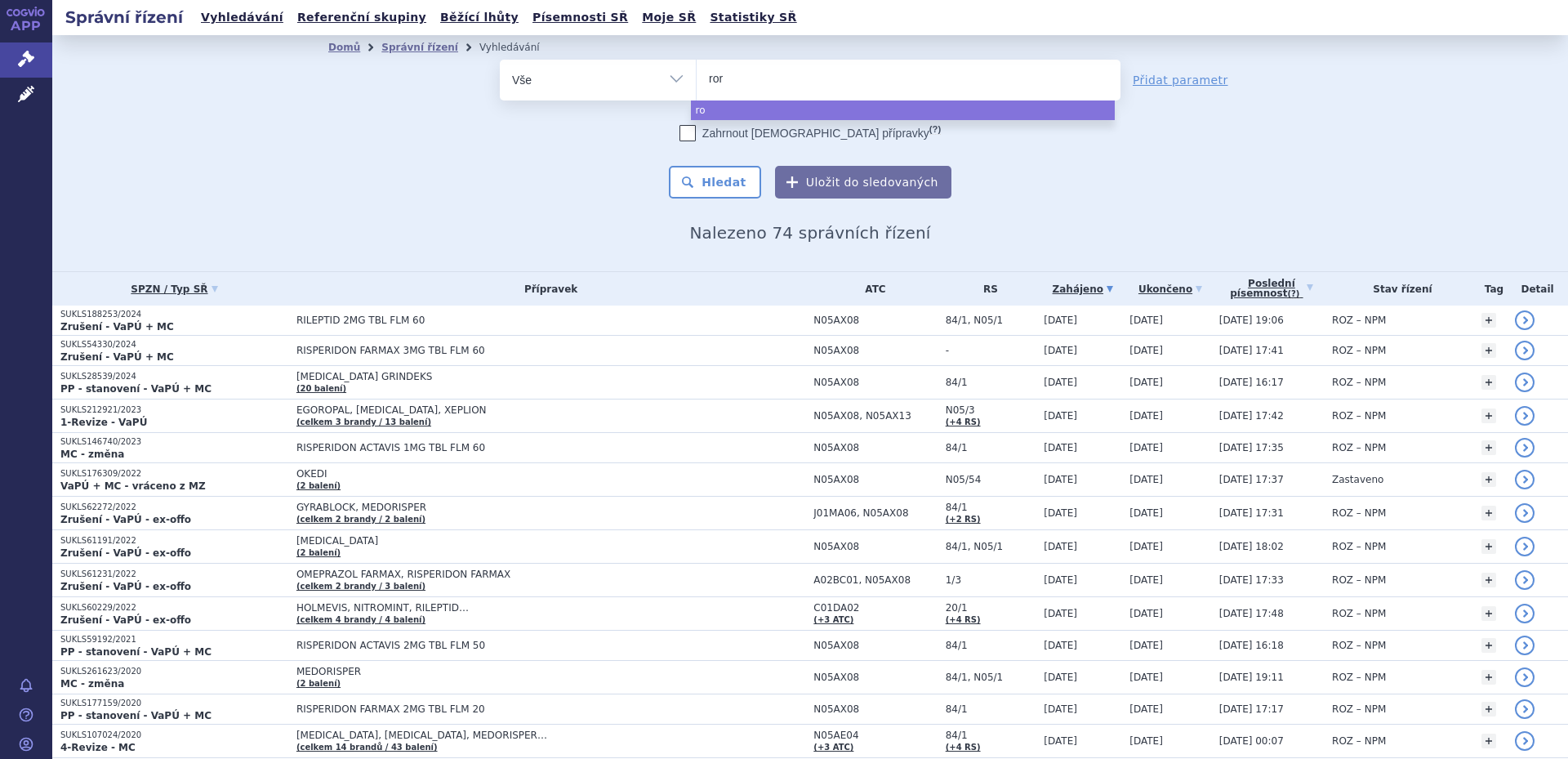
type input "rore"
type input "rorend"
type input "rorendo"
select select "rorendo"
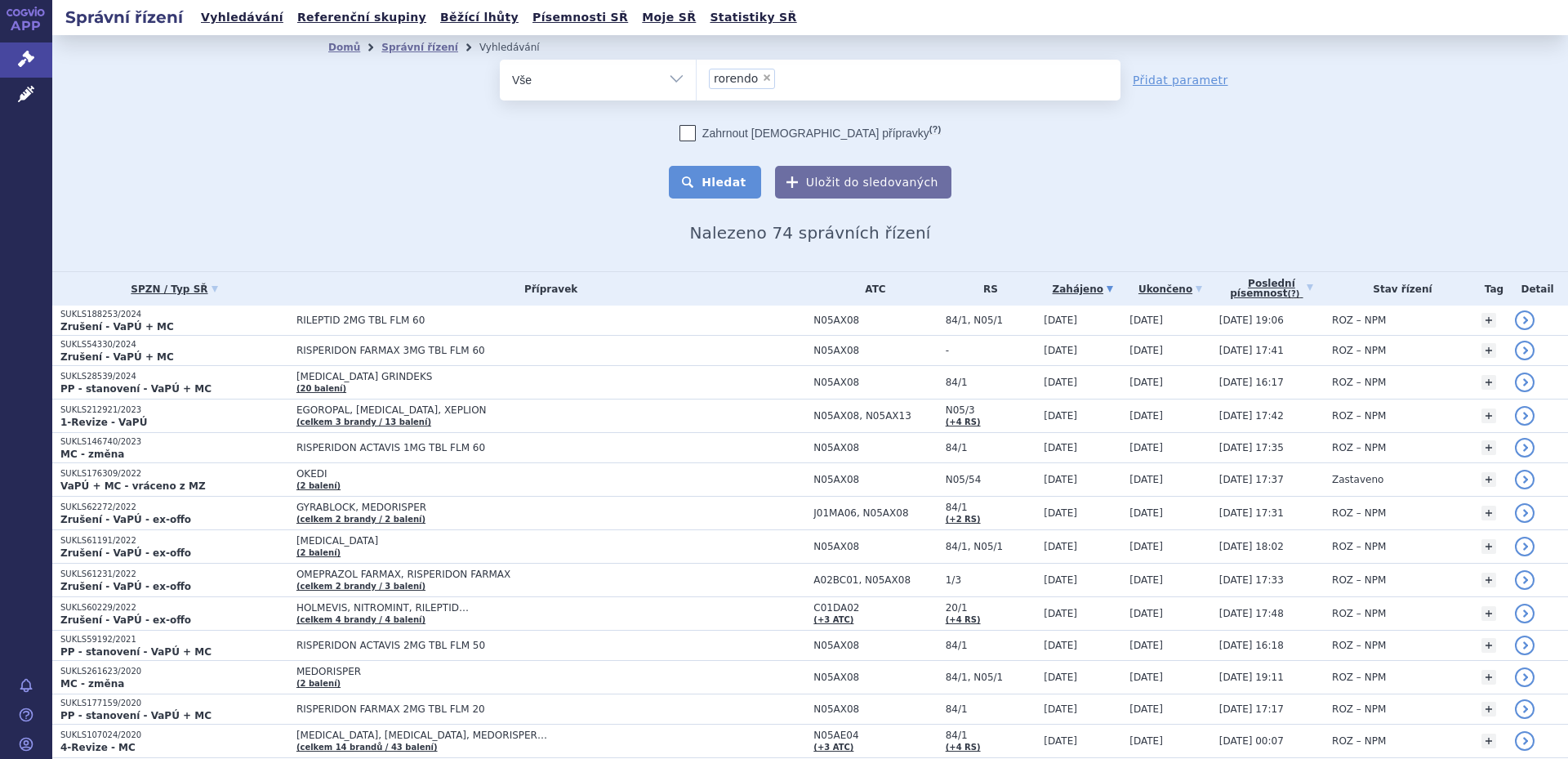
click at [745, 180] on button "Hledat" at bounding box center [715, 182] width 92 height 33
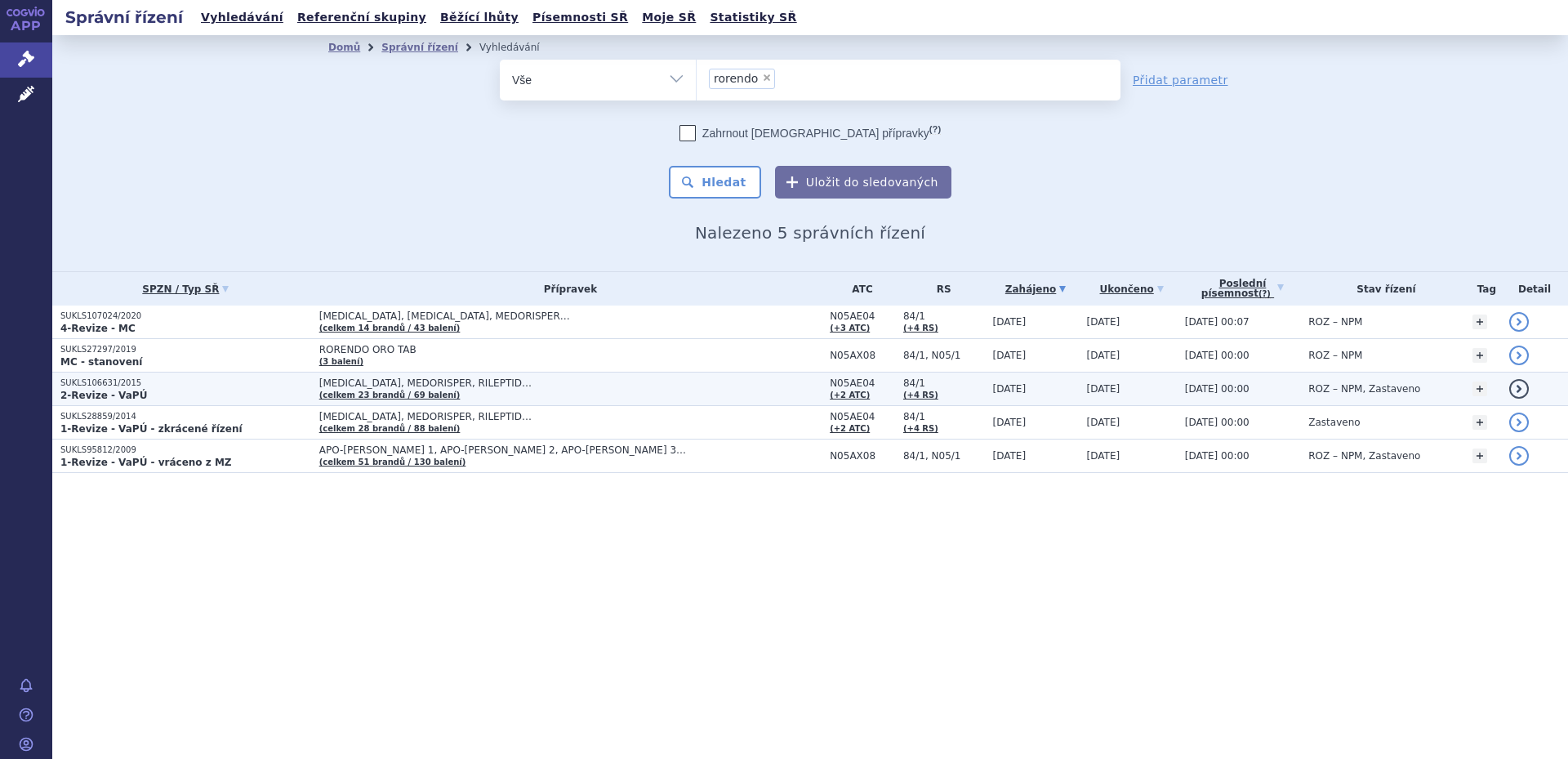
click at [633, 380] on span "[MEDICAL_DATA], MEDORISPER, RILEPTID…" at bounding box center [523, 383] width 409 height 11
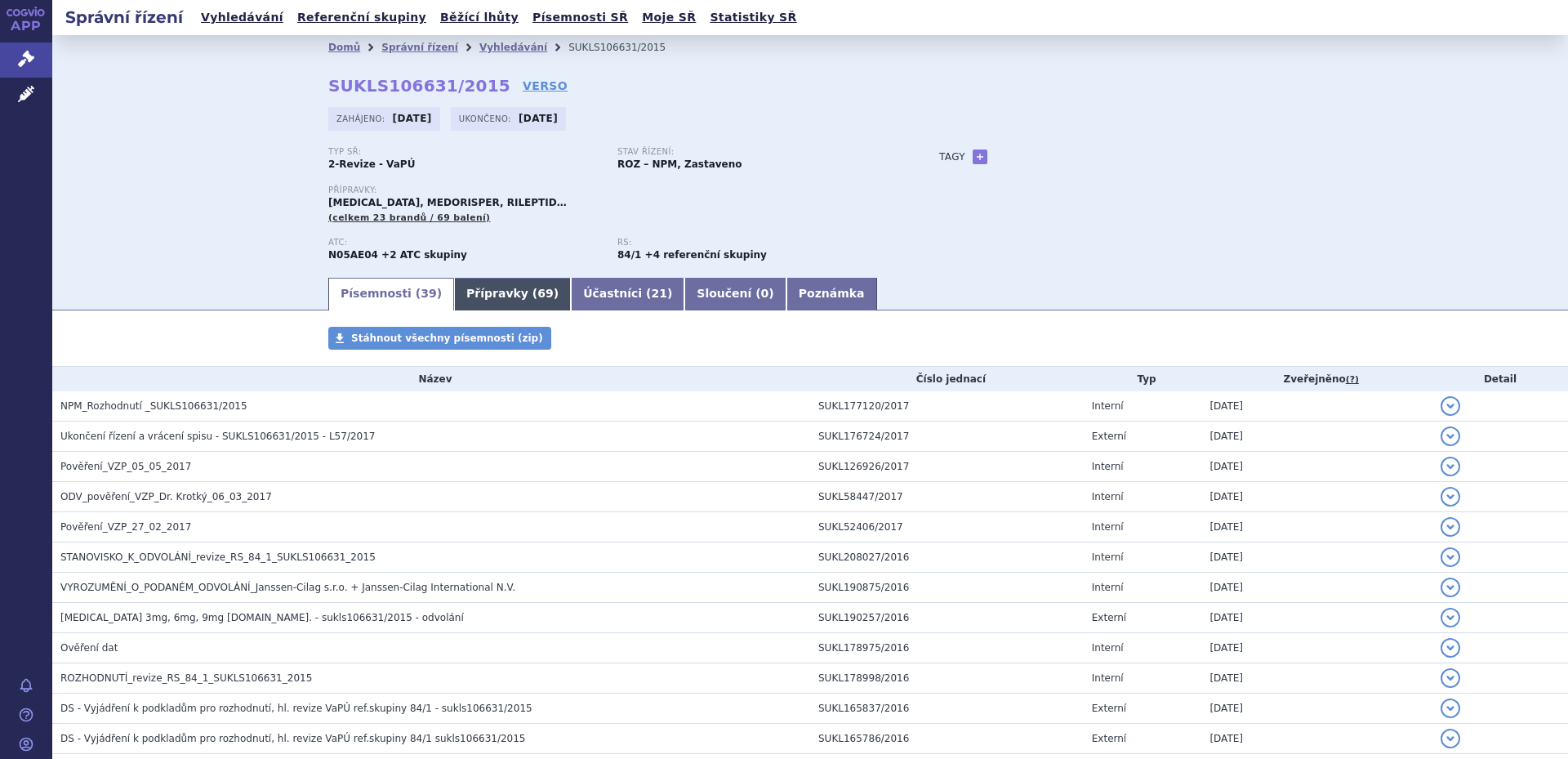
click at [483, 289] on link "Přípravky ( 69 )" at bounding box center [512, 294] width 117 height 33
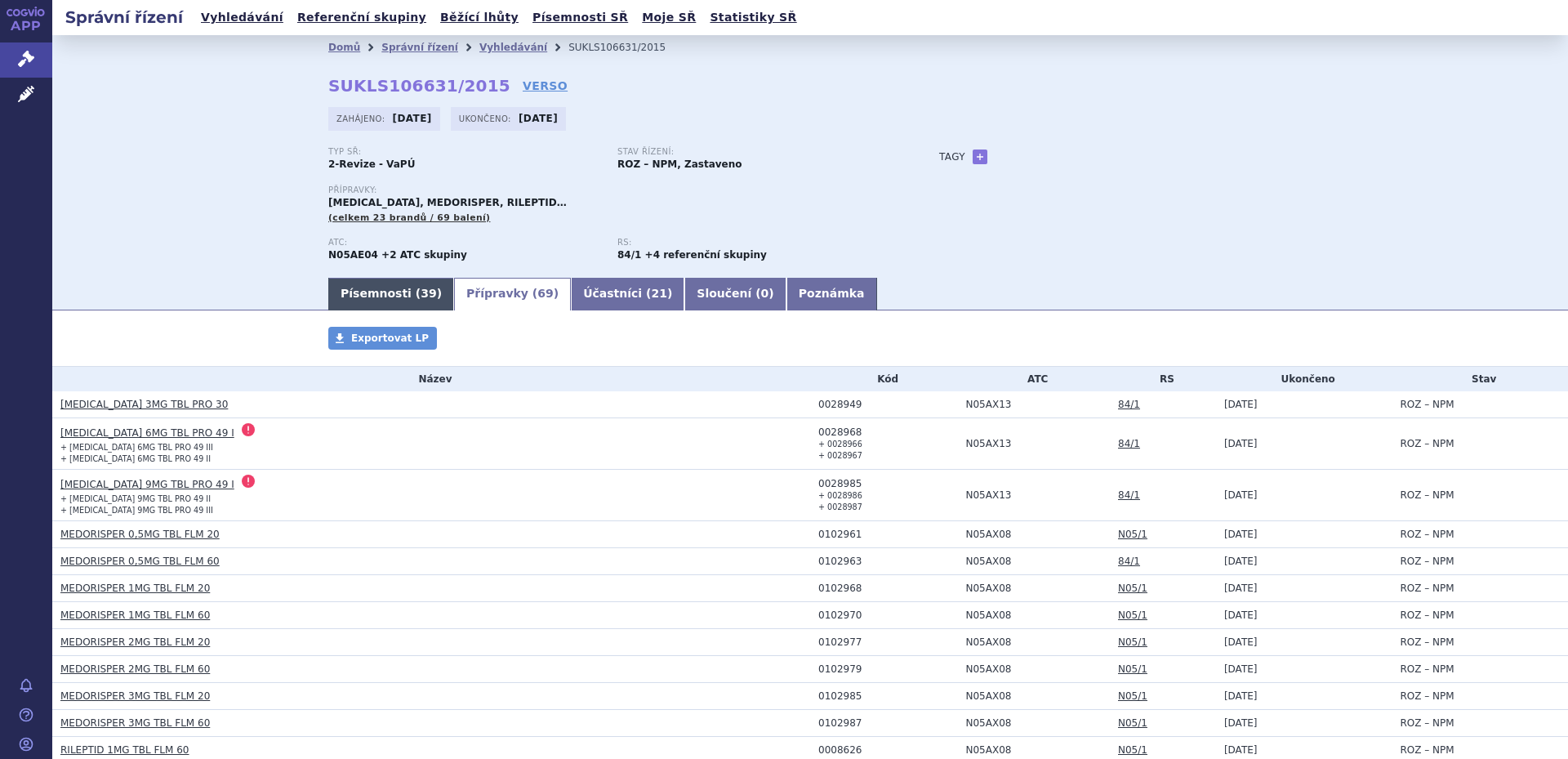
click at [373, 290] on link "Písemnosti ( 39 )" at bounding box center [391, 294] width 126 height 33
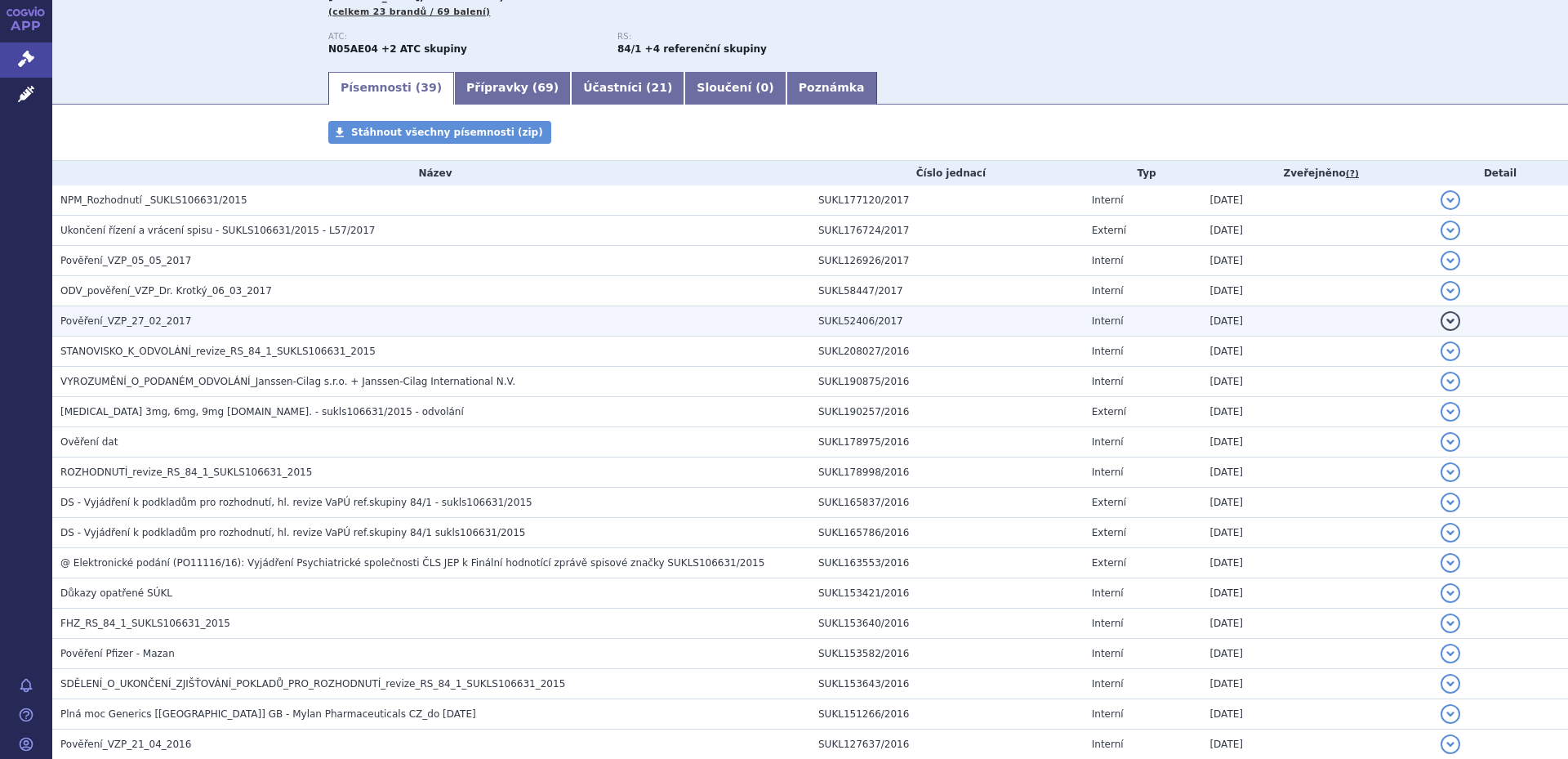
scroll to position [245, 0]
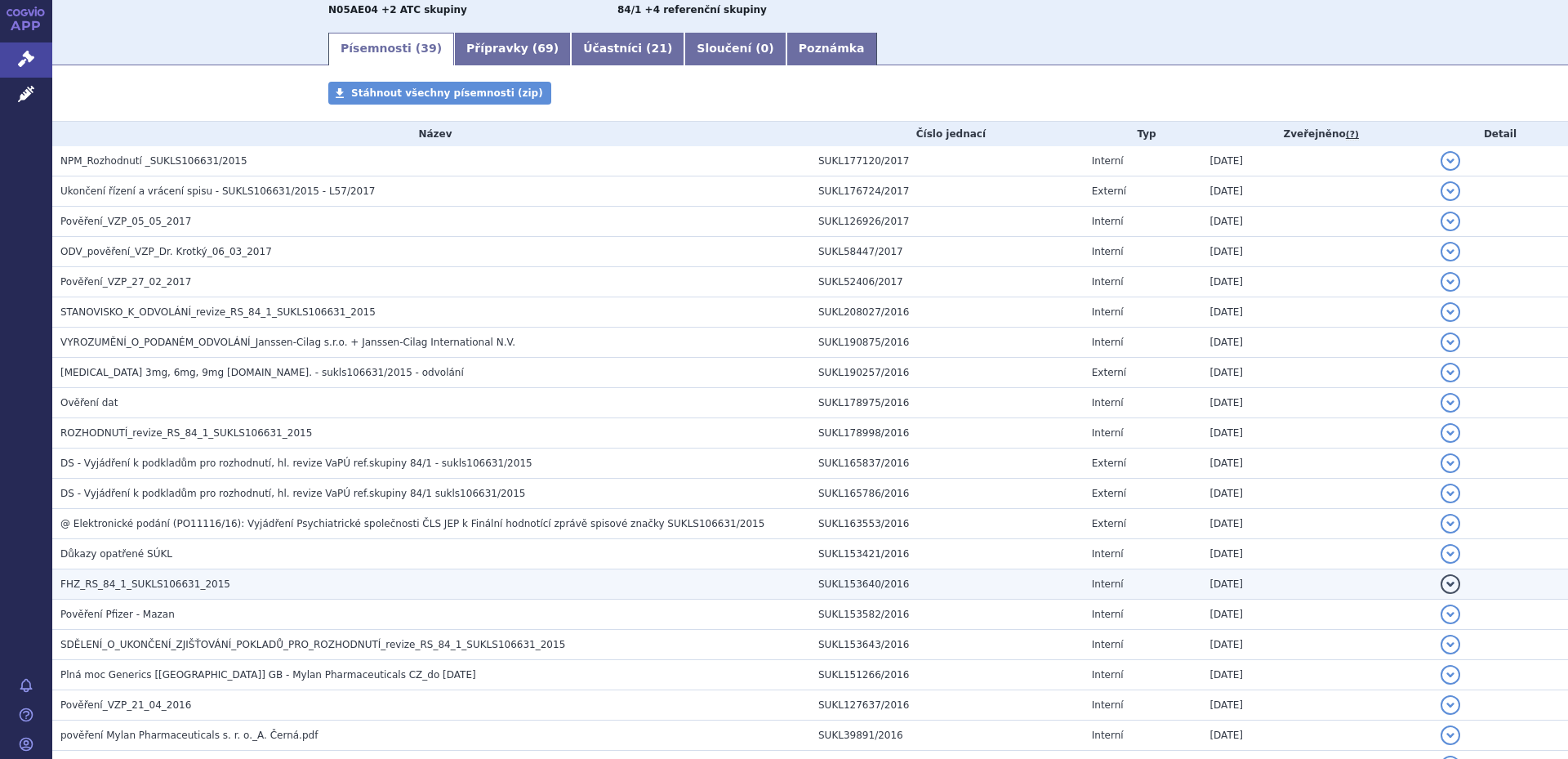
click at [214, 580] on h3 "FHZ_RS_84_1_SUKLS106631_2015" at bounding box center [436, 584] width 750 height 16
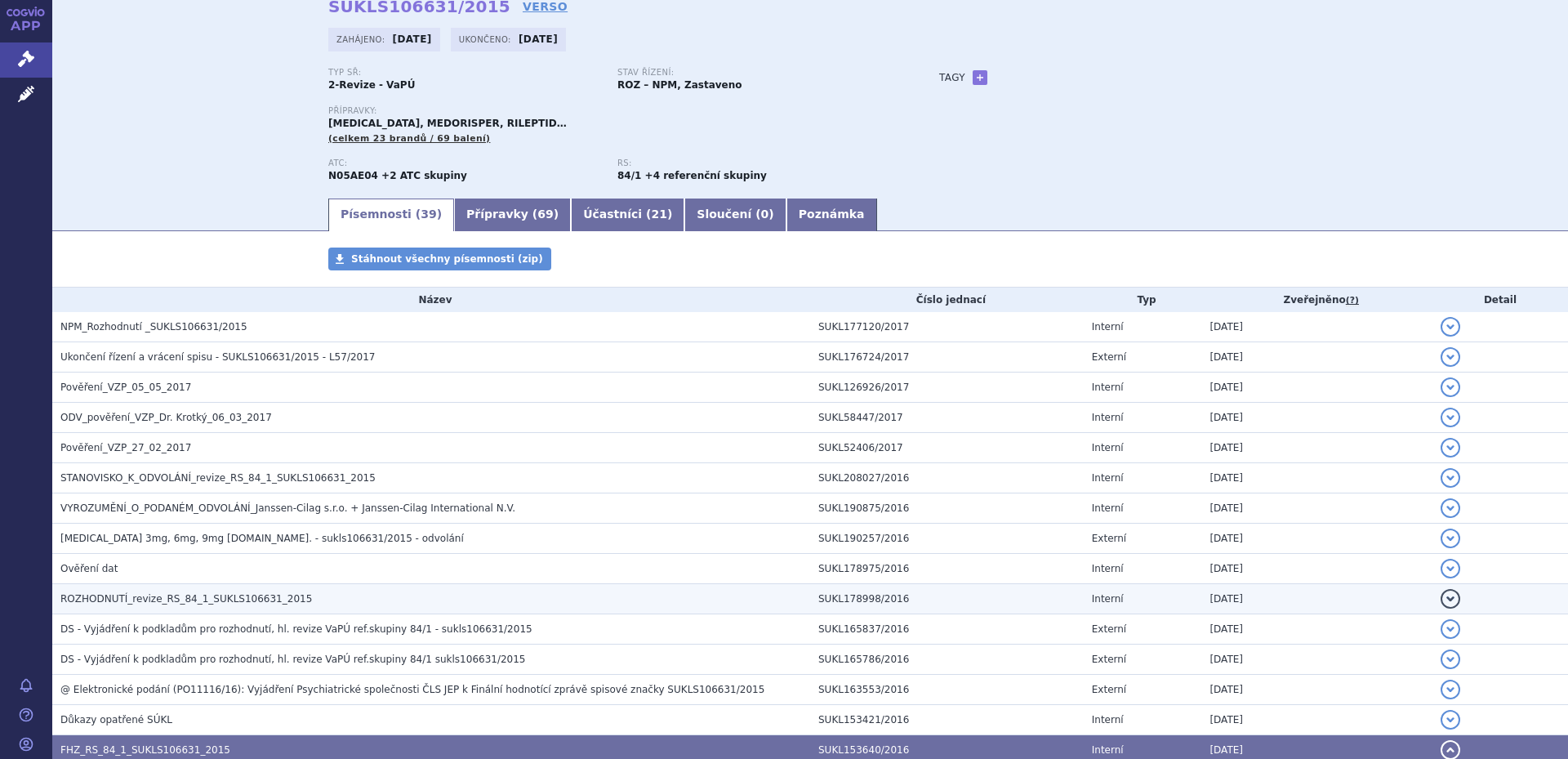
scroll to position [0, 0]
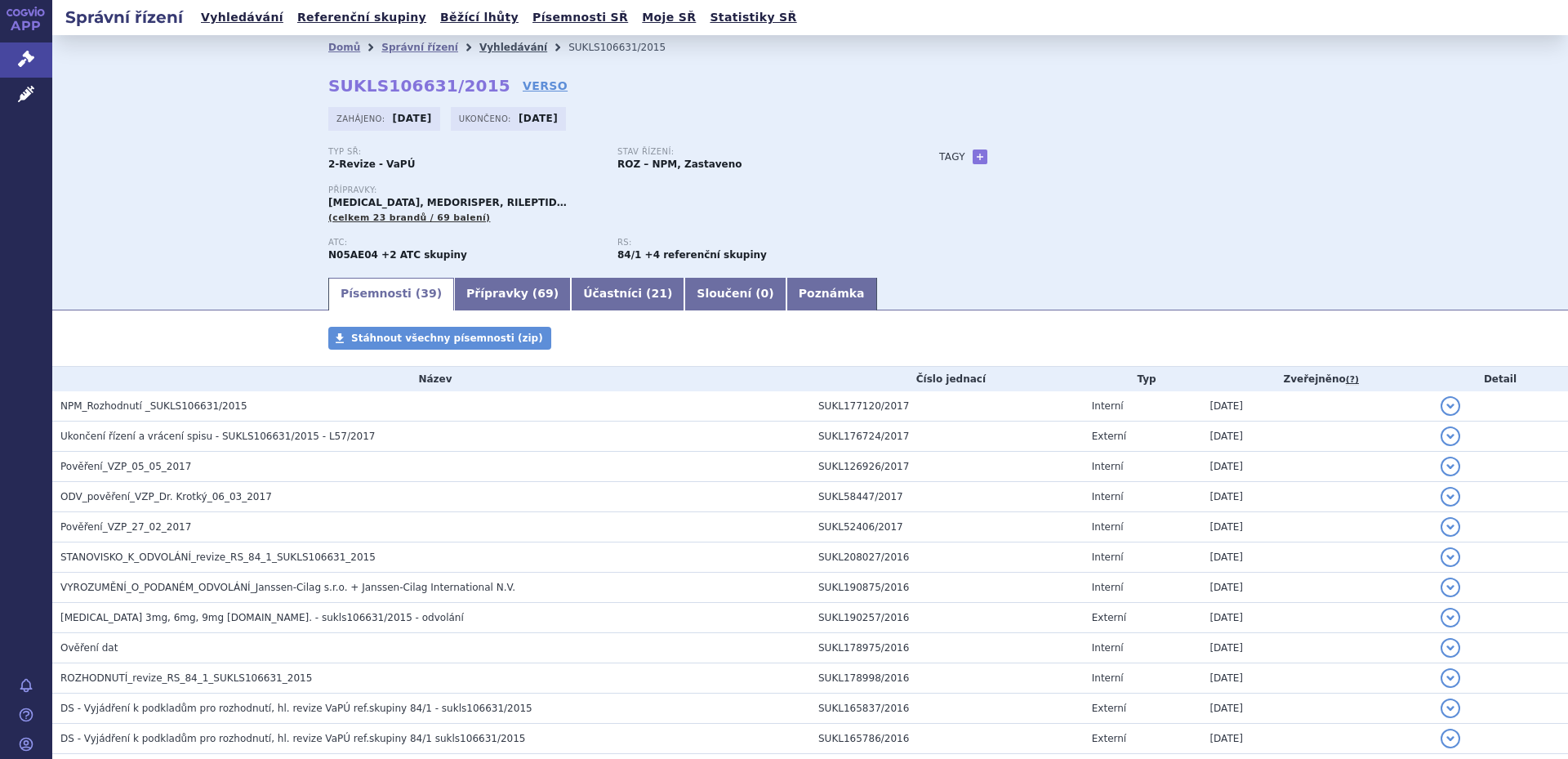
click at [489, 51] on link "Vyhledávání" at bounding box center [513, 48] width 68 height 11
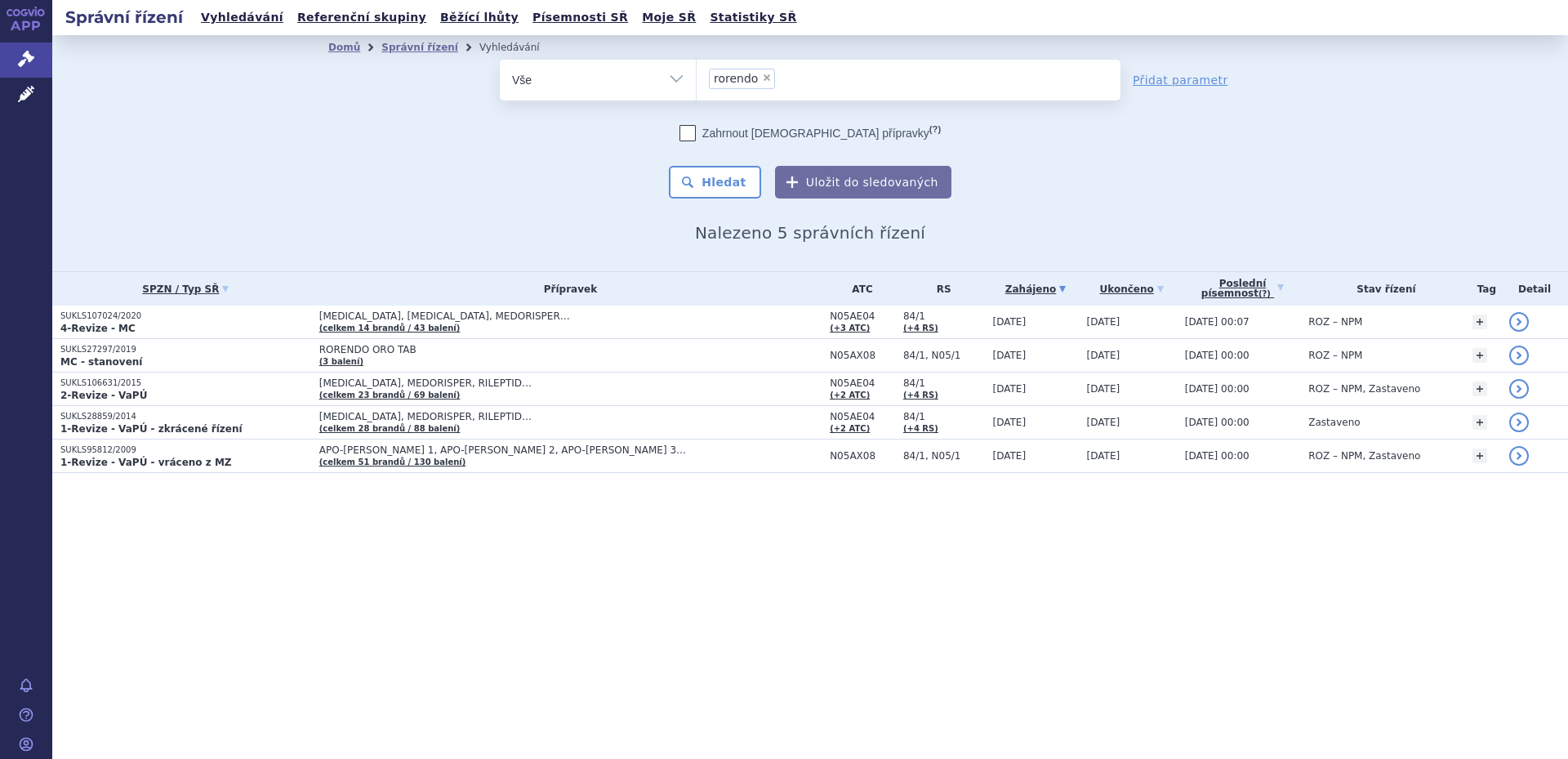
click at [762, 80] on span "×" at bounding box center [767, 78] width 10 height 10
click at [697, 80] on select "rorendo" at bounding box center [696, 80] width 1 height 41
select select
type input "N05AX08"
select select "N05AX08"
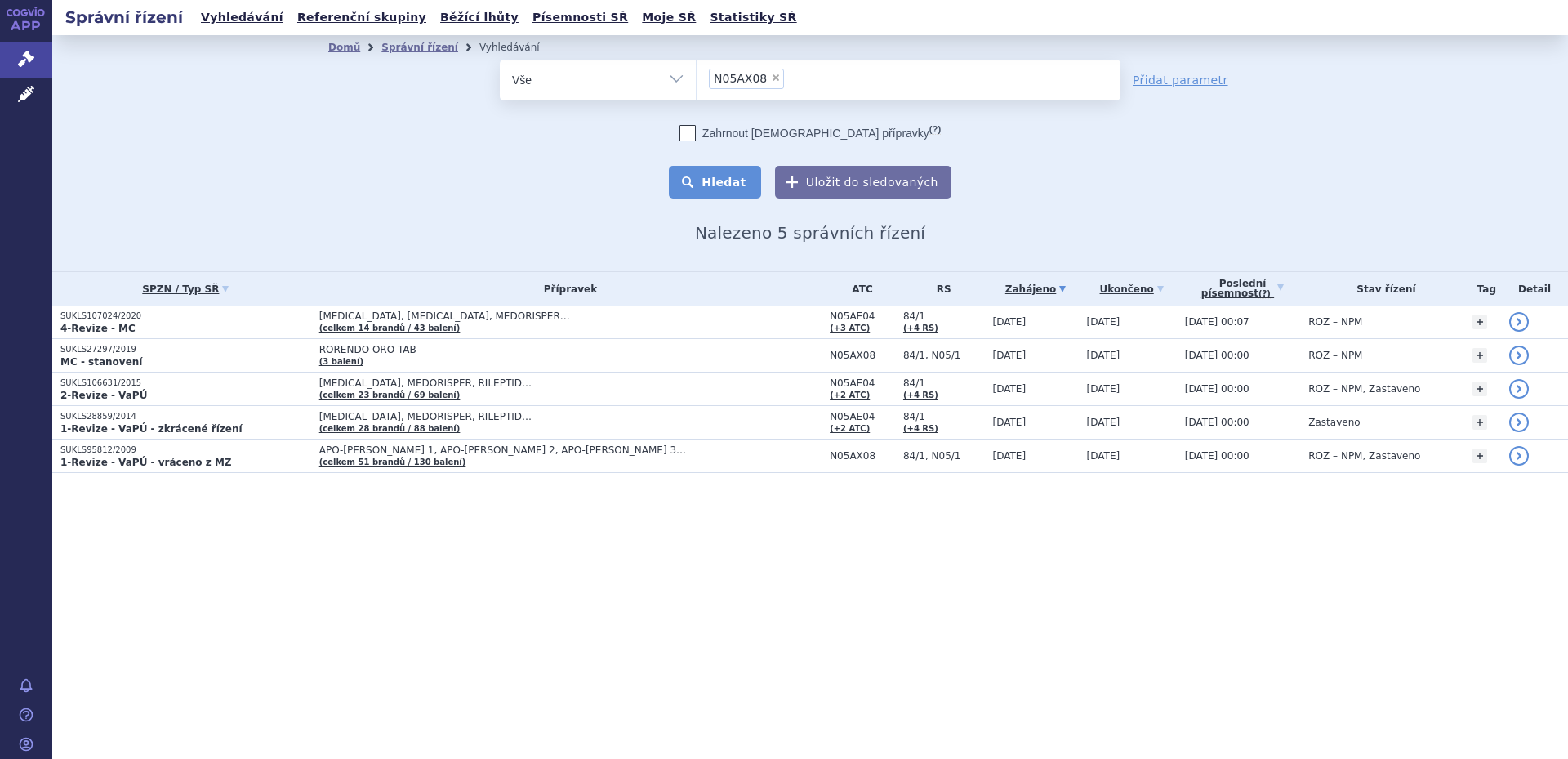
click at [719, 174] on button "Hledat" at bounding box center [715, 182] width 92 height 33
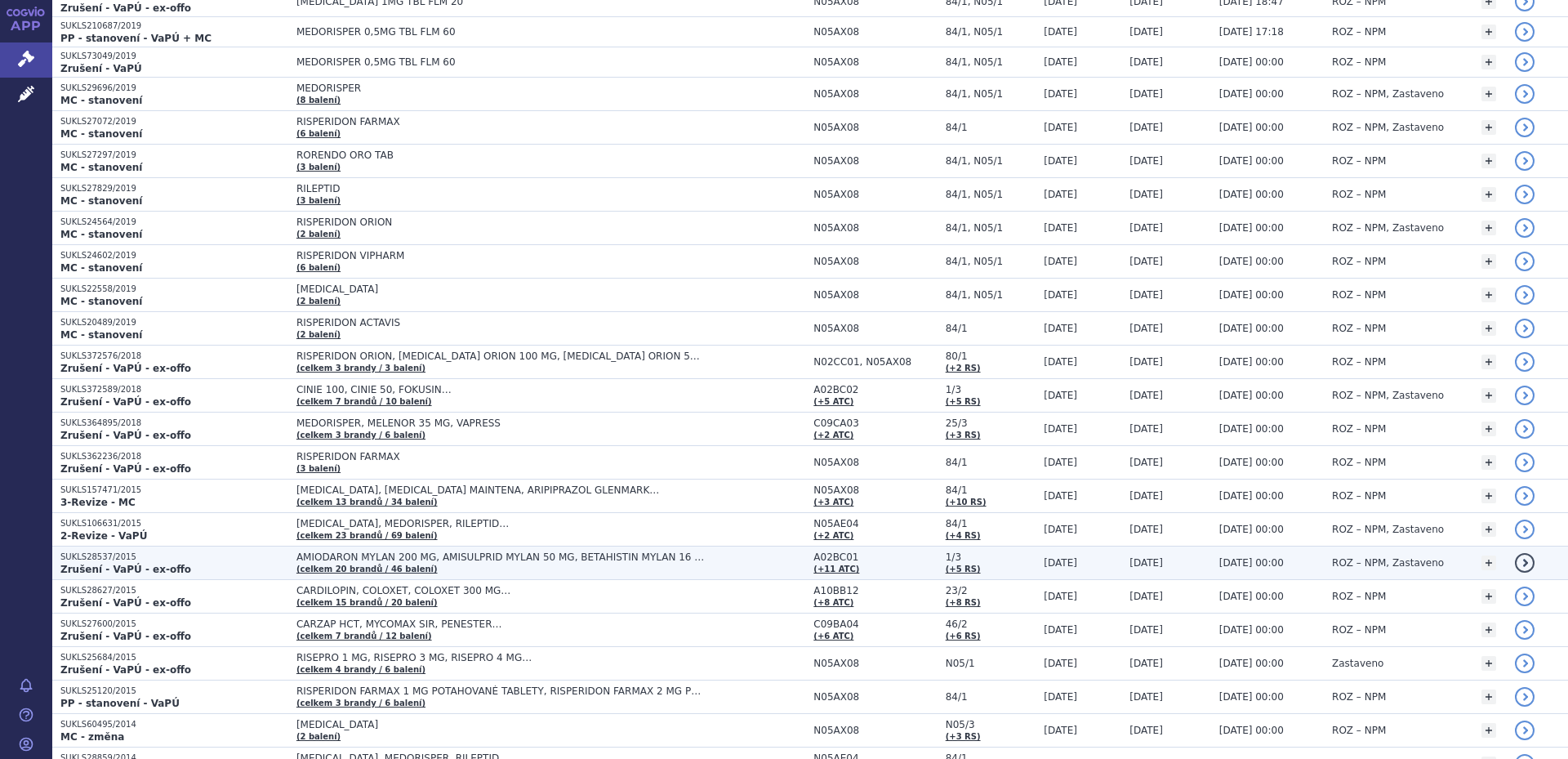
scroll to position [816, 0]
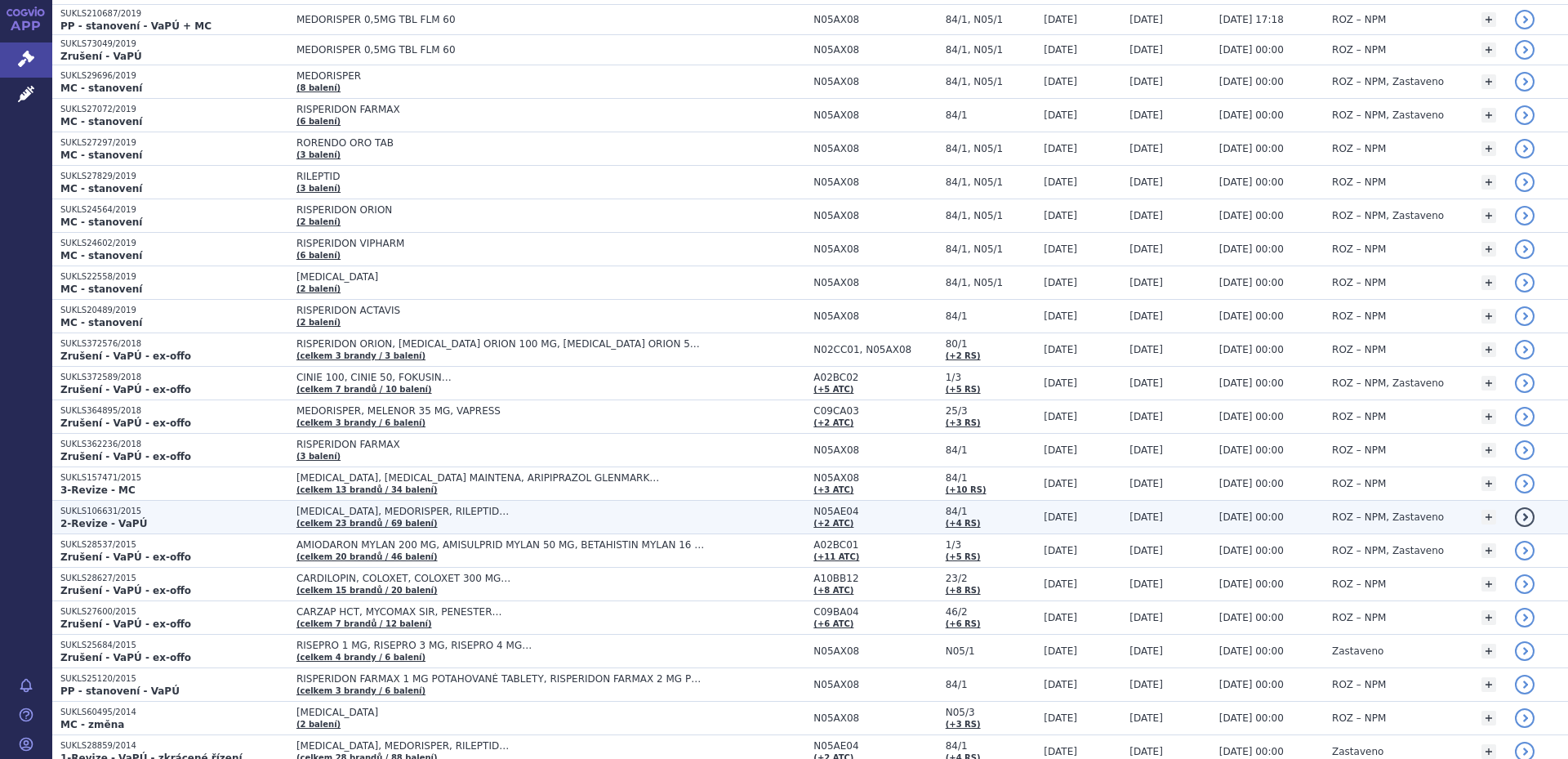
click at [473, 520] on td "[MEDICAL_DATA], MEDORISPER, RILEPTID… (celkem 23 brandů / 69 balení)" at bounding box center [546, 517] width 517 height 34
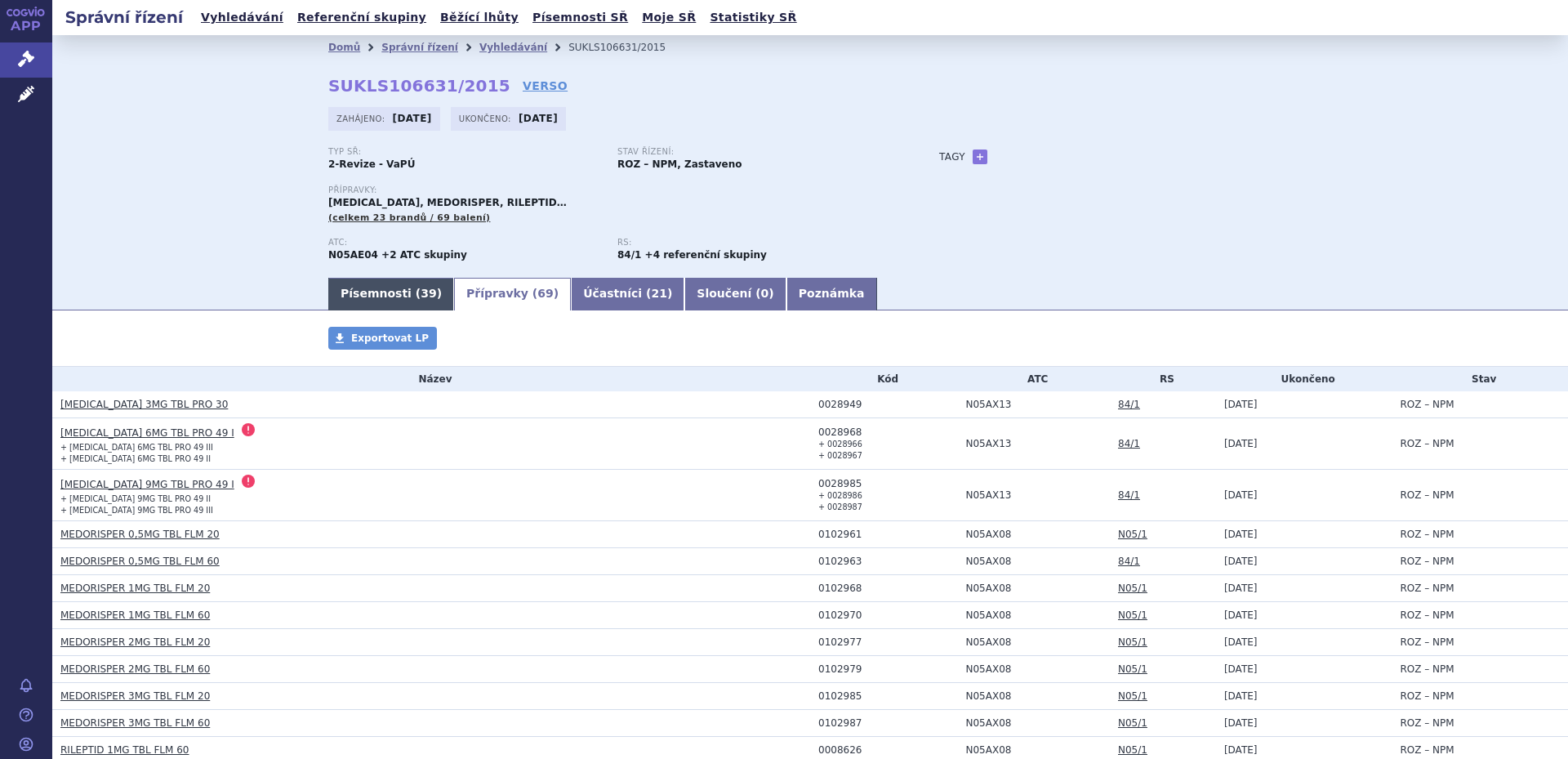
click at [368, 303] on link "Písemnosti ( 39 )" at bounding box center [391, 294] width 126 height 33
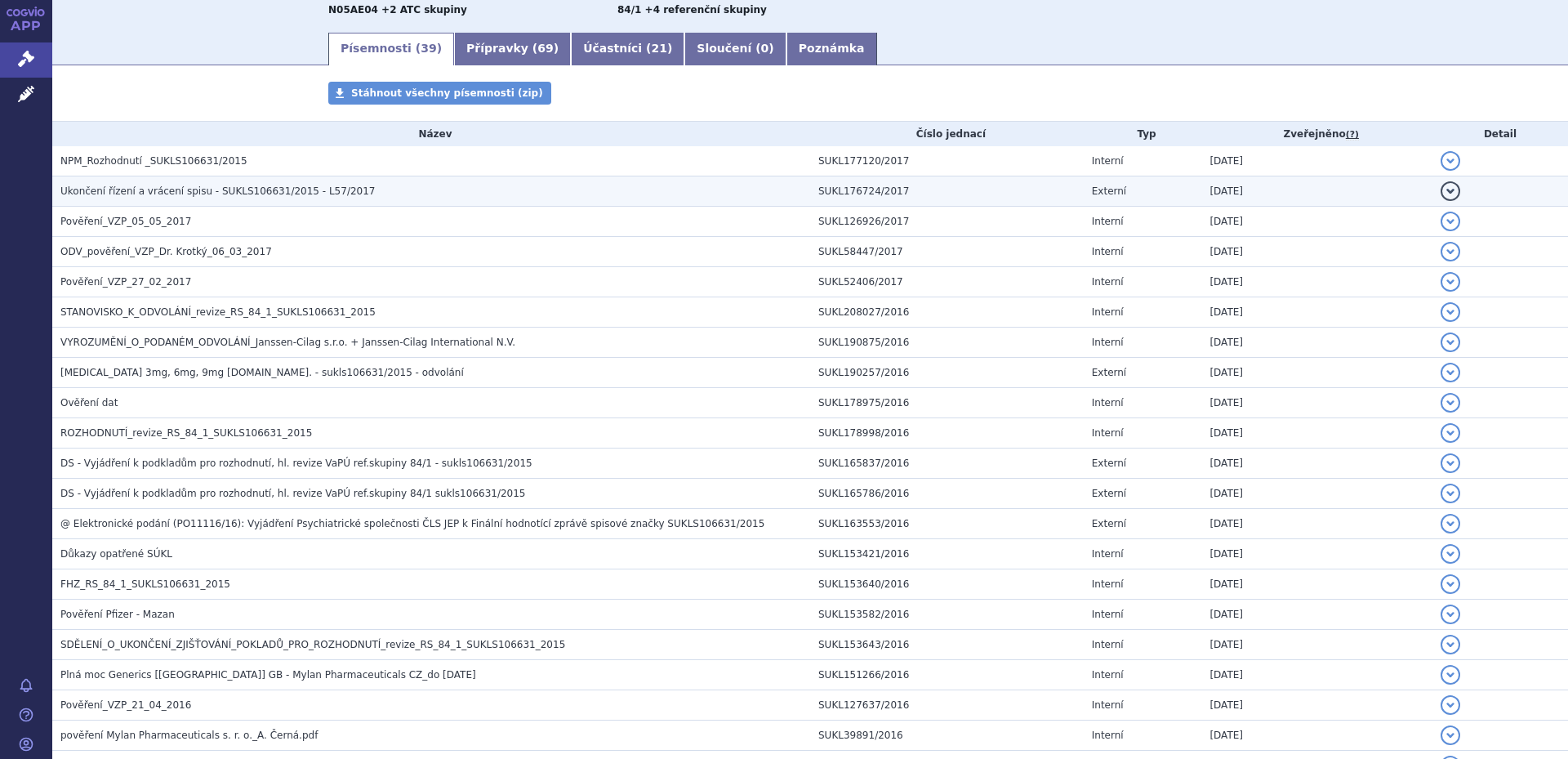
scroll to position [327, 0]
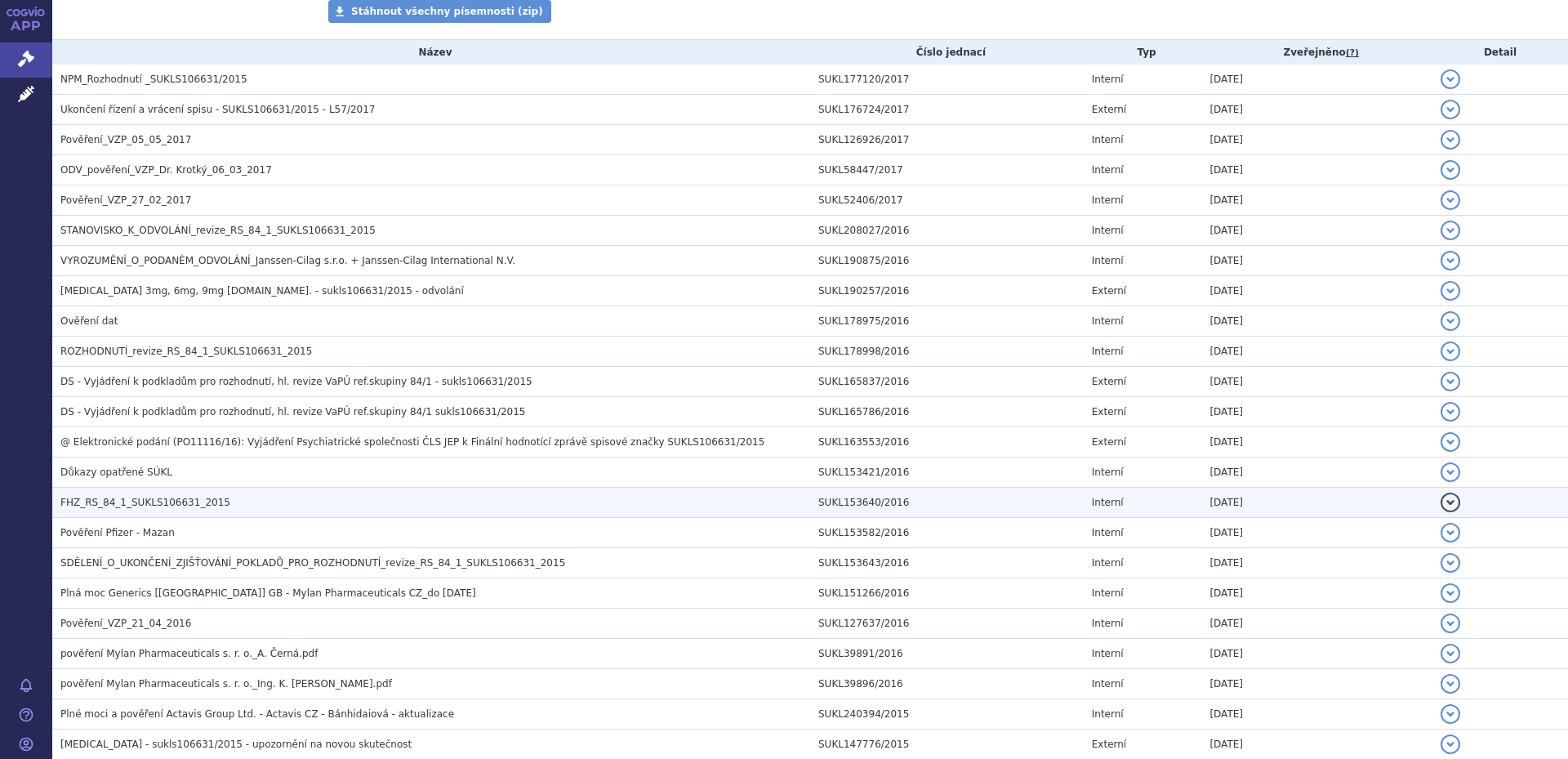
click at [225, 506] on h3 "FHZ_RS_84_1_SUKLS106631_2015" at bounding box center [436, 502] width 750 height 16
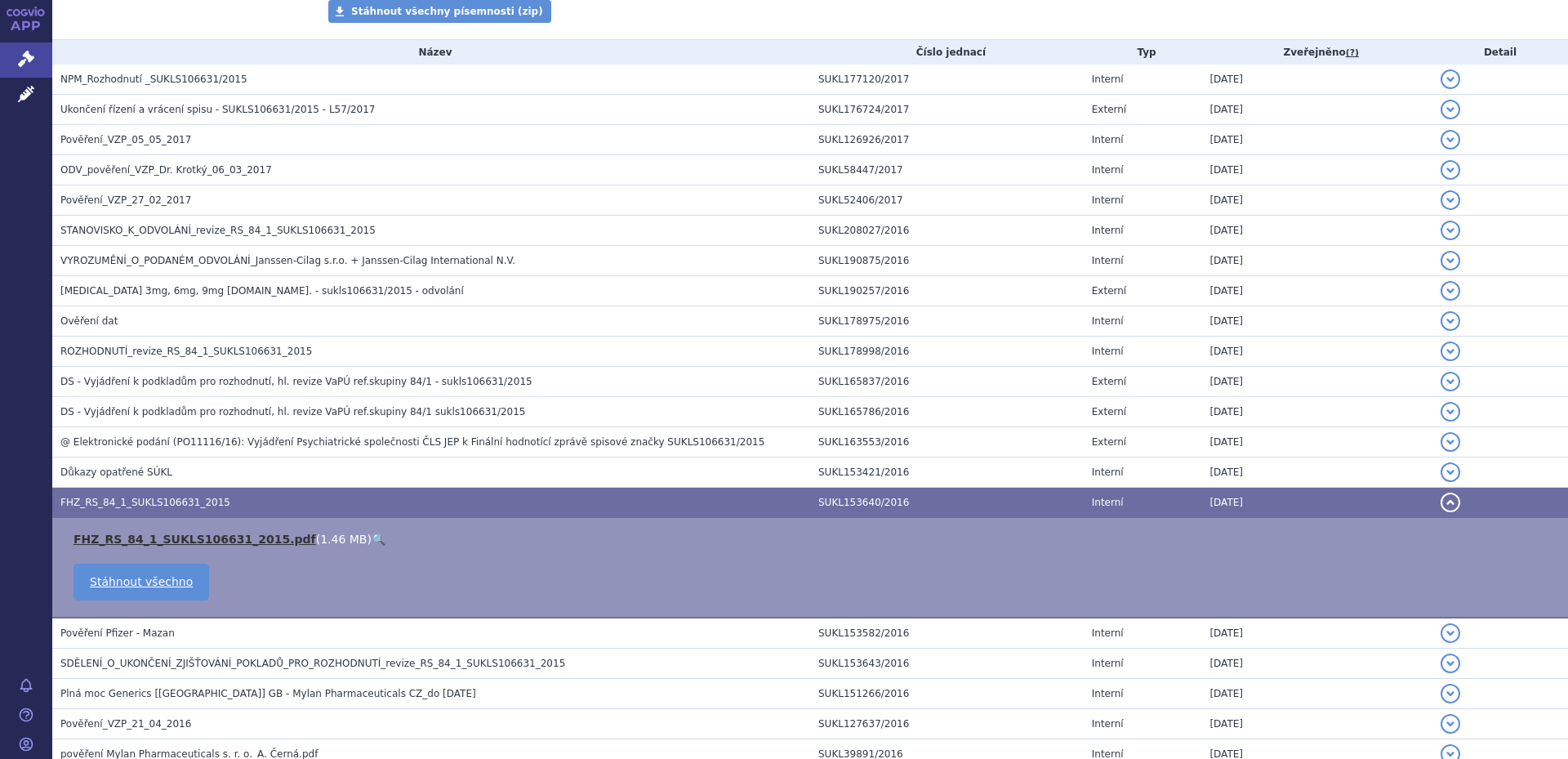
click at [222, 537] on link "FHZ_RS_84_1_SUKLS106631_2015.pdf" at bounding box center [195, 539] width 243 height 13
